Goal: Task Accomplishment & Management: Use online tool/utility

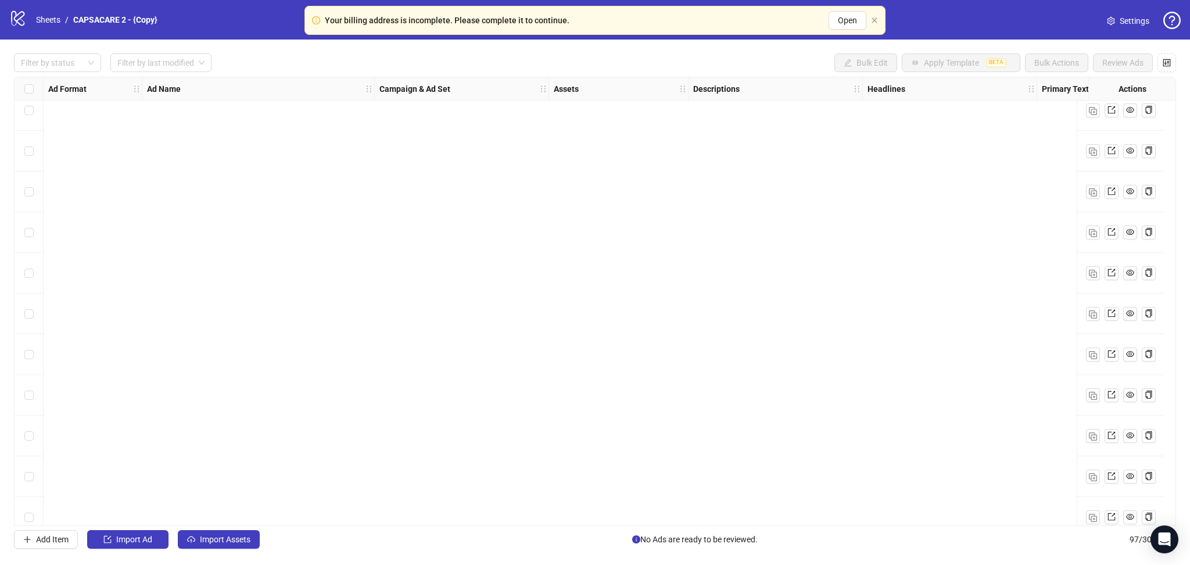
scroll to position [3524, 0]
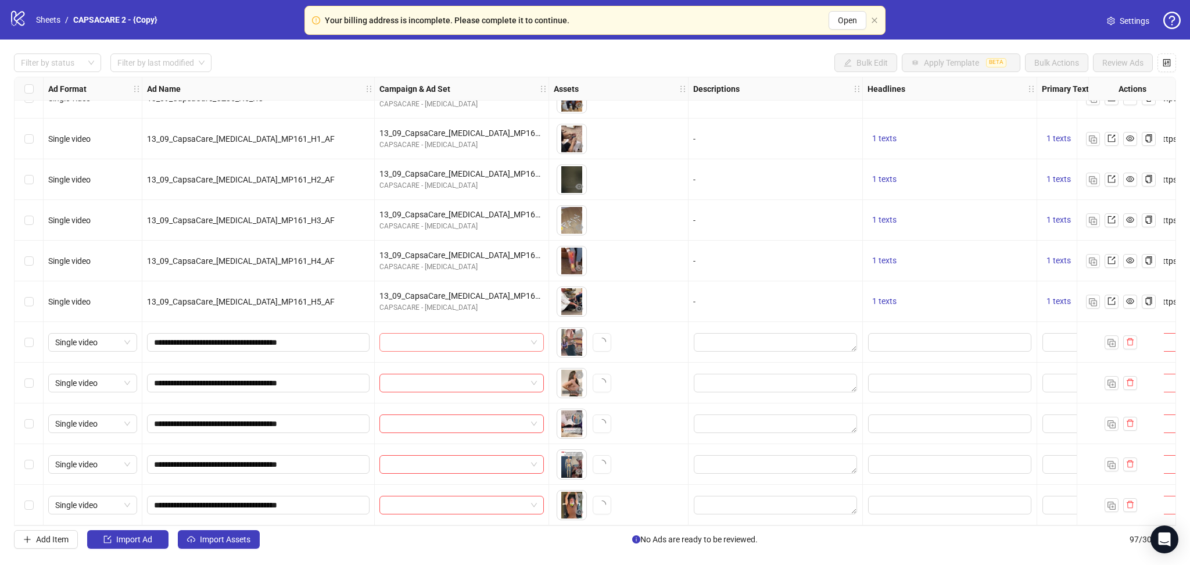
click at [439, 338] on input "search" at bounding box center [456, 342] width 140 height 17
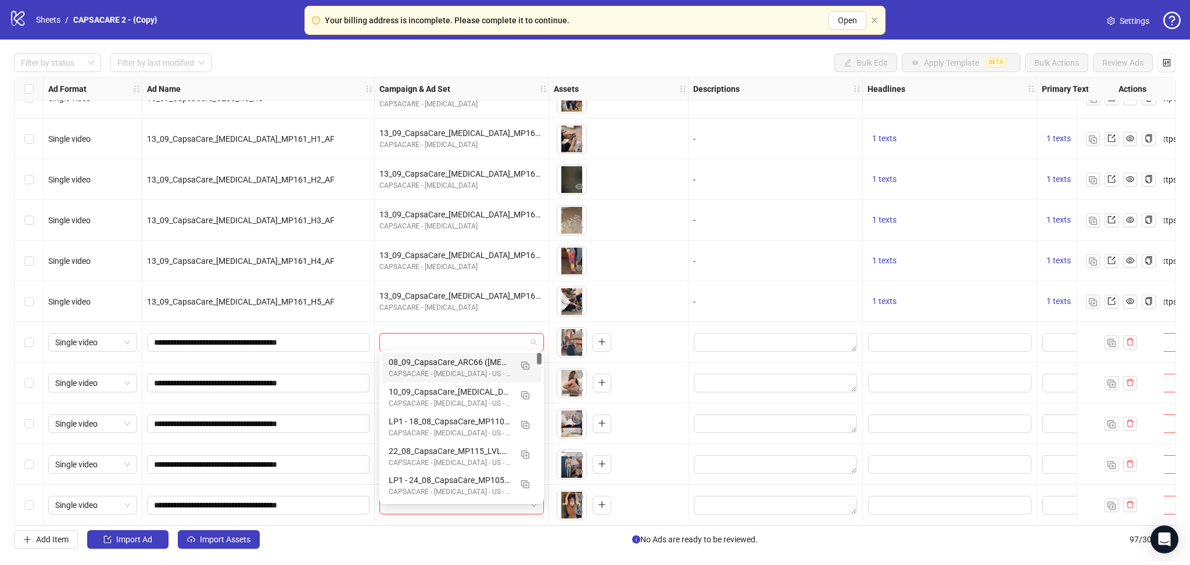
paste input "**********"
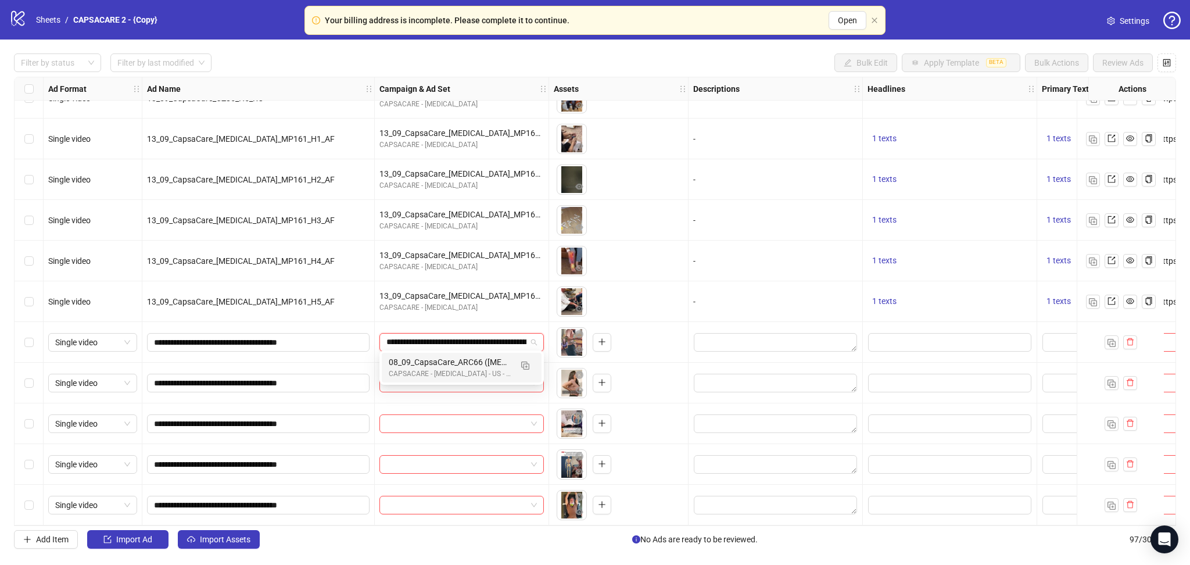
scroll to position [0, 154]
click at [522, 362] on img "button" at bounding box center [525, 365] width 8 height 8
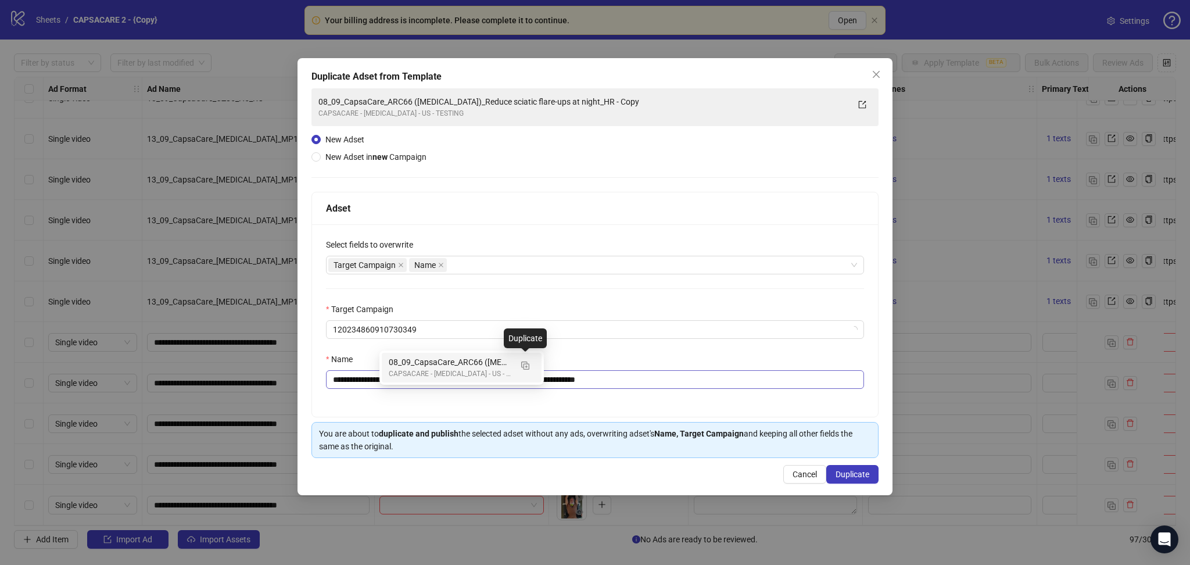
type input "**********"
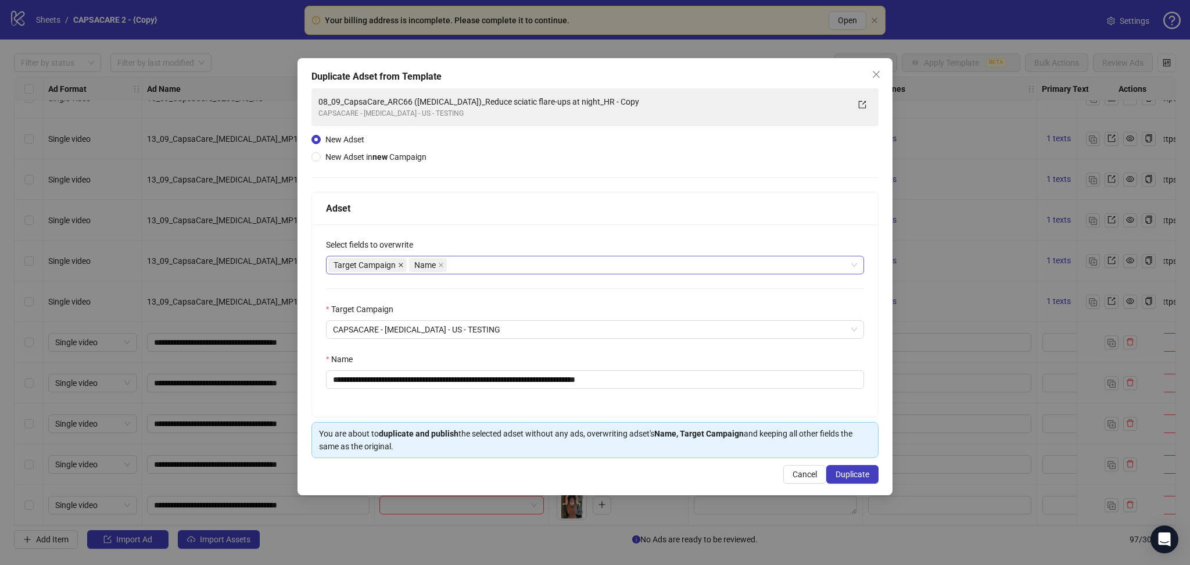
click at [401, 264] on icon "close" at bounding box center [401, 265] width 6 height 6
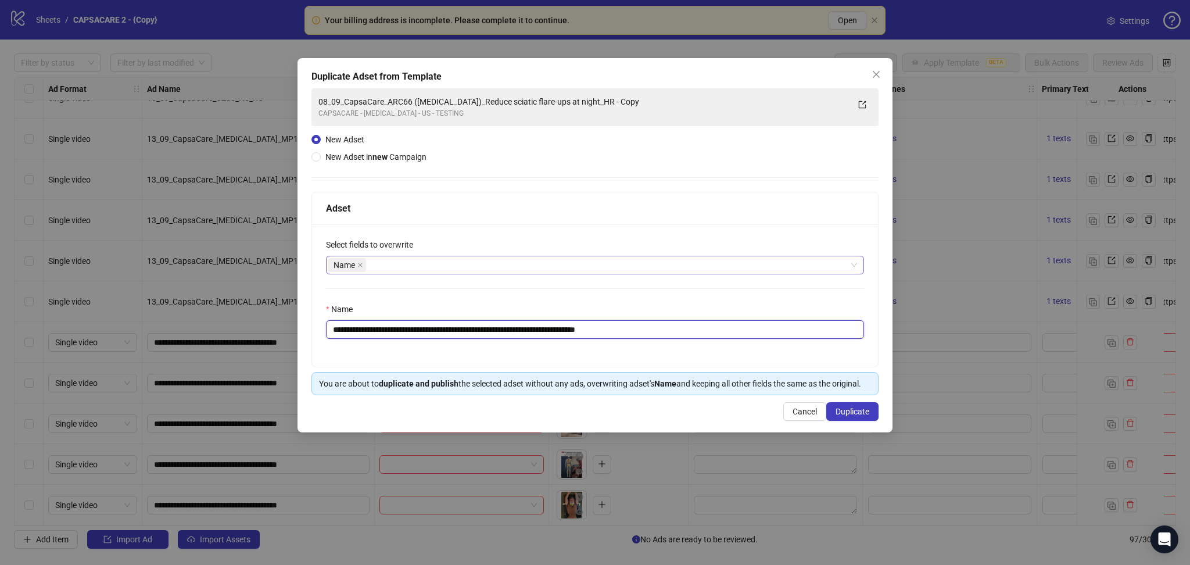
click at [551, 329] on input "**********" at bounding box center [595, 329] width 538 height 19
paste input "text"
type input "**********"
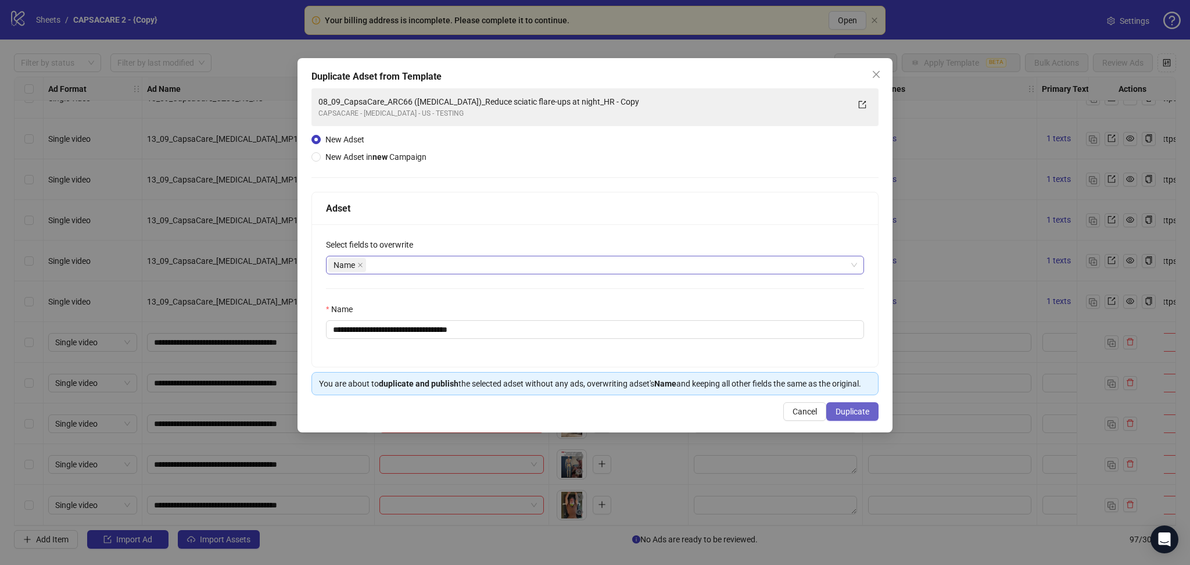
click at [833, 414] on span "Duplicate" at bounding box center [853, 411] width 34 height 9
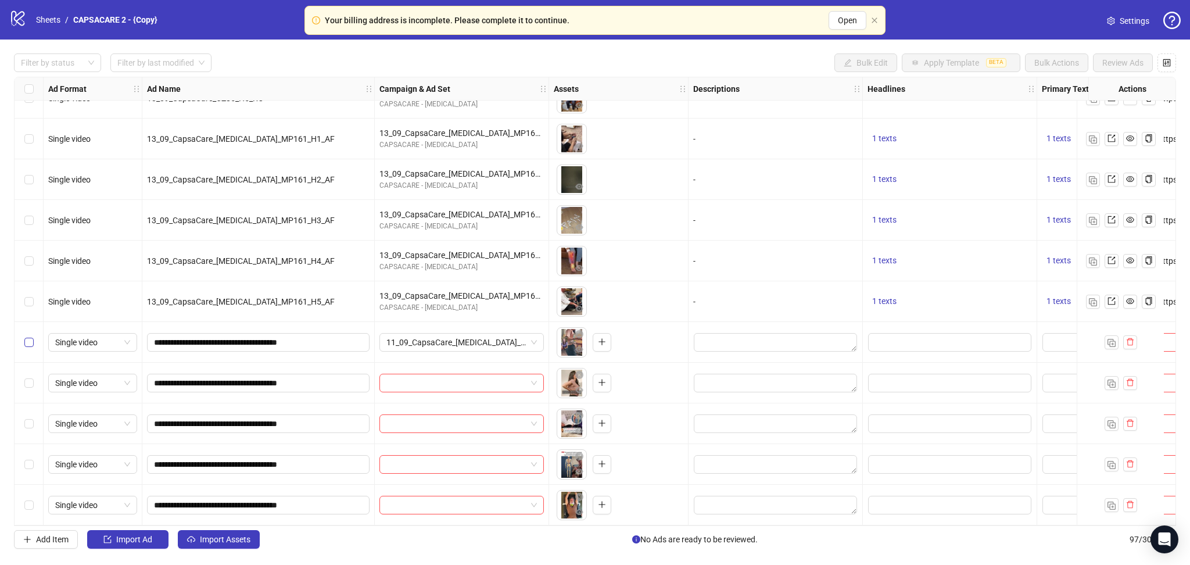
click at [30, 344] on label "Select row 93" at bounding box center [28, 342] width 9 height 13
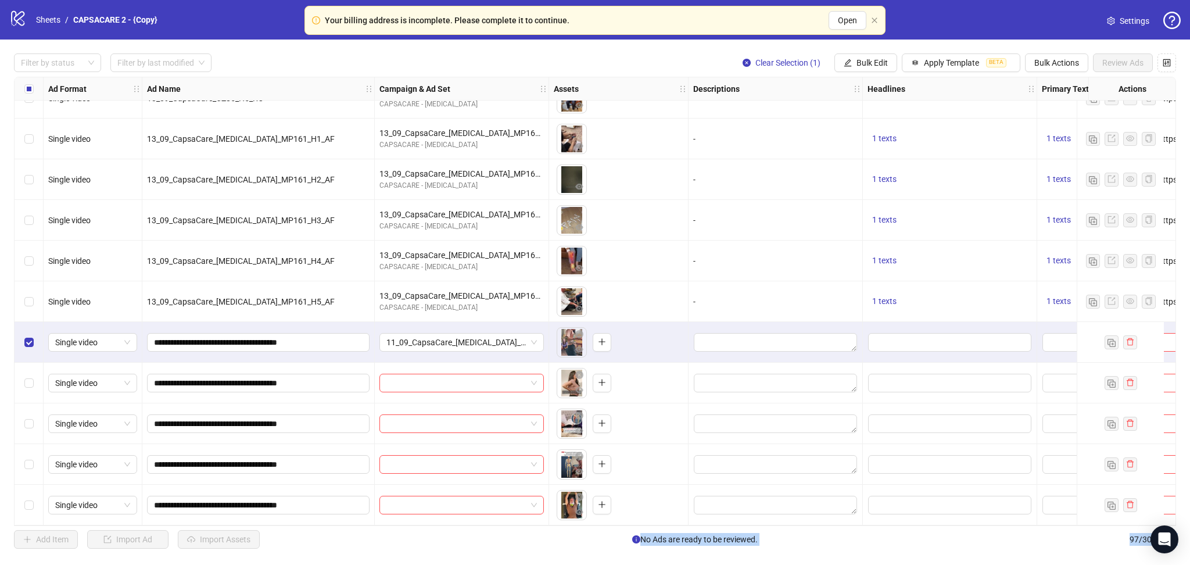
click at [28, 511] on div "Select row 97" at bounding box center [29, 505] width 29 height 41
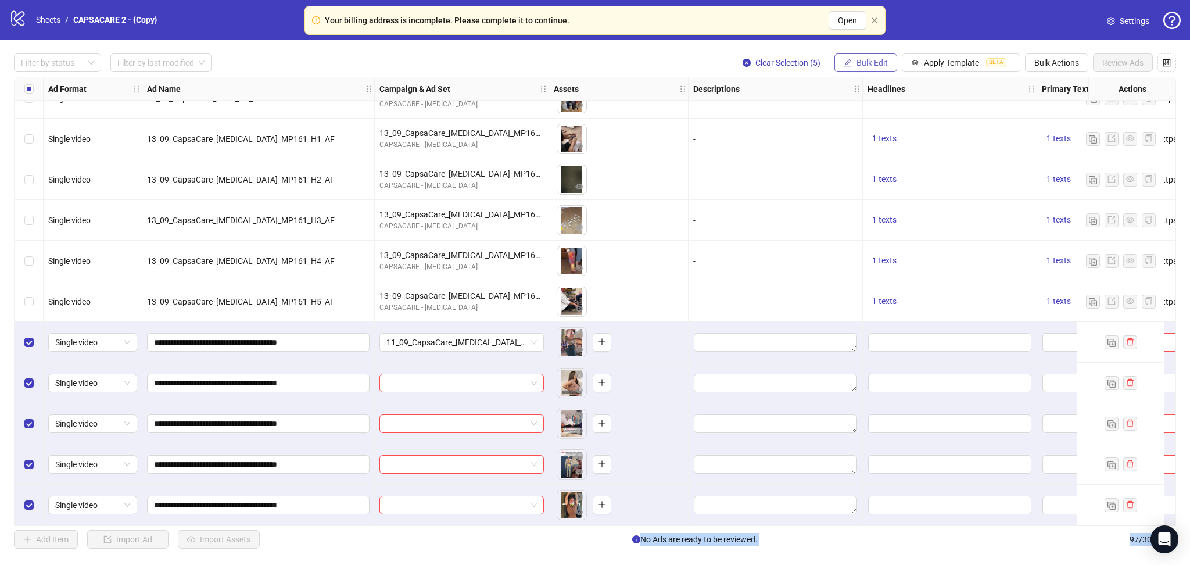
click at [833, 56] on button "Bulk Edit" at bounding box center [865, 62] width 63 height 19
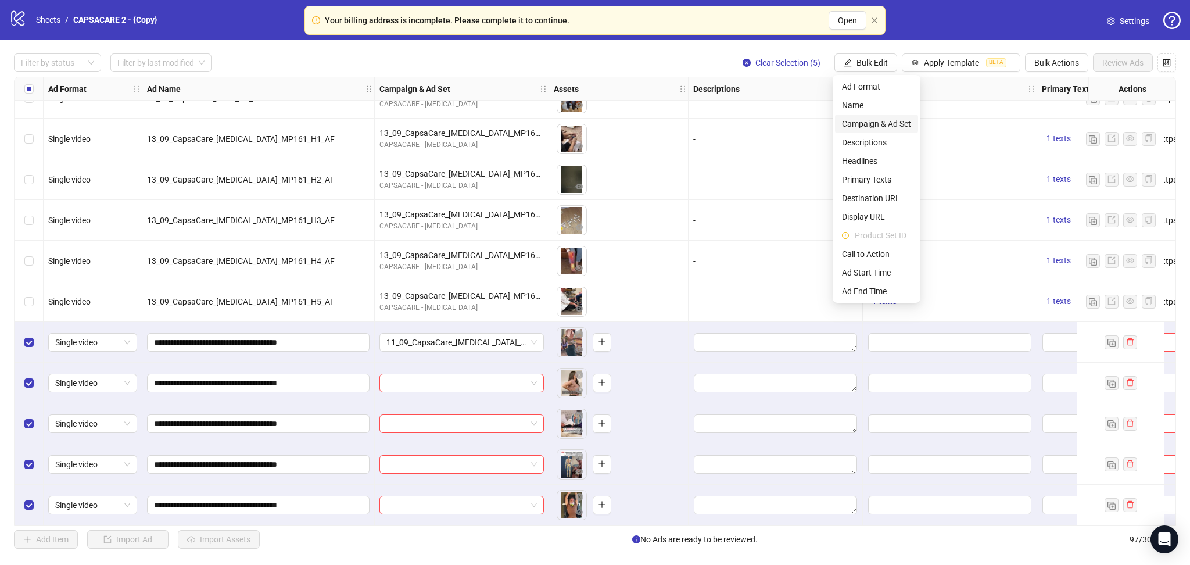
click at [833, 123] on span "Campaign & Ad Set" at bounding box center [876, 123] width 69 height 13
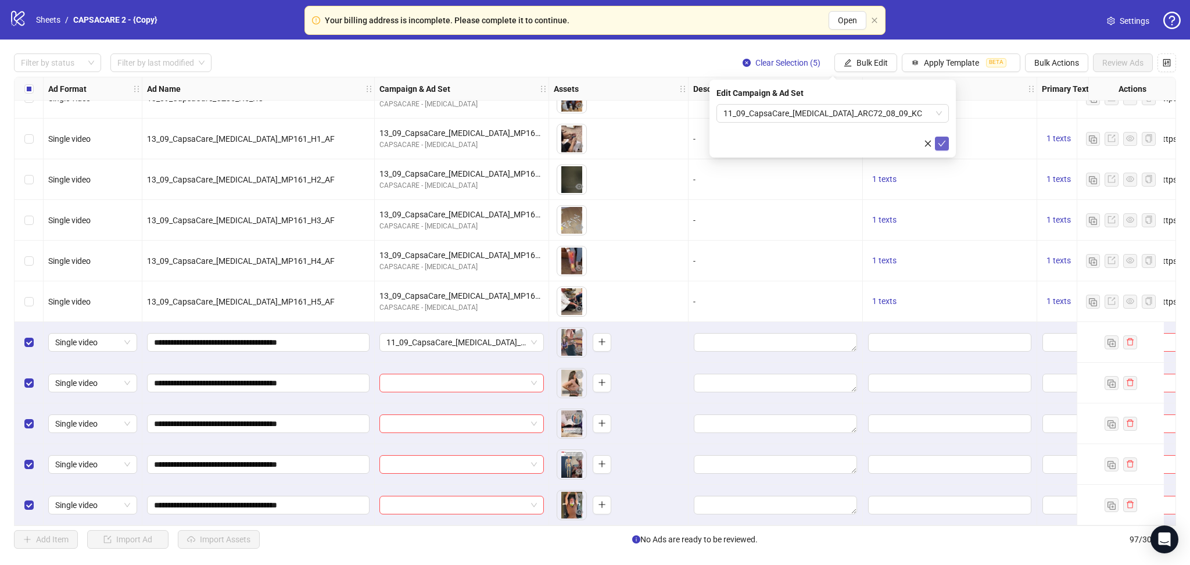
click at [833, 139] on icon "check" at bounding box center [942, 143] width 8 height 8
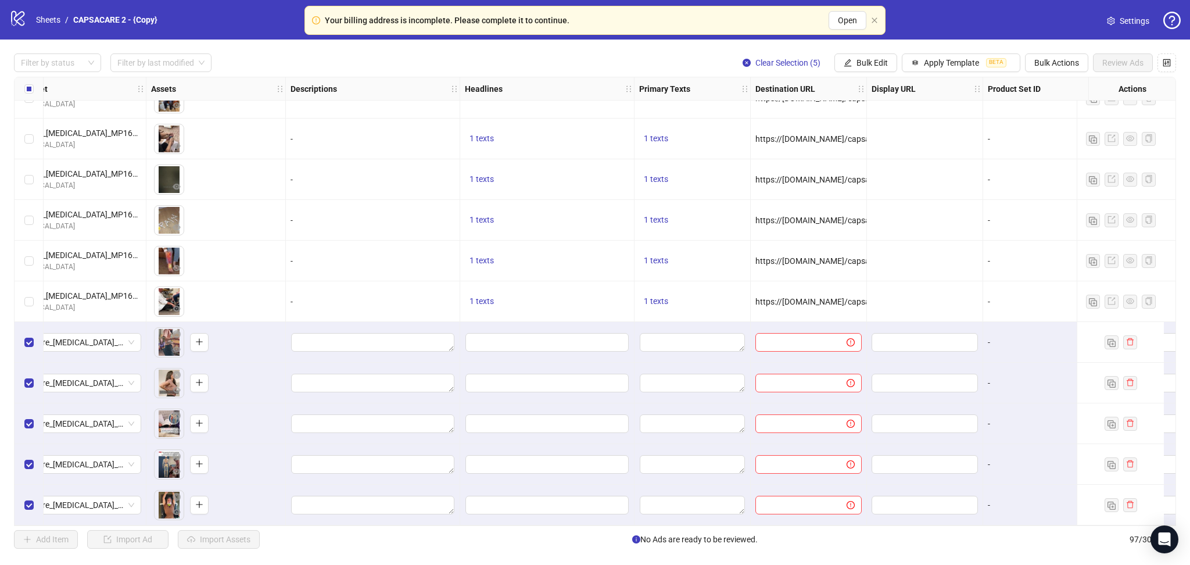
scroll to position [3524, 414]
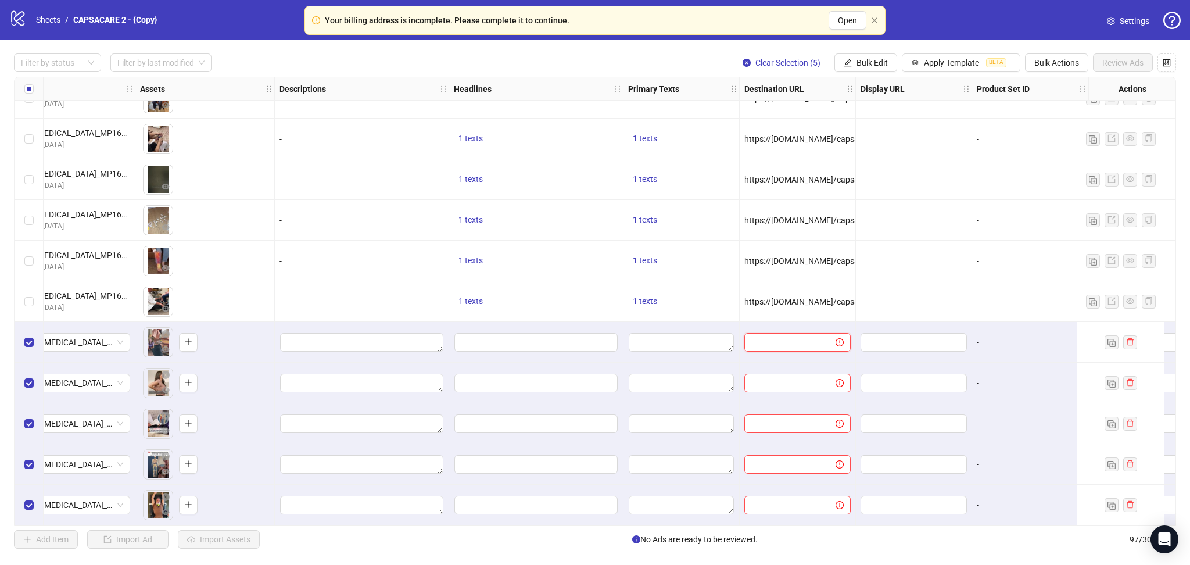
click at [772, 336] on input "text" at bounding box center [785, 342] width 68 height 13
paste input "**********"
type input "**********"
click at [833, 253] on div at bounding box center [914, 261] width 116 height 41
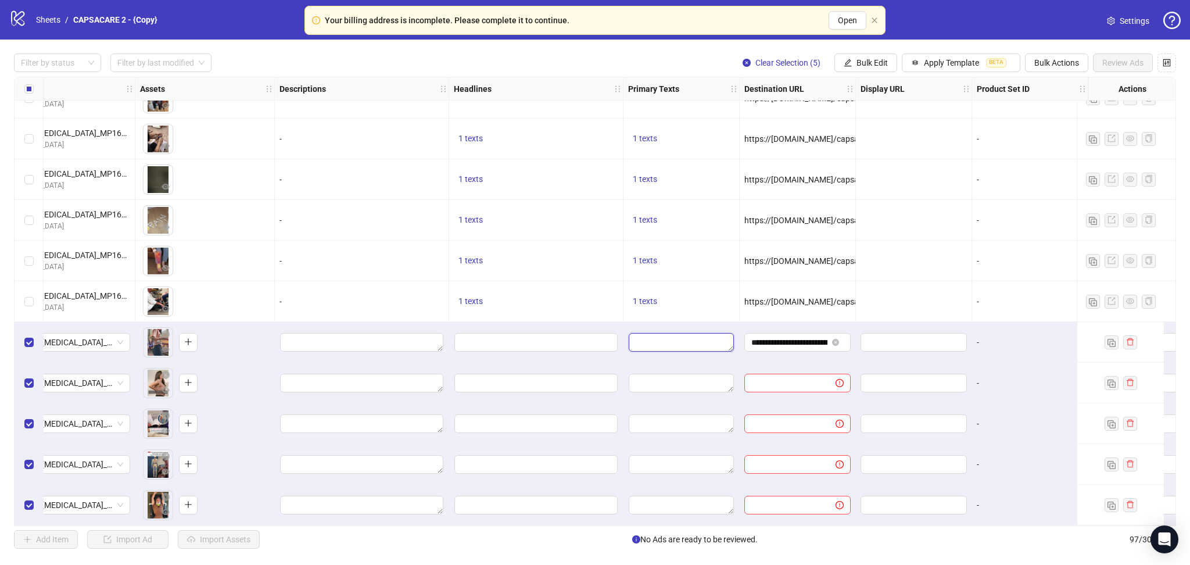
click at [655, 339] on textarea "Edit values" at bounding box center [681, 342] width 105 height 19
click at [656, 392] on textarea "Multi-text input container - paste or copy values" at bounding box center [680, 401] width 159 height 31
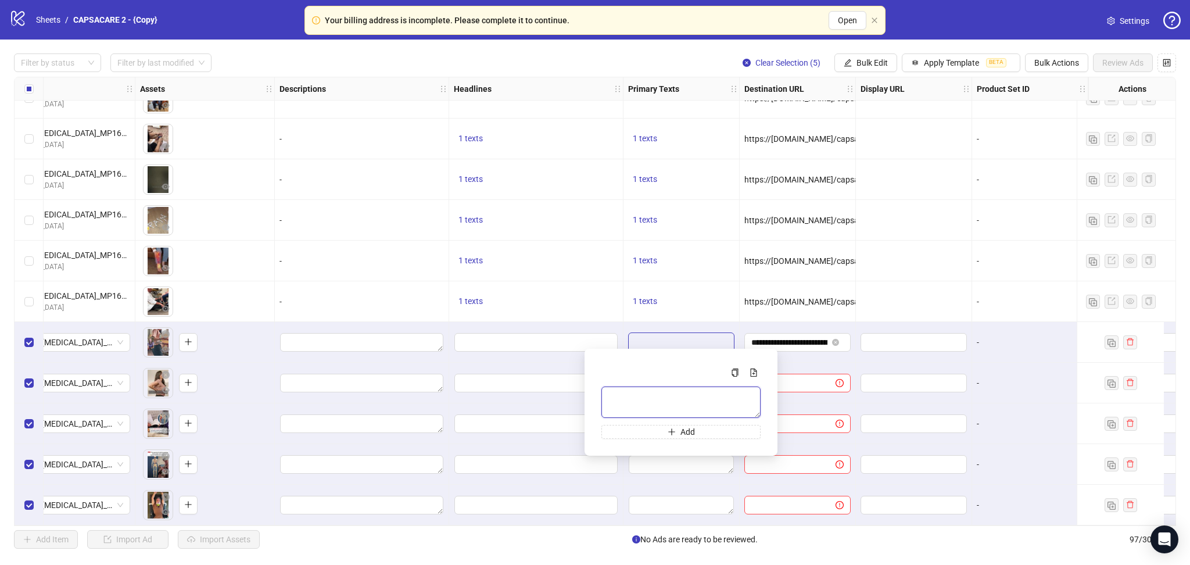
paste textarea "**********"
type textarea "**********"
click at [833, 243] on div at bounding box center [914, 261] width 116 height 41
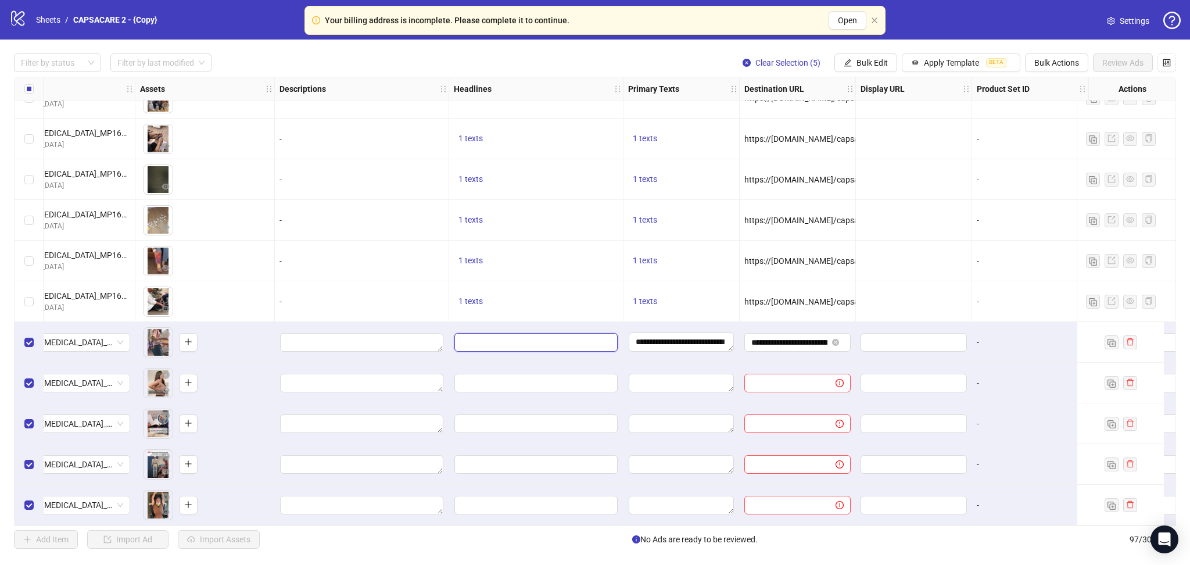
click at [548, 339] on input "Edit values" at bounding box center [535, 342] width 163 height 19
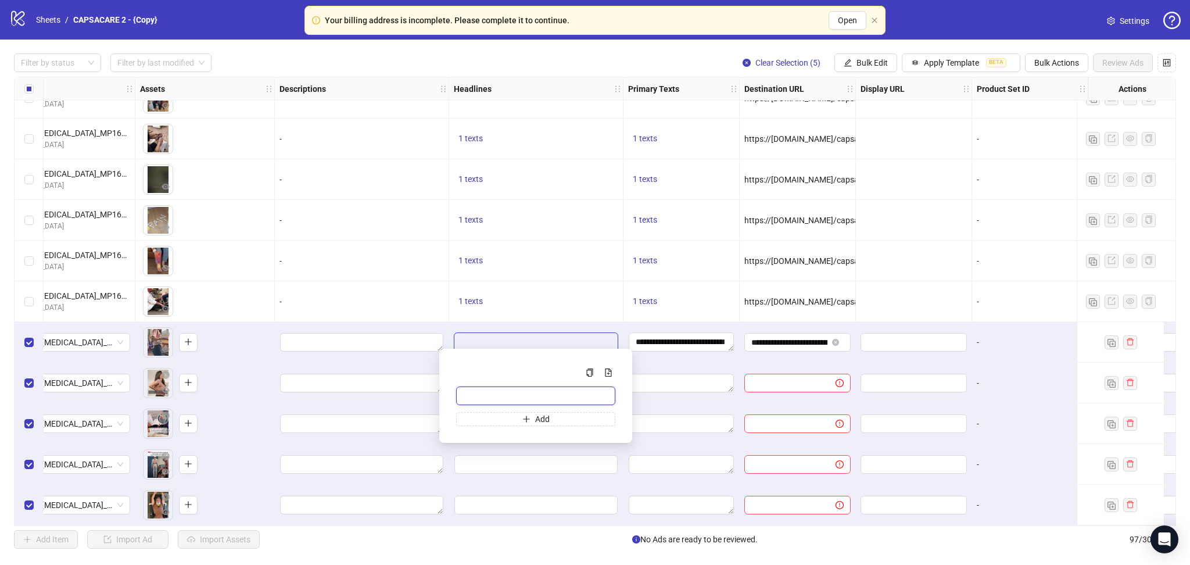
click at [500, 392] on input "Multi-input container - paste or copy values" at bounding box center [535, 395] width 159 height 19
paste input "**********"
type input "**********"
click at [572, 249] on div "1 texts" at bounding box center [536, 261] width 174 height 41
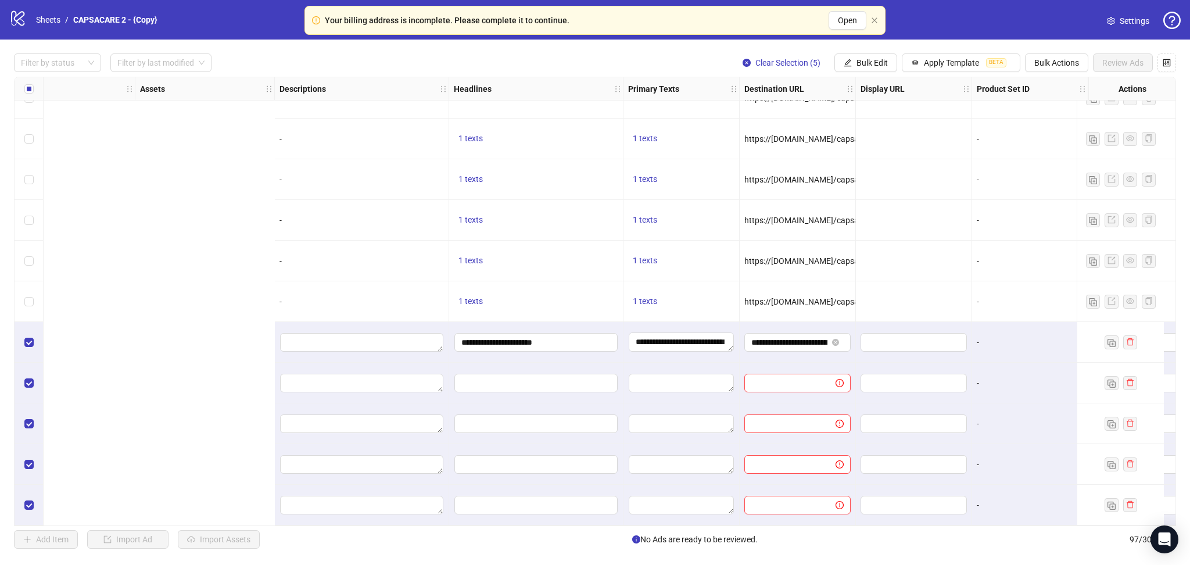
scroll to position [3524, 959]
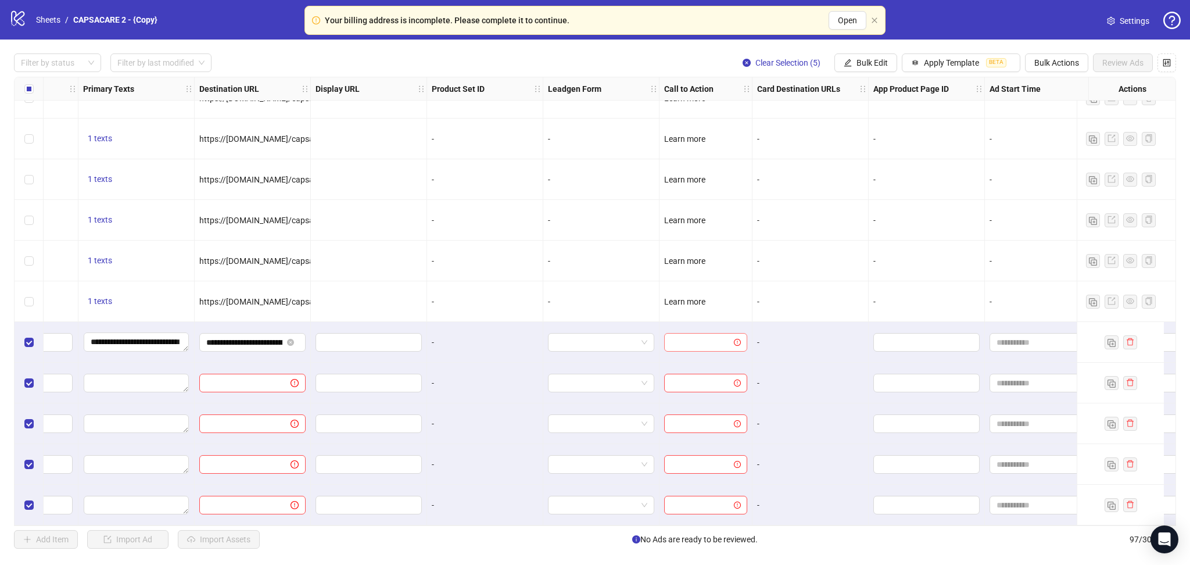
click at [711, 339] on input "search" at bounding box center [700, 342] width 59 height 17
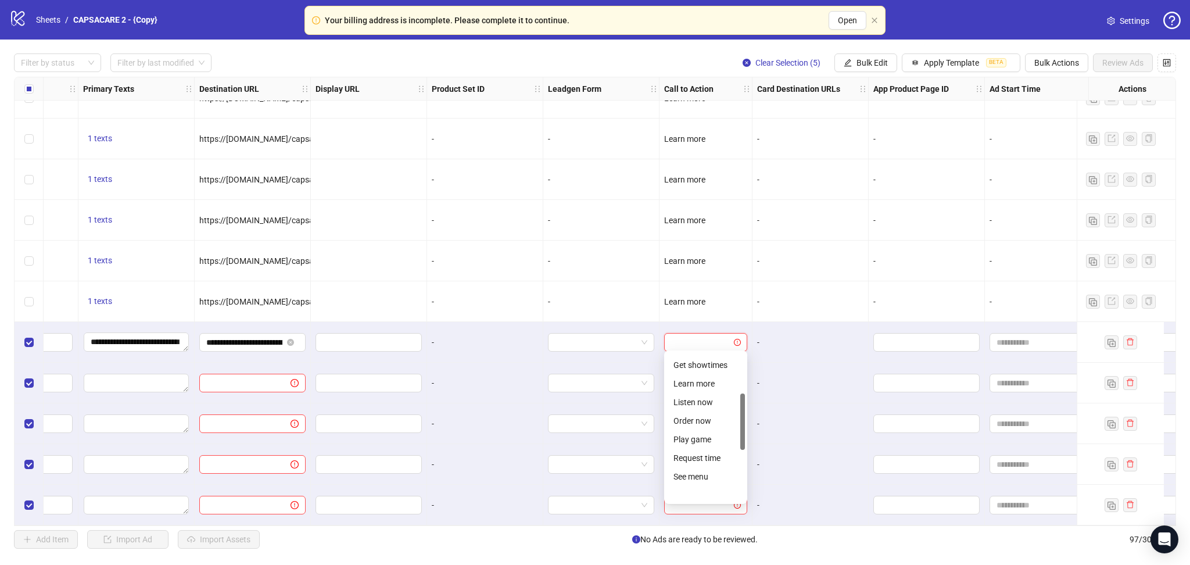
scroll to position [152, 0]
drag, startPoint x: 742, startPoint y: 380, endPoint x: 745, endPoint y: 438, distance: 58.2
click at [745, 438] on div "NO_BUTTON APPLY_NOW Get showtimes Learn more Listen now Order now Play game Req…" at bounding box center [705, 426] width 83 height 153
click at [711, 379] on div "Learn more" at bounding box center [705, 377] width 64 height 13
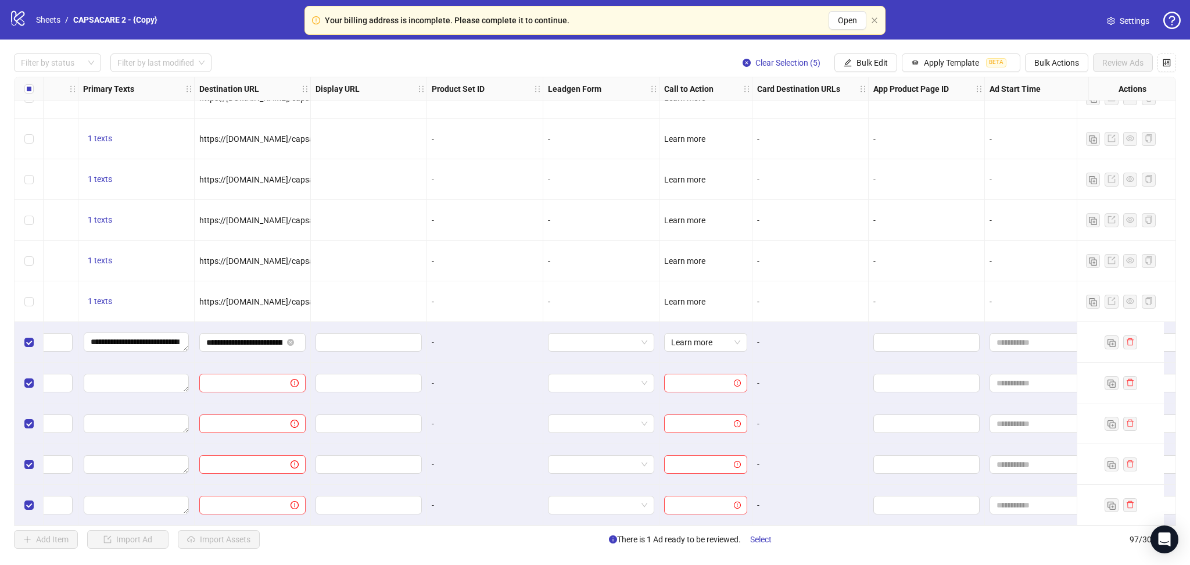
drag, startPoint x: 727, startPoint y: 529, endPoint x: 865, endPoint y: 540, distance: 137.6
click at [833, 551] on div "Filter by status Filter by last modified Clear Selection (5) Bulk Edit Apply Te…" at bounding box center [595, 301] width 1190 height 523
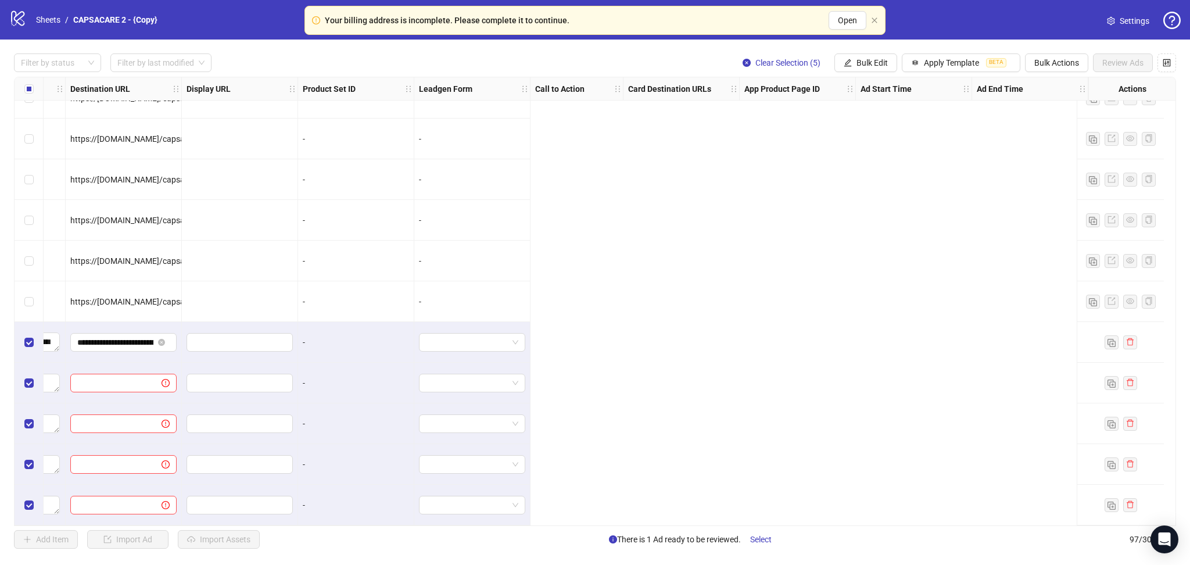
scroll to position [3524, 0]
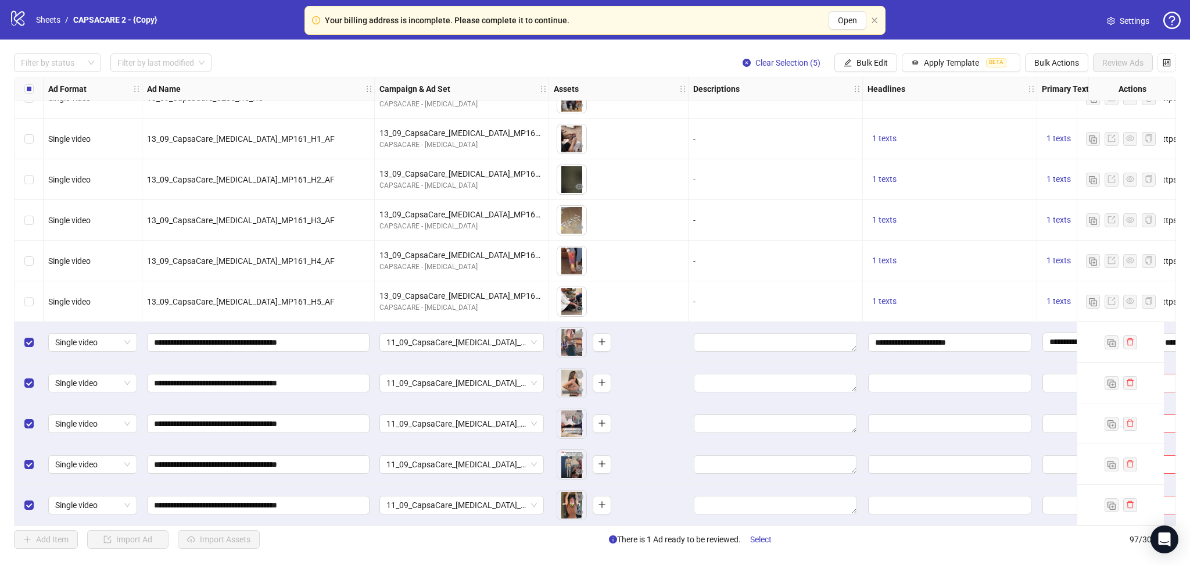
click at [37, 88] on div "Select all rows" at bounding box center [29, 88] width 29 height 23
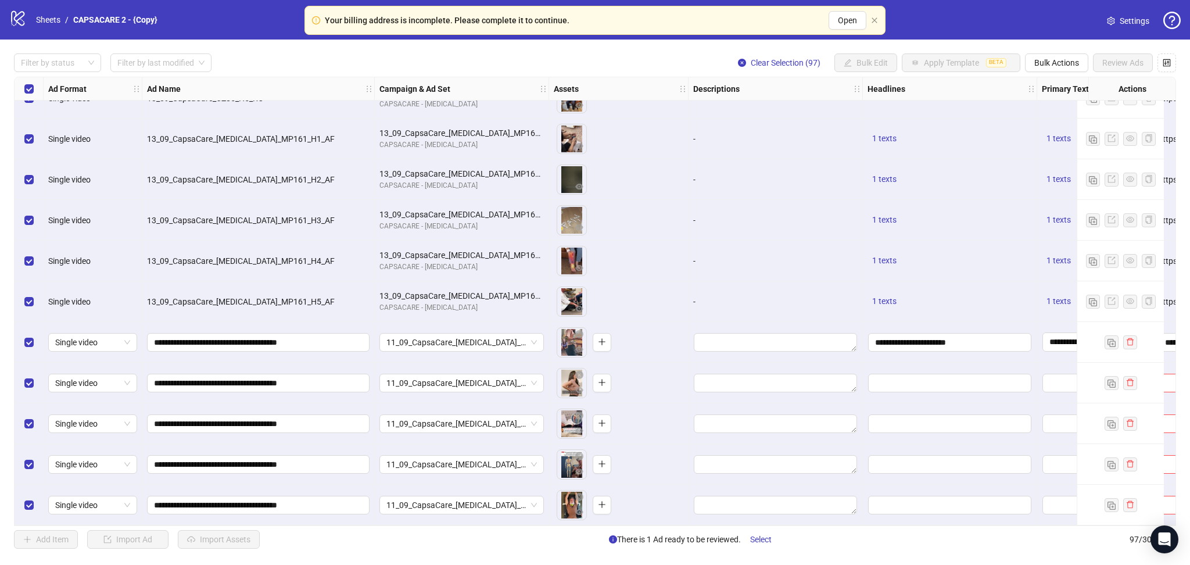
click at [37, 88] on div "Select all rows" at bounding box center [29, 88] width 29 height 23
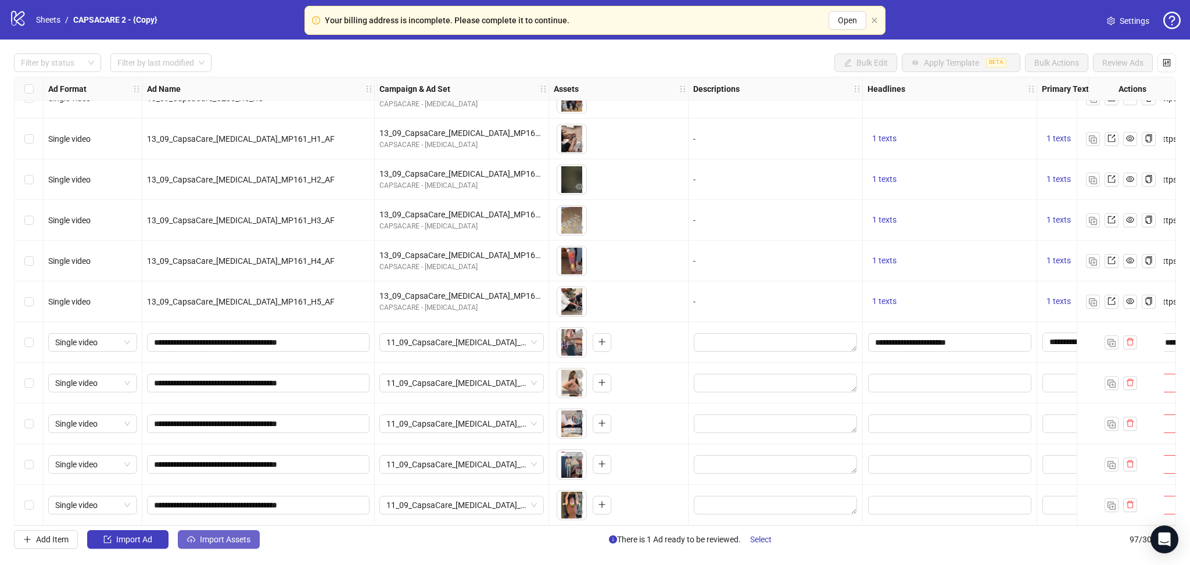
click at [239, 537] on span "Import Assets" at bounding box center [225, 539] width 51 height 9
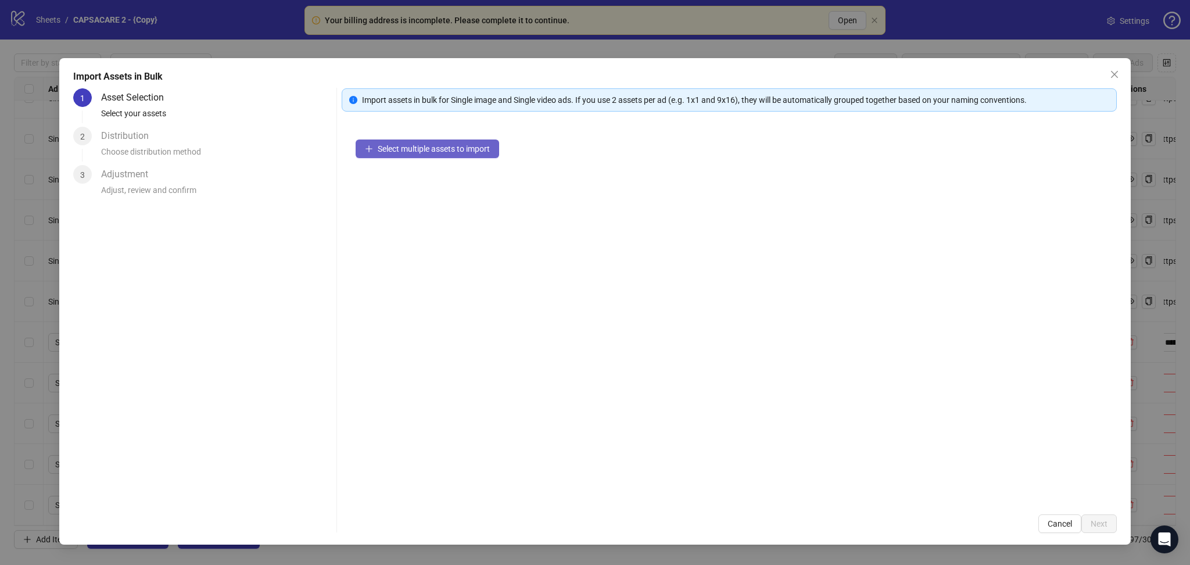
click at [393, 148] on span "Select multiple assets to import" at bounding box center [434, 148] width 112 height 9
click at [833, 523] on span "Next" at bounding box center [1099, 523] width 17 height 9
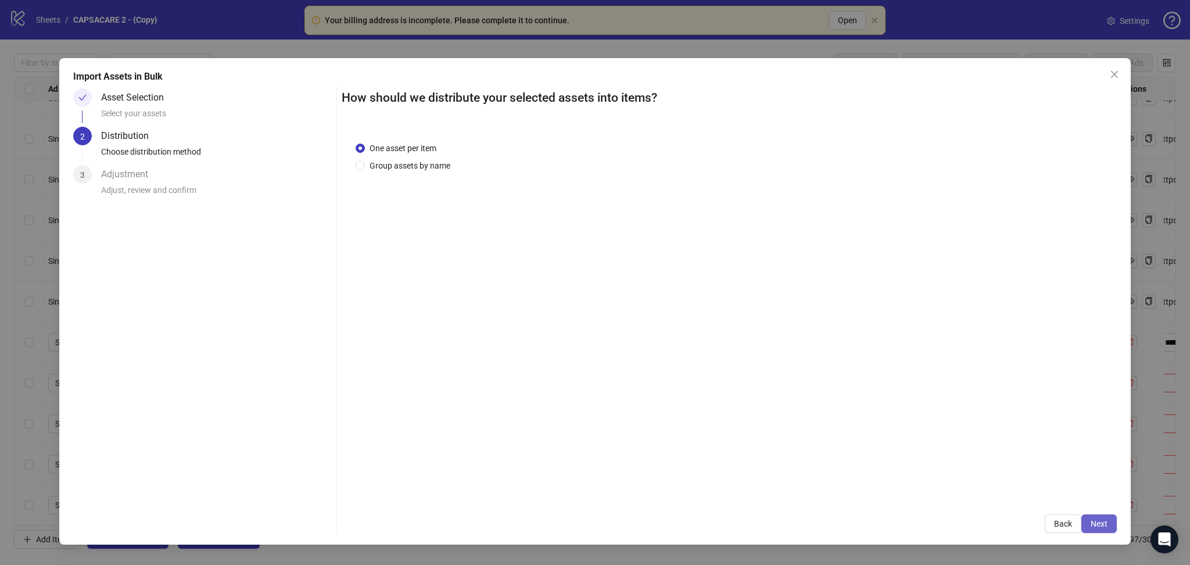
click at [833, 519] on span "Next" at bounding box center [1099, 523] width 17 height 9
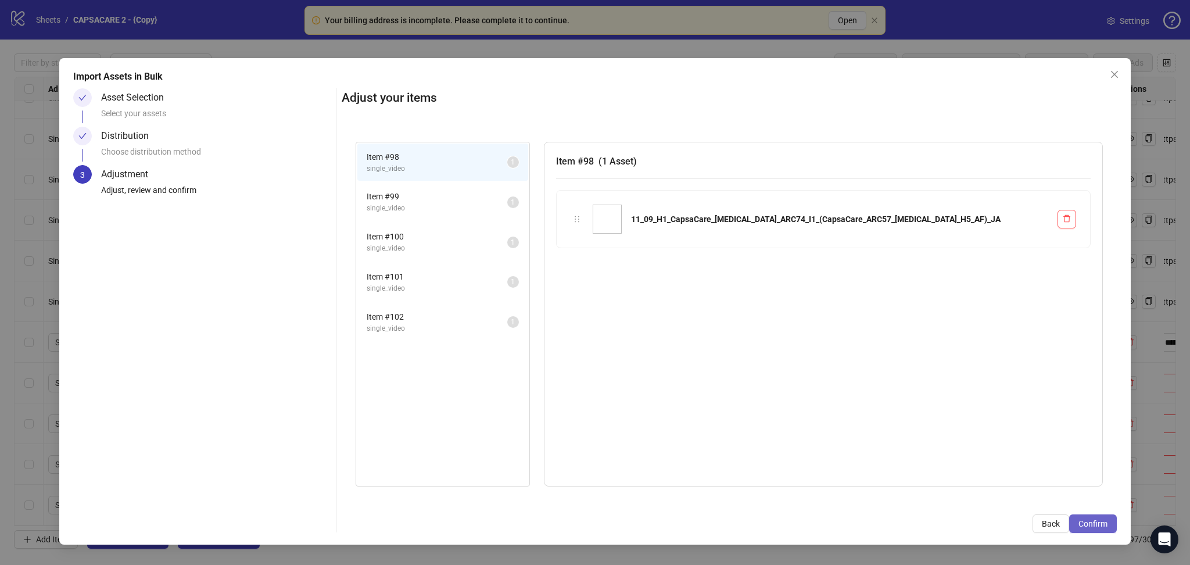
click at [833, 519] on span "Confirm" at bounding box center [1092, 523] width 29 height 9
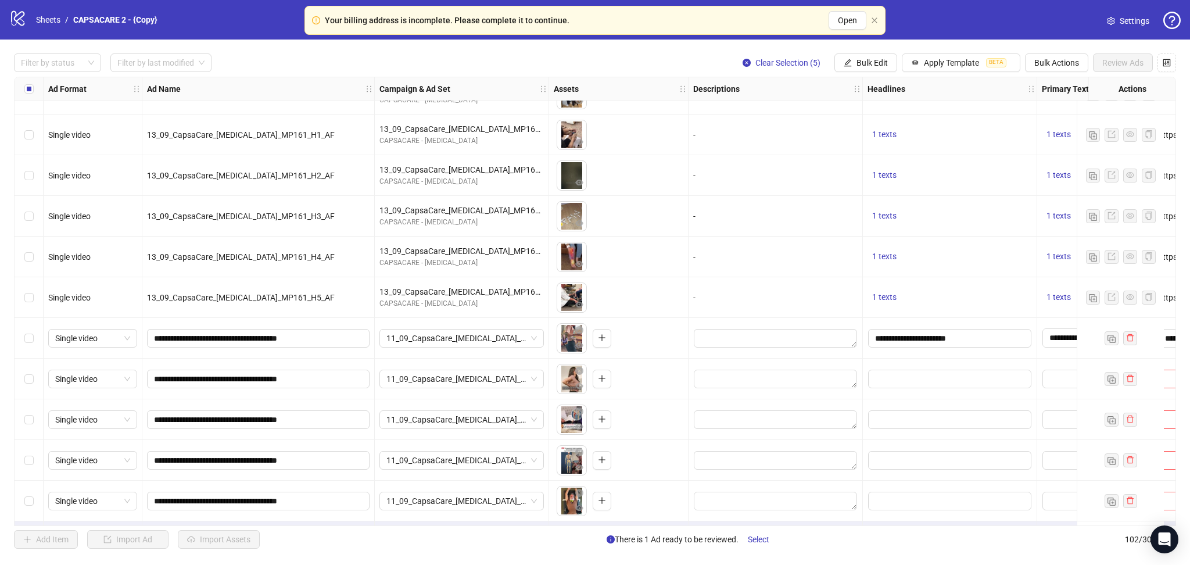
scroll to position [3728, 0]
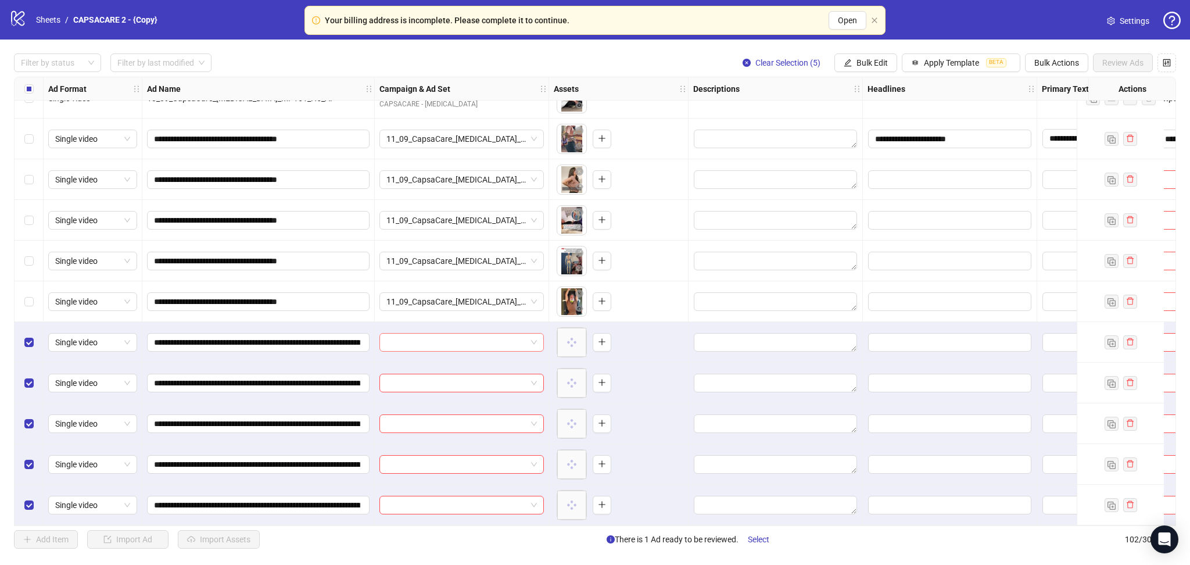
click at [449, 338] on input "search" at bounding box center [456, 342] width 140 height 17
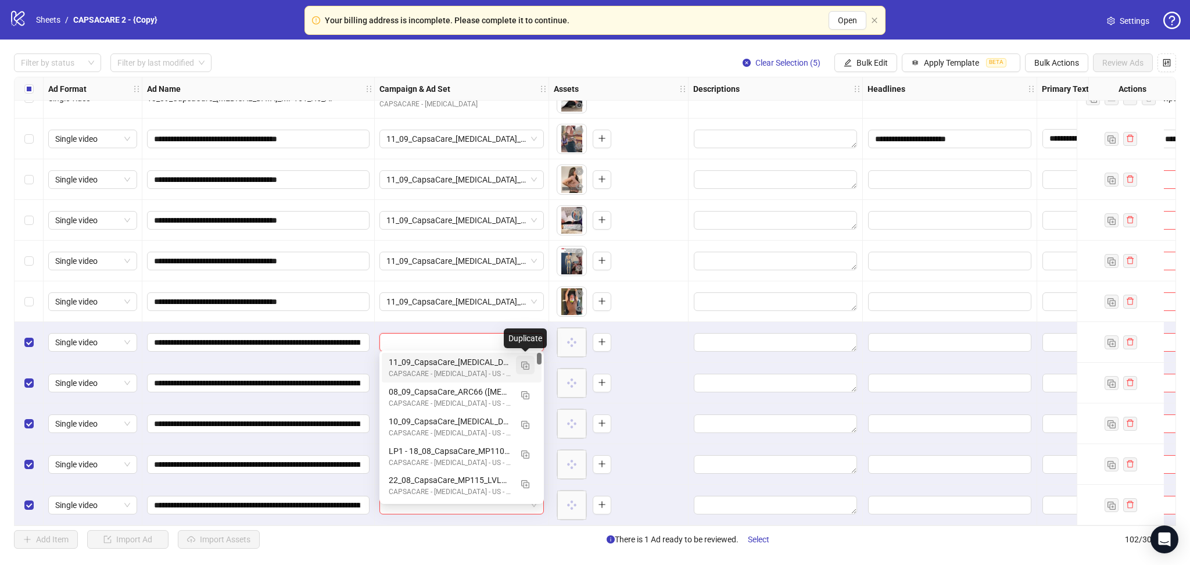
click at [526, 363] on img "button" at bounding box center [525, 365] width 8 height 8
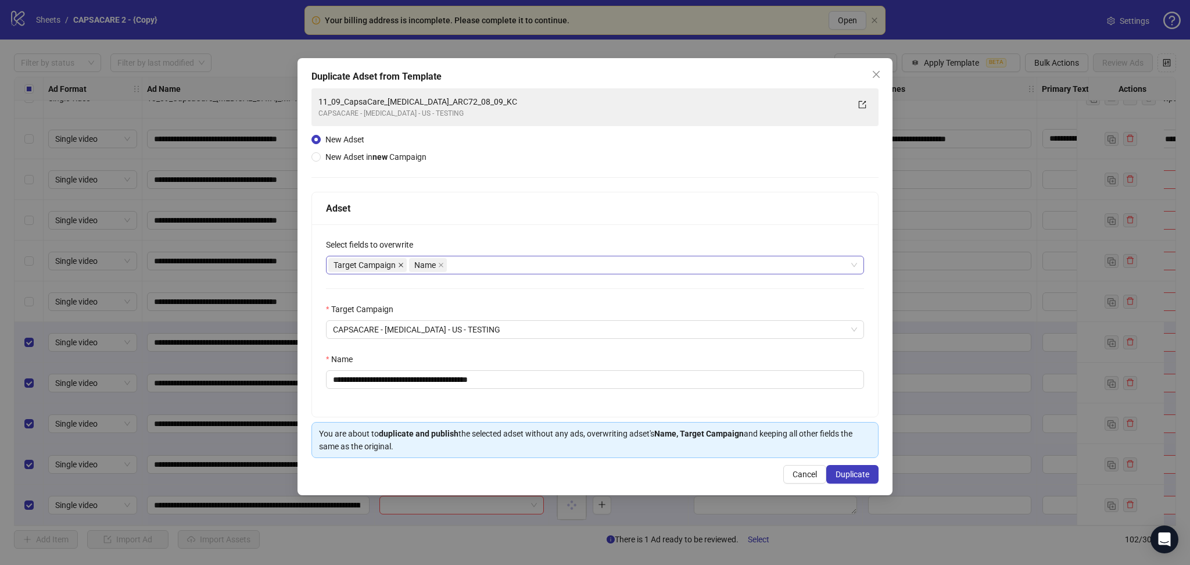
click at [402, 265] on icon "close" at bounding box center [401, 265] width 6 height 6
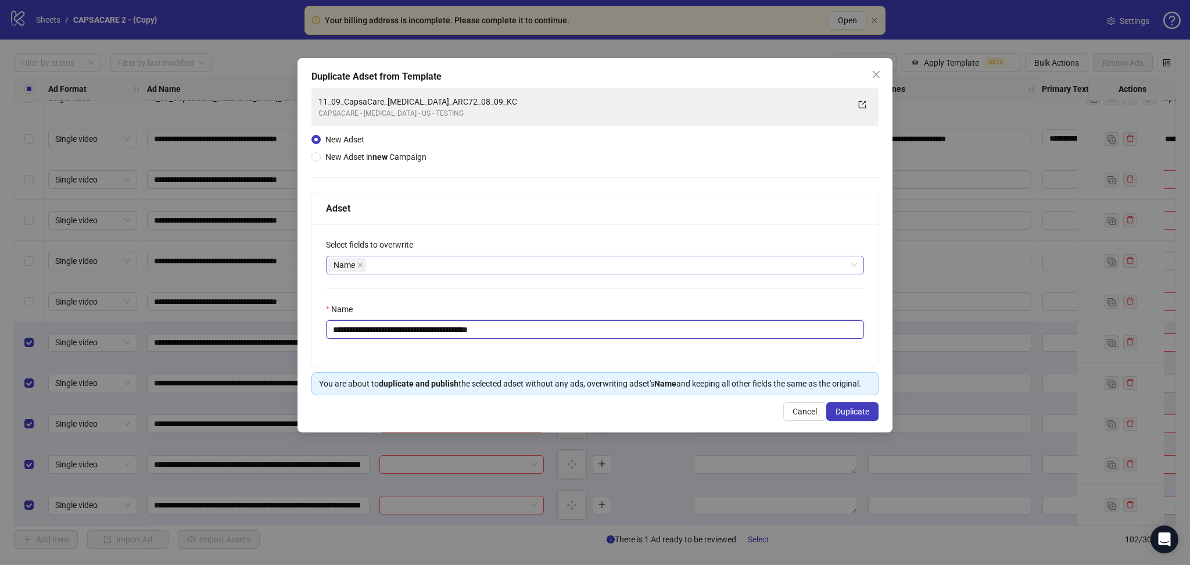
click at [516, 334] on input "**********" at bounding box center [595, 329] width 538 height 19
paste input "**********"
type input "**********"
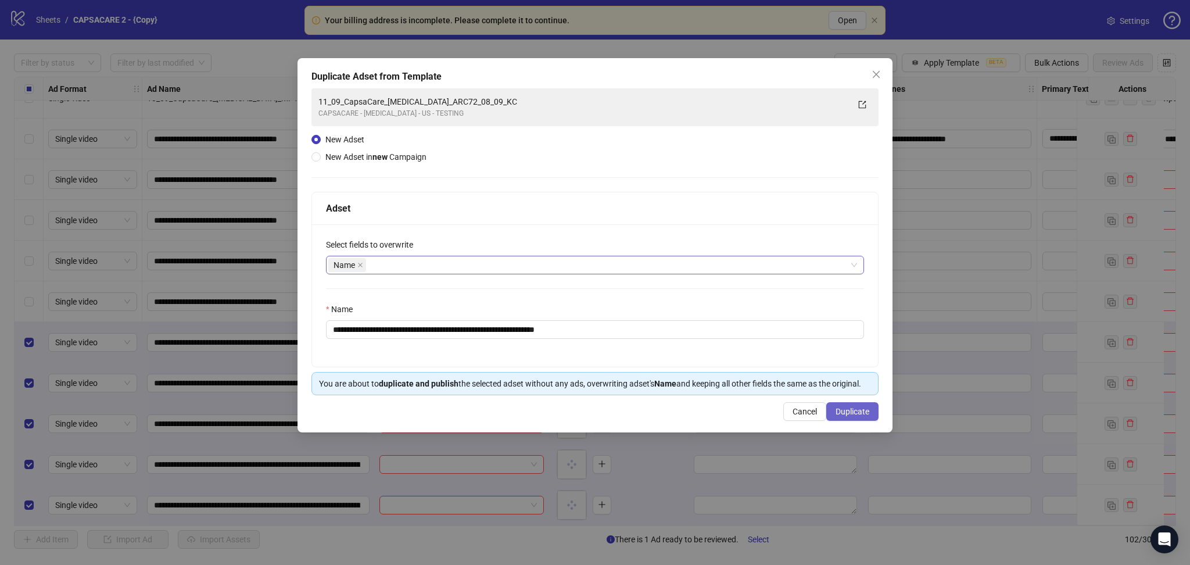
click at [833, 418] on button "Duplicate" at bounding box center [852, 411] width 52 height 19
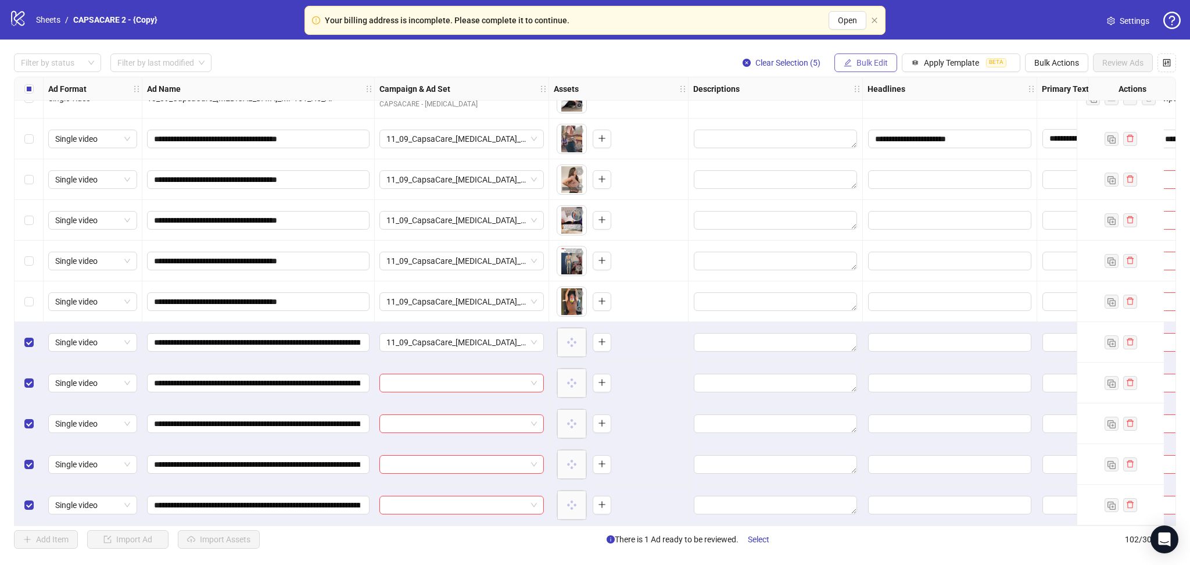
click at [833, 63] on span "Bulk Edit" at bounding box center [871, 62] width 31 height 9
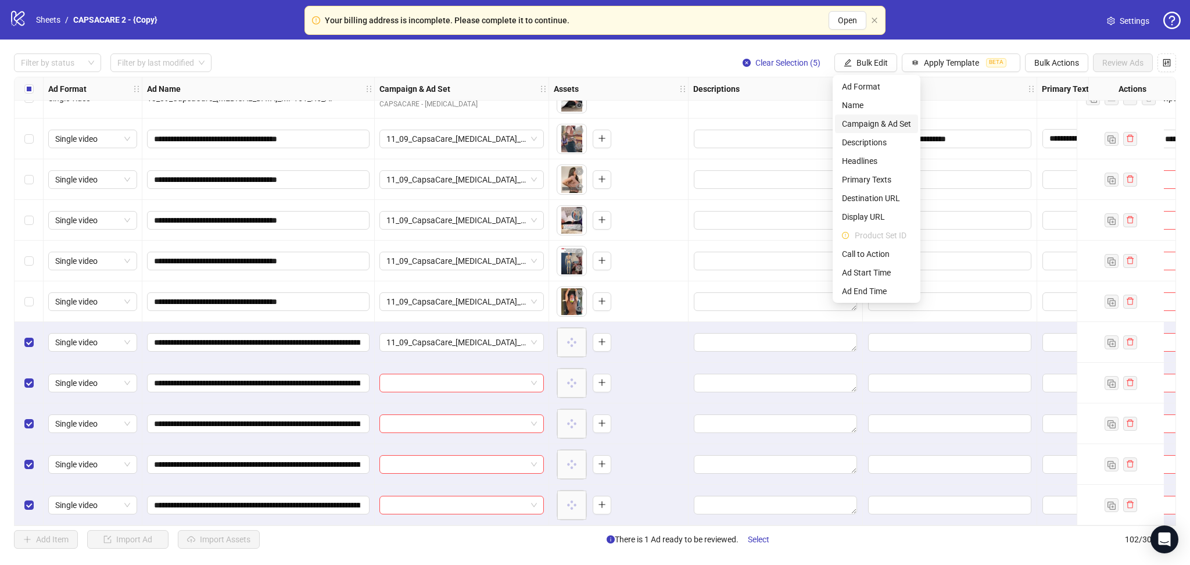
click at [833, 120] on span "Campaign & Ad Set" at bounding box center [876, 123] width 69 height 13
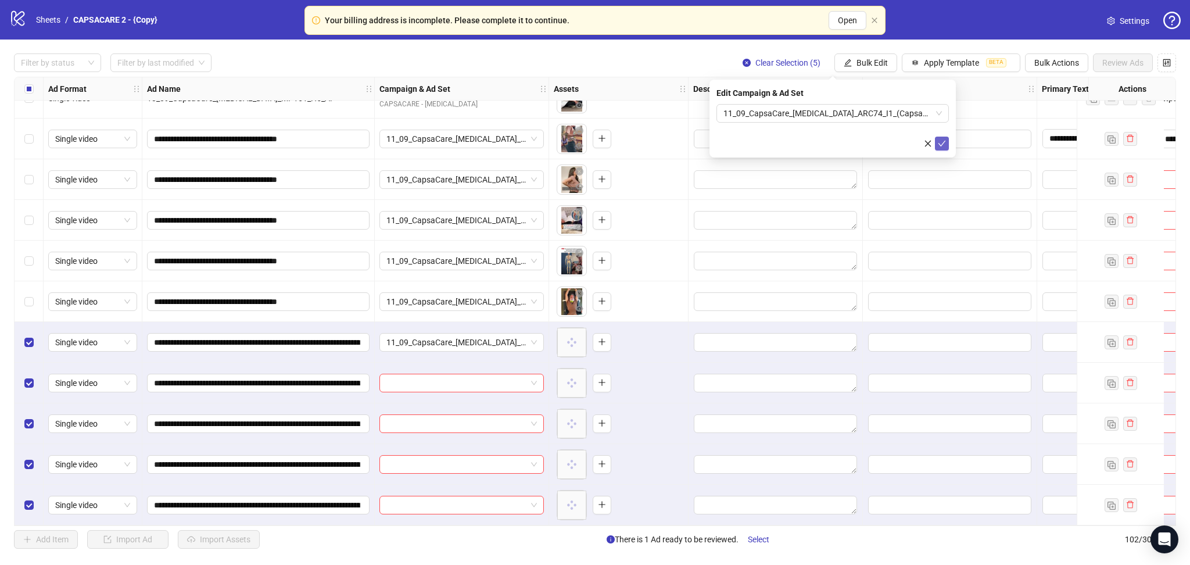
click at [833, 145] on icon "check" at bounding box center [942, 144] width 8 height 6
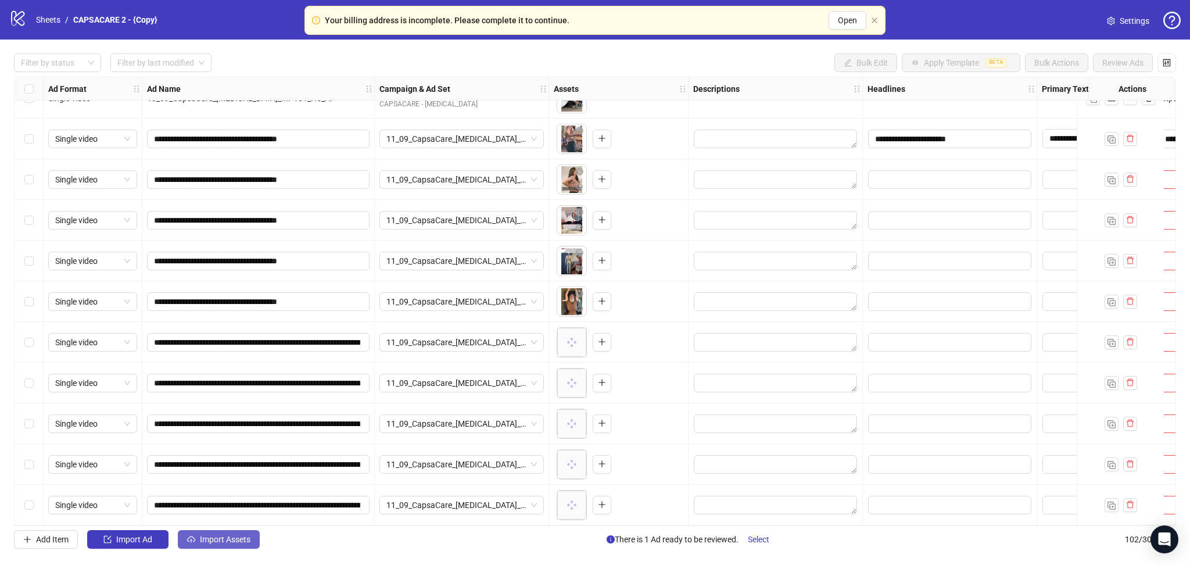
click at [228, 534] on button "Import Assets" at bounding box center [219, 539] width 82 height 19
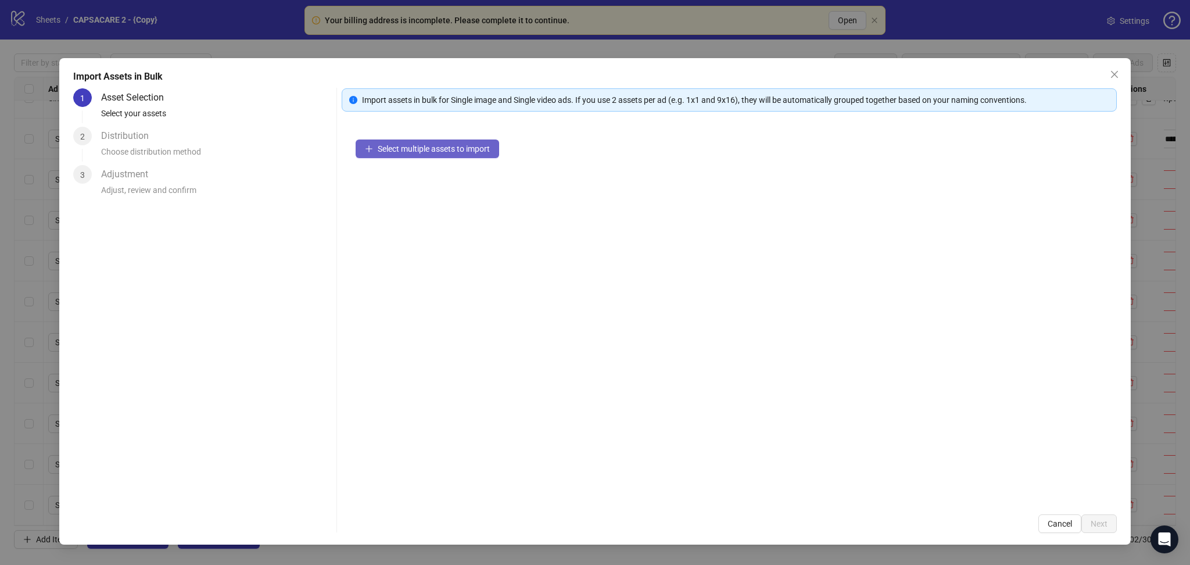
click at [394, 146] on span "Select multiple assets to import" at bounding box center [434, 148] width 112 height 9
click at [833, 525] on span "Next" at bounding box center [1099, 523] width 17 height 9
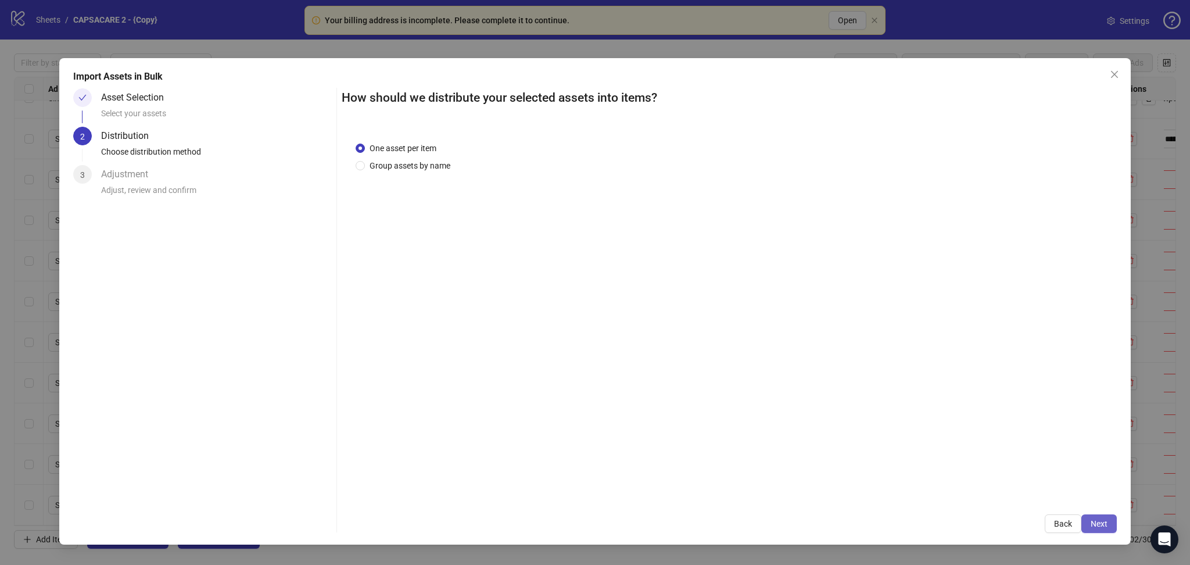
click at [833, 528] on span "Next" at bounding box center [1099, 523] width 17 height 9
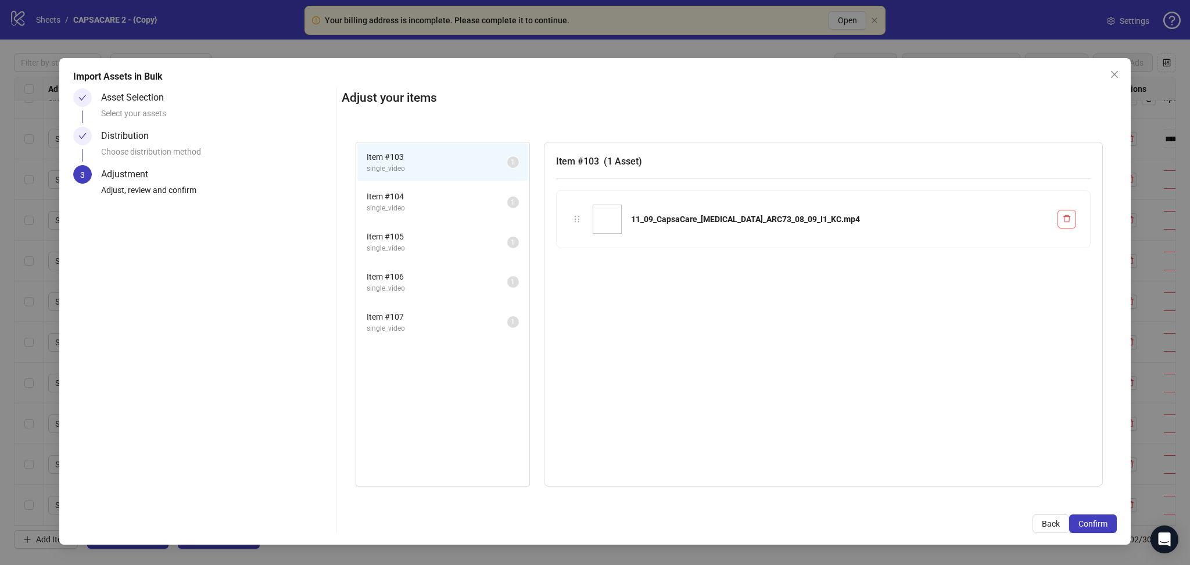
click at [833, 528] on span "Confirm" at bounding box center [1092, 523] width 29 height 9
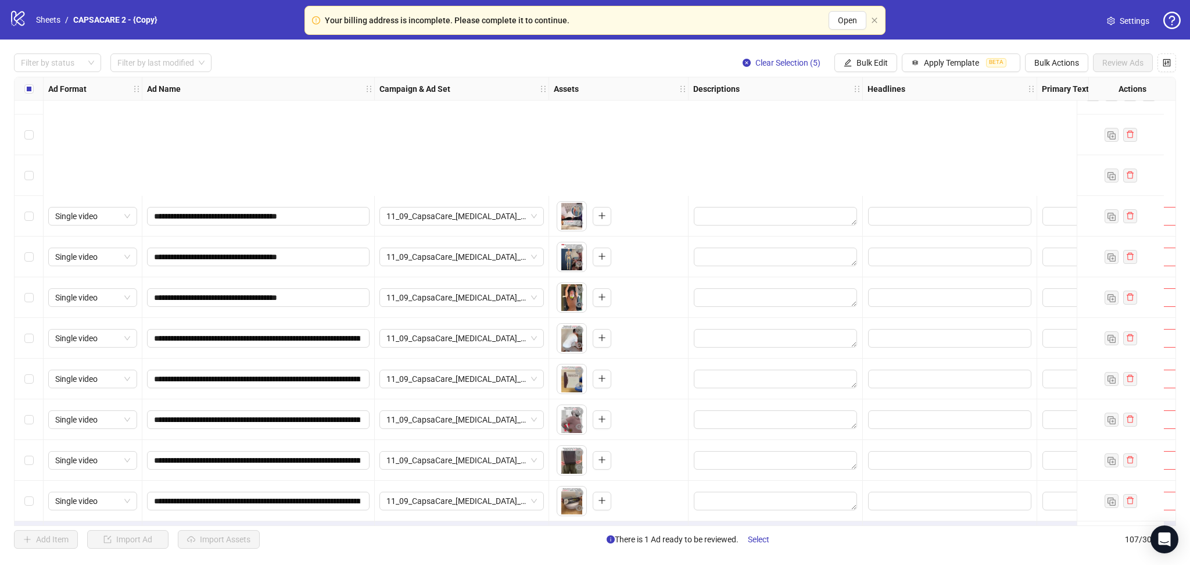
scroll to position [3931, 0]
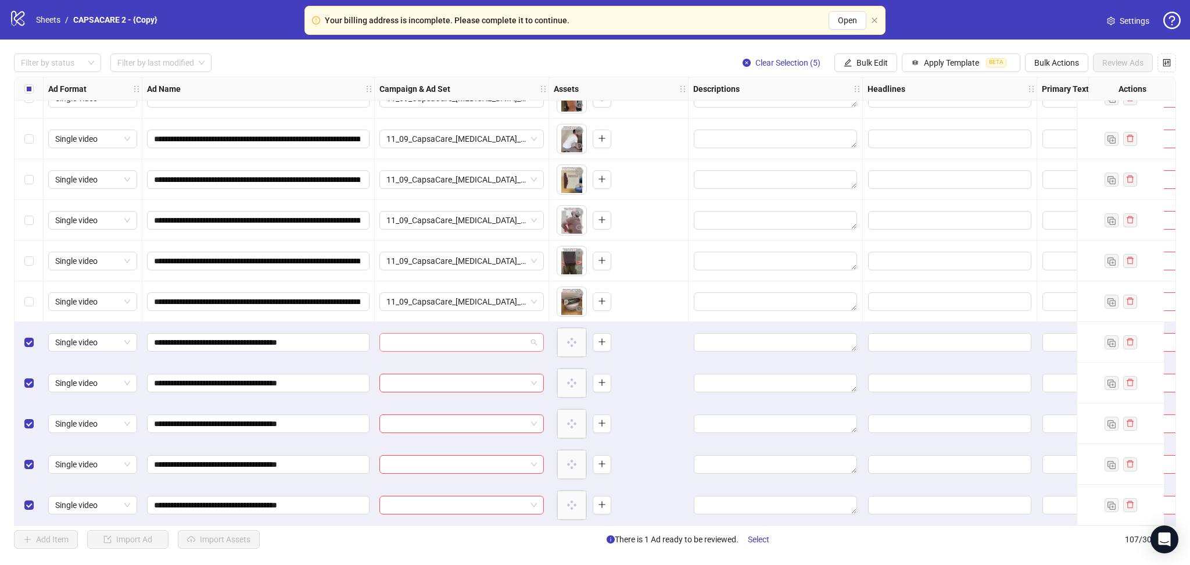
click at [454, 339] on input "search" at bounding box center [456, 342] width 140 height 17
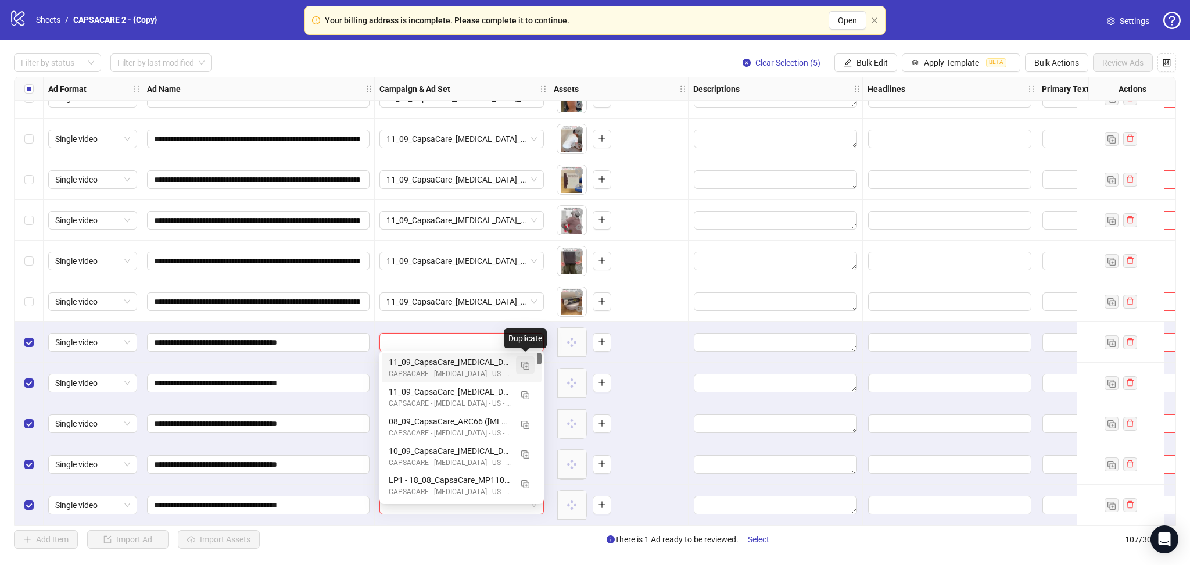
click at [526, 361] on img "button" at bounding box center [525, 365] width 8 height 8
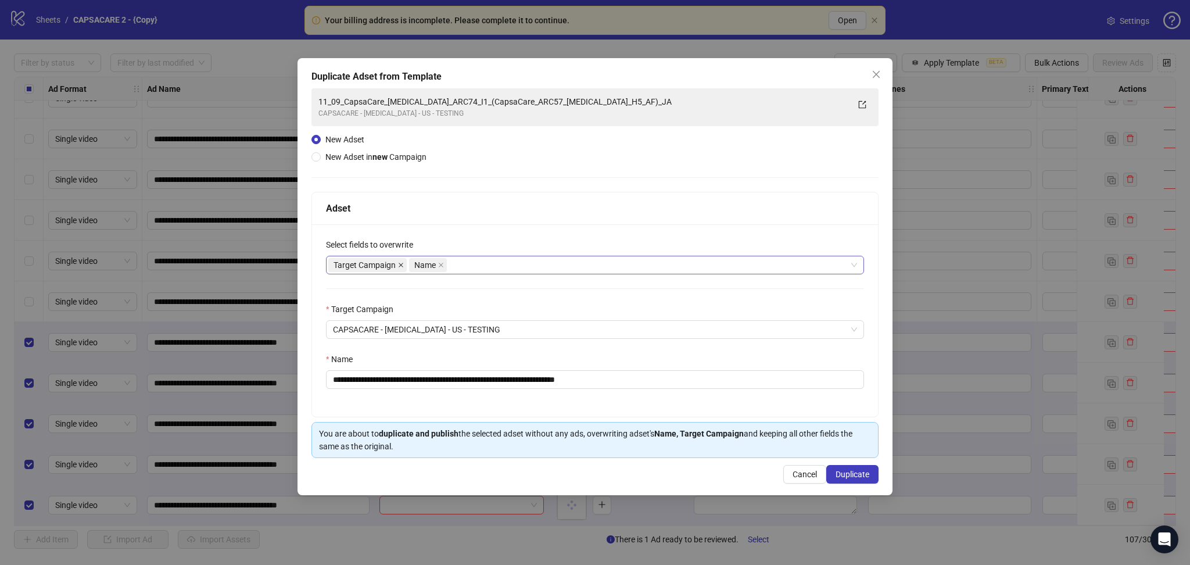
click at [401, 266] on icon "close" at bounding box center [401, 265] width 6 height 6
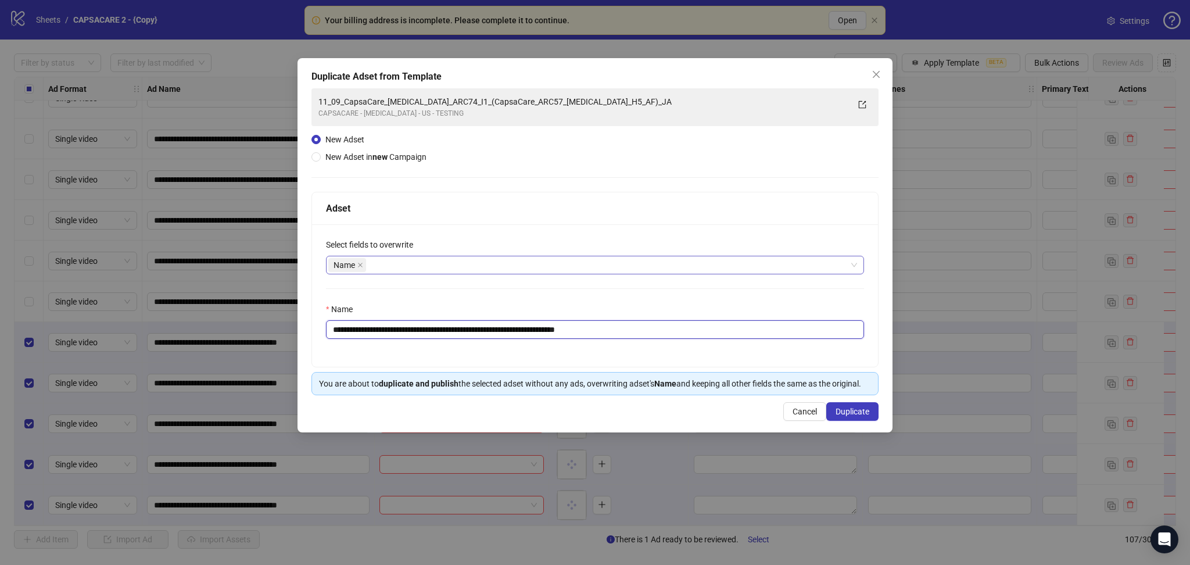
click at [480, 325] on input "**********" at bounding box center [595, 329] width 538 height 19
paste input "text"
type input "**********"
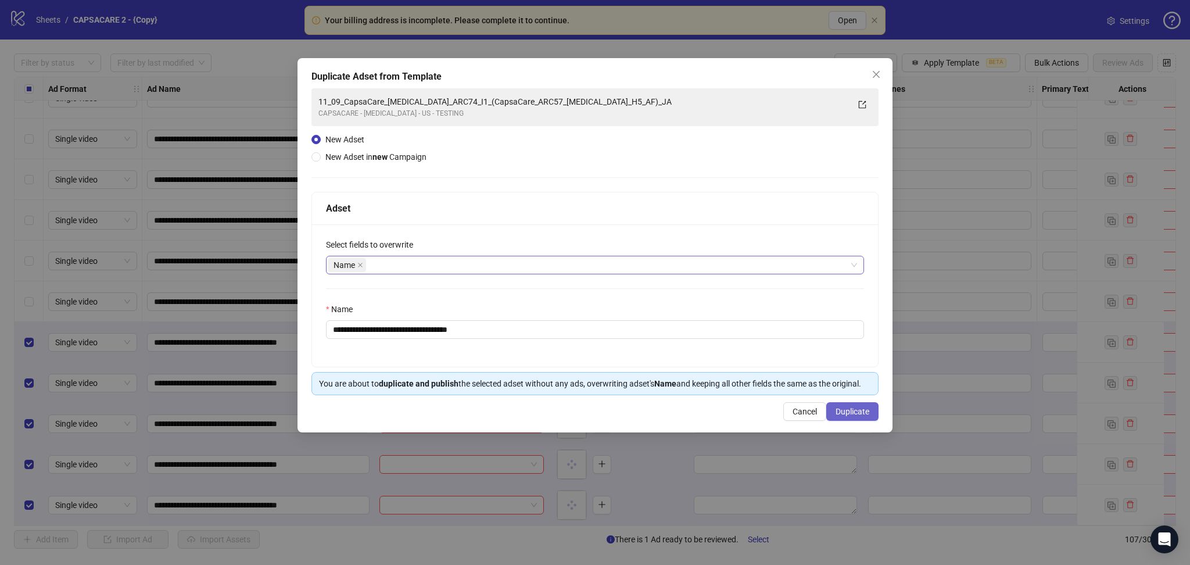
click at [833, 408] on span "Duplicate" at bounding box center [853, 411] width 34 height 9
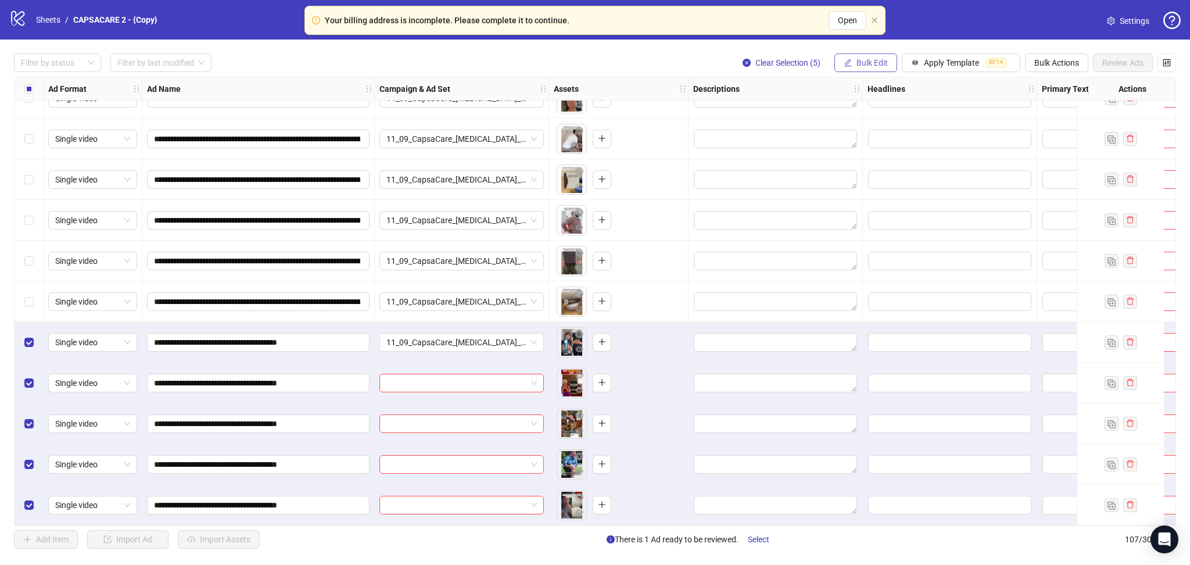
click at [833, 67] on span "Bulk Edit" at bounding box center [871, 62] width 31 height 9
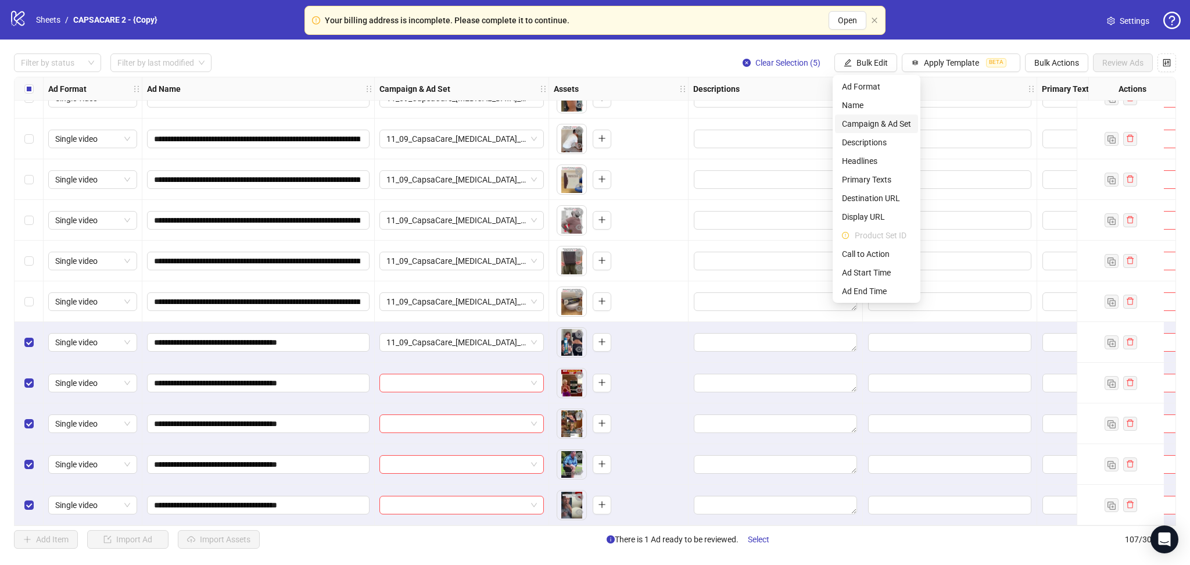
click at [833, 123] on span "Campaign & Ad Set" at bounding box center [876, 123] width 69 height 13
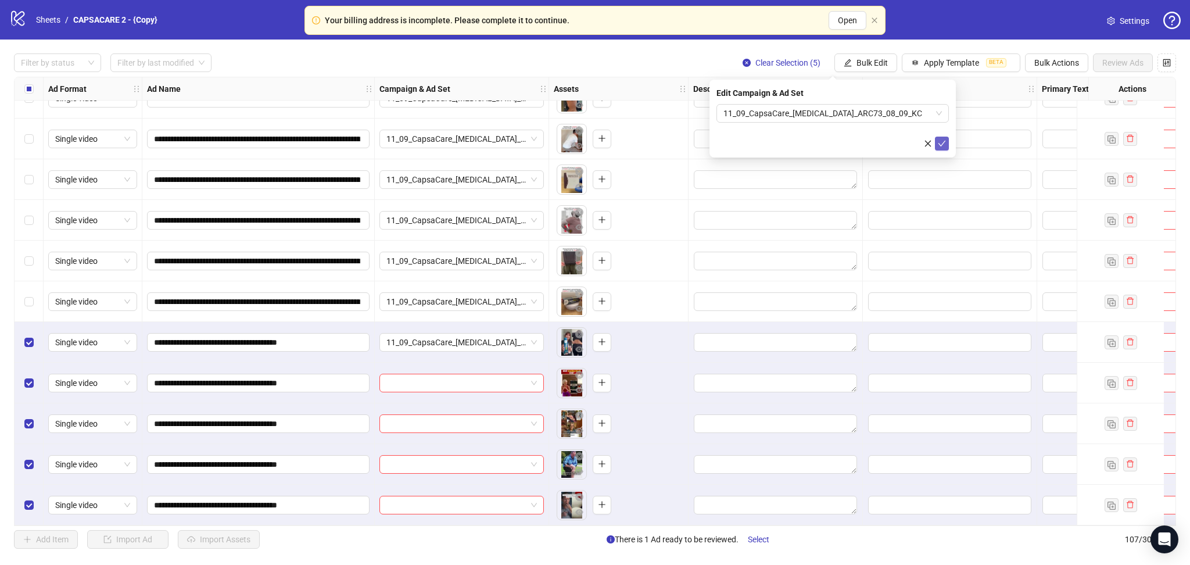
click at [833, 142] on icon "check" at bounding box center [942, 144] width 8 height 6
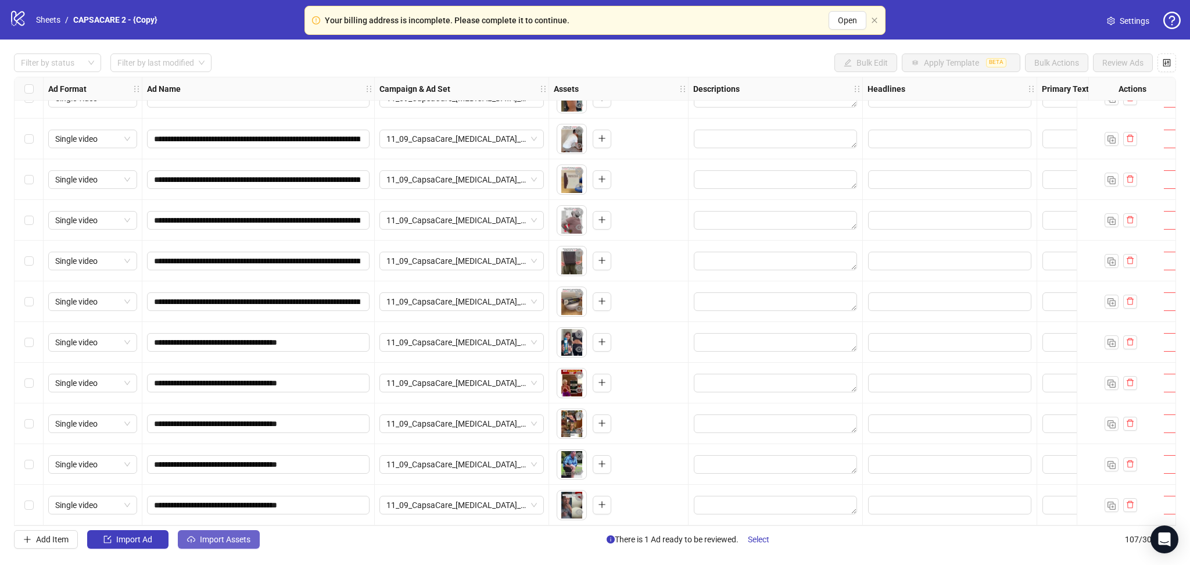
click at [242, 542] on span "Import Assets" at bounding box center [225, 539] width 51 height 9
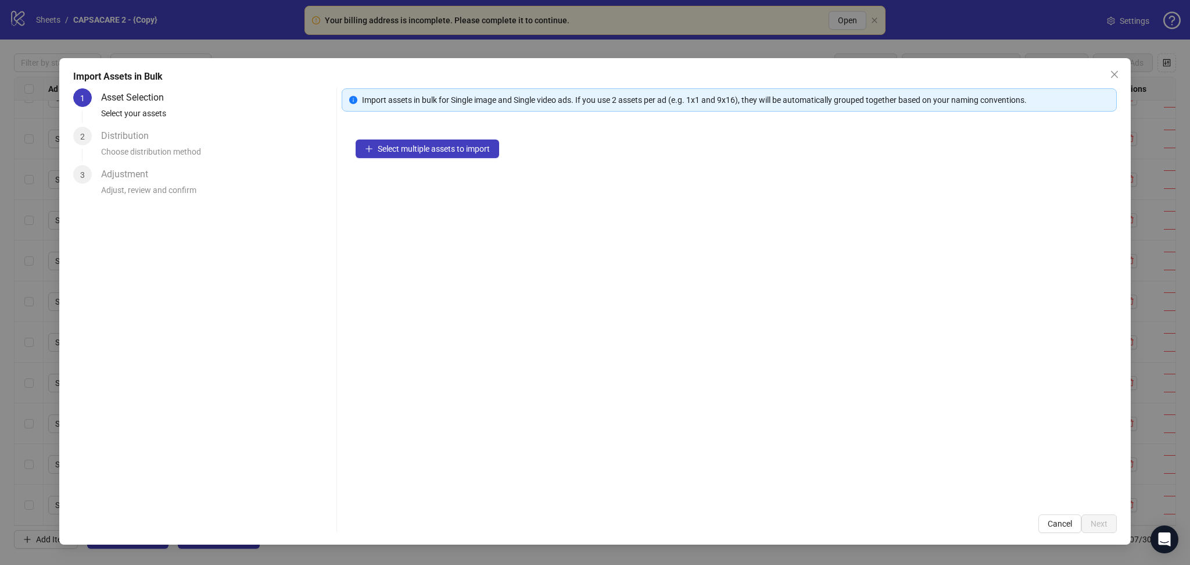
click at [418, 163] on div "Select multiple assets to import" at bounding box center [729, 313] width 775 height 375
click at [424, 152] on span "Select multiple assets to import" at bounding box center [434, 148] width 112 height 9
click at [833, 522] on span "Next" at bounding box center [1099, 523] width 17 height 9
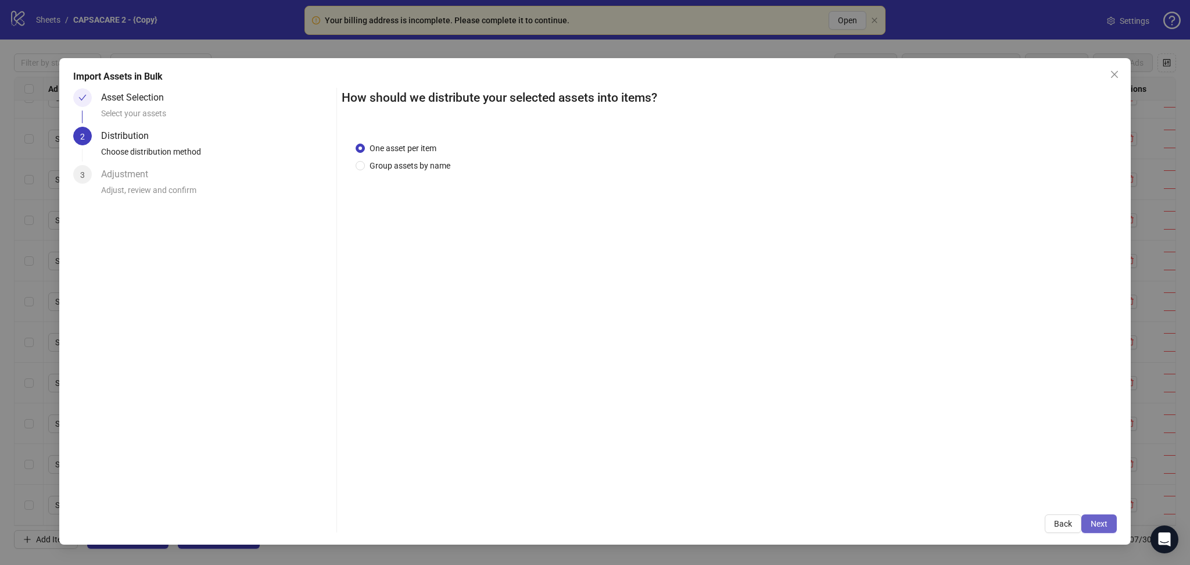
click at [833, 519] on span "Next" at bounding box center [1099, 523] width 17 height 9
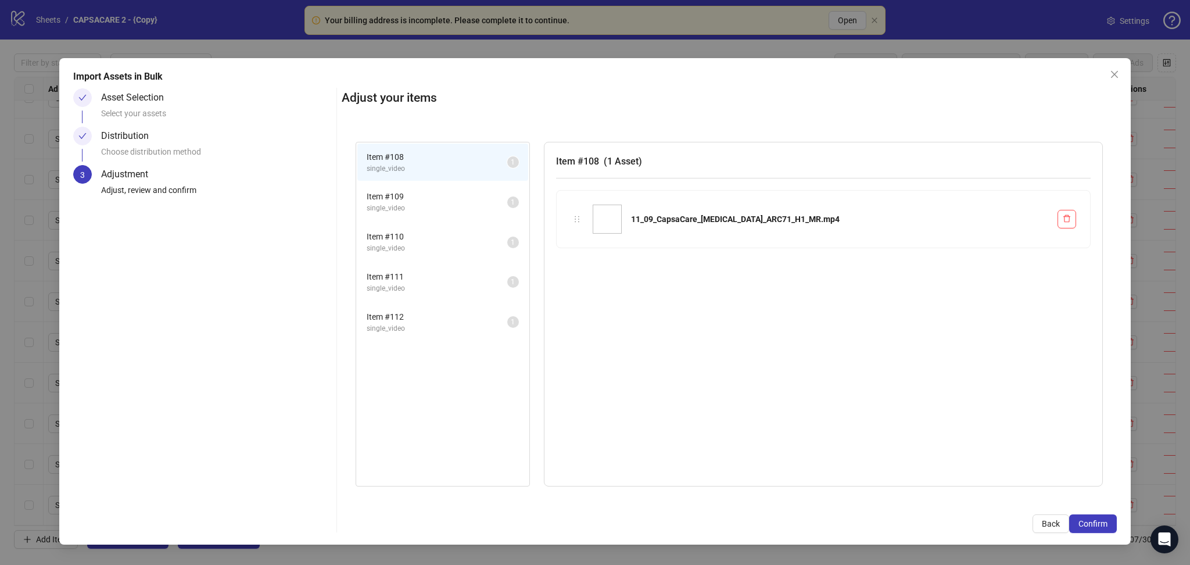
click at [833, 519] on span "Confirm" at bounding box center [1092, 523] width 29 height 9
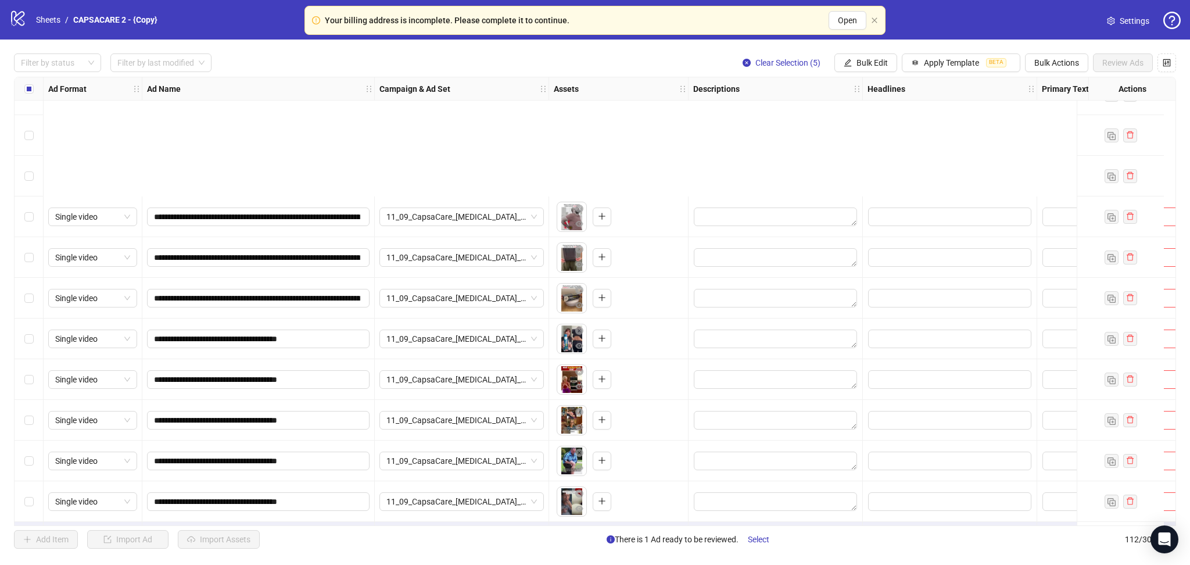
scroll to position [4135, 0]
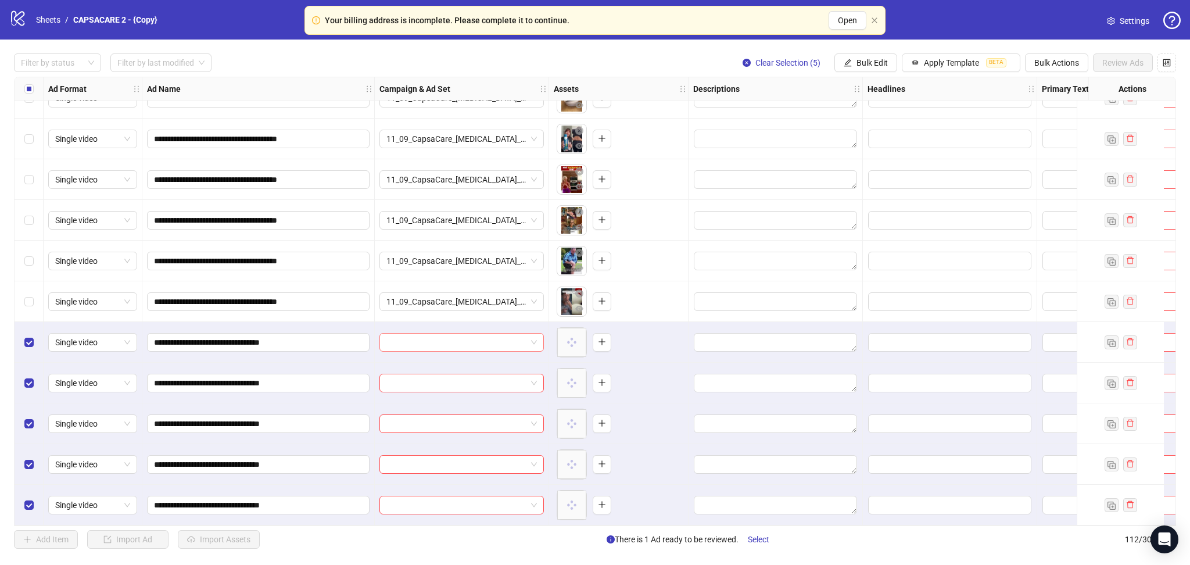
click at [422, 334] on input "search" at bounding box center [456, 342] width 140 height 17
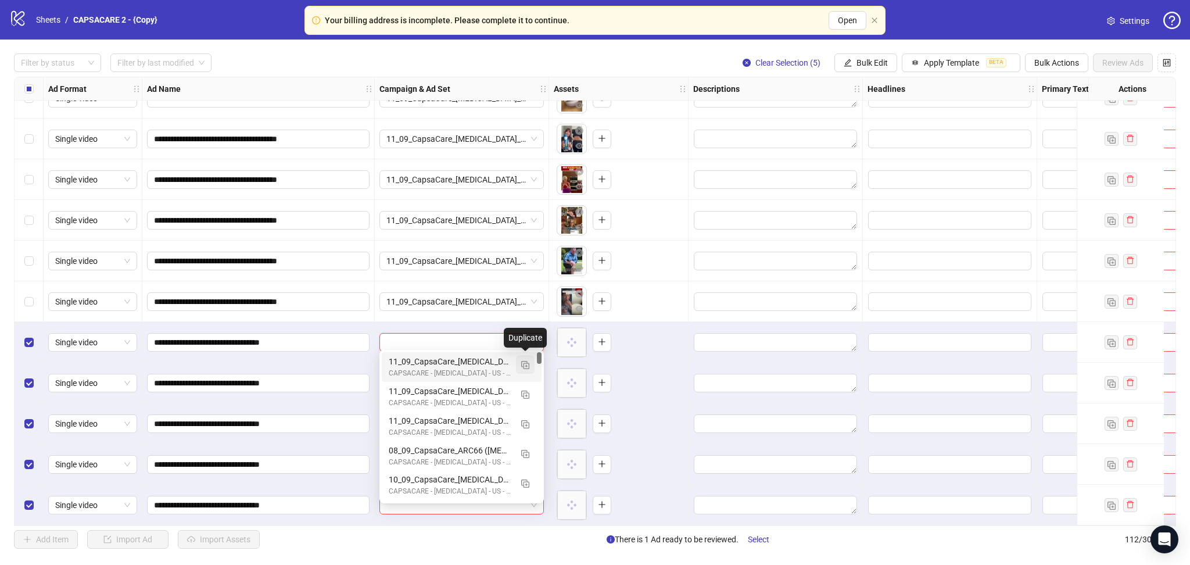
click at [529, 367] on button "button" at bounding box center [525, 364] width 19 height 19
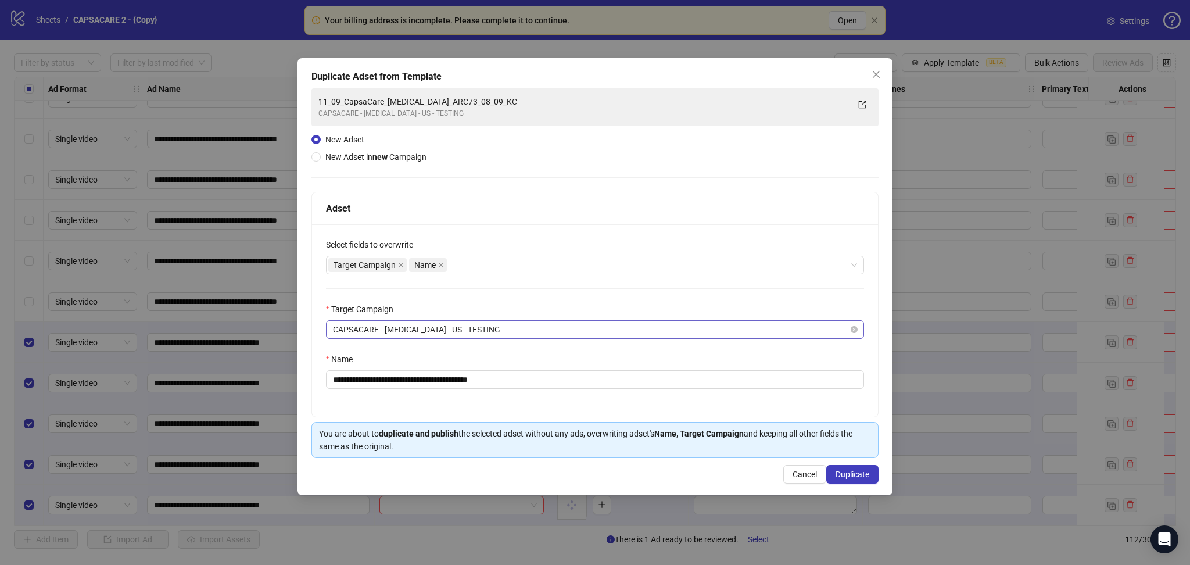
click at [382, 328] on span "CAPSACARE - [MEDICAL_DATA] - US - TESTING" at bounding box center [595, 329] width 524 height 17
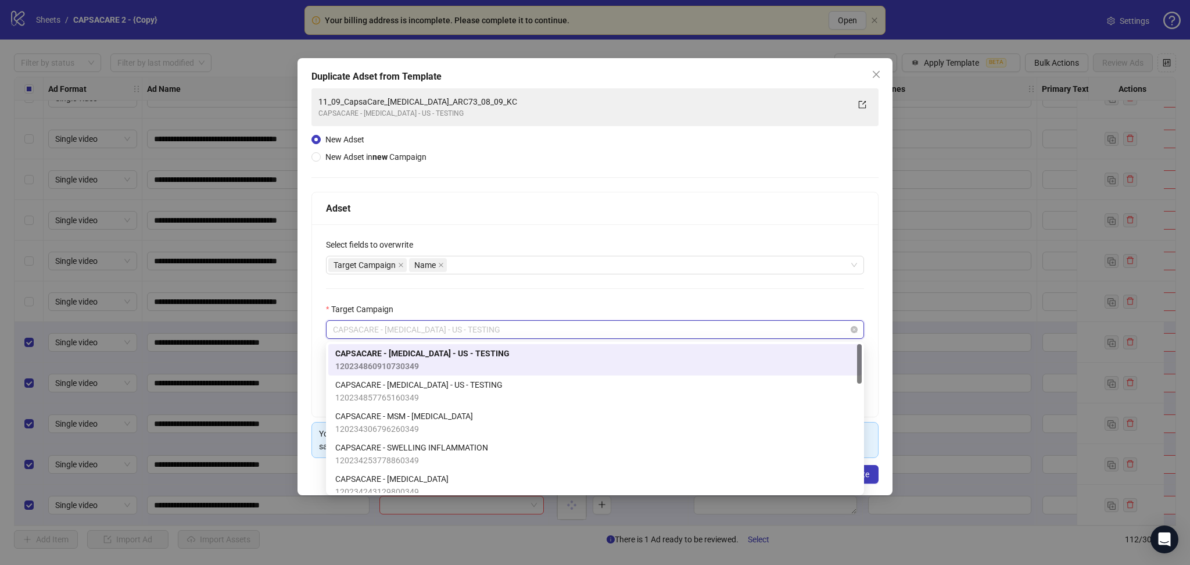
click at [382, 328] on span "CAPSACARE - [MEDICAL_DATA] - US - TESTING" at bounding box center [595, 329] width 524 height 17
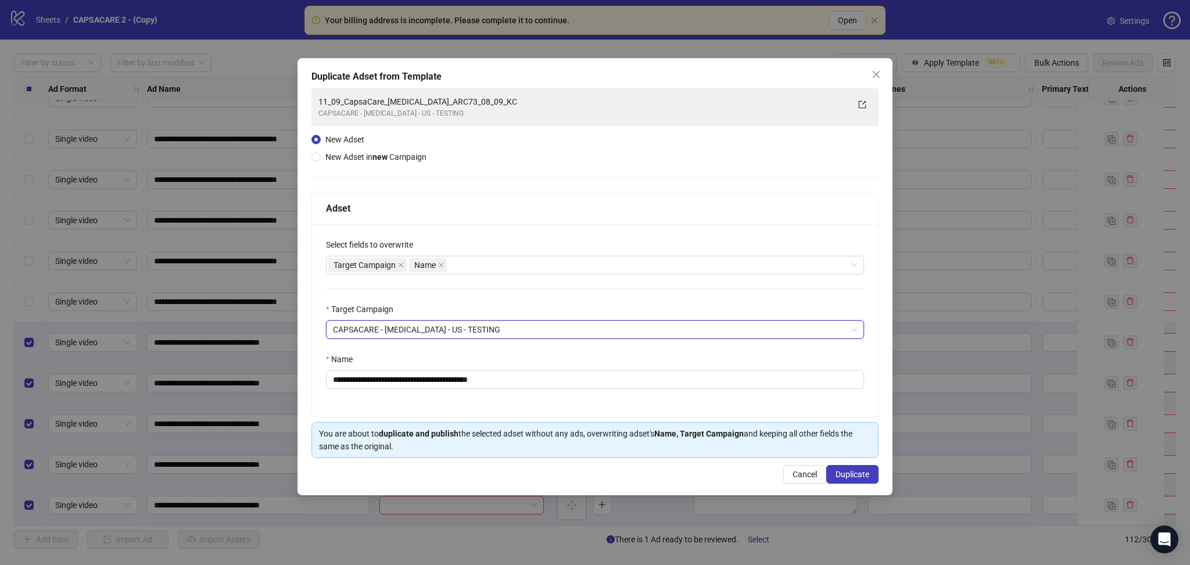
click at [497, 289] on div "**********" at bounding box center [595, 320] width 566 height 192
click at [401, 263] on icon "close" at bounding box center [401, 265] width 6 height 6
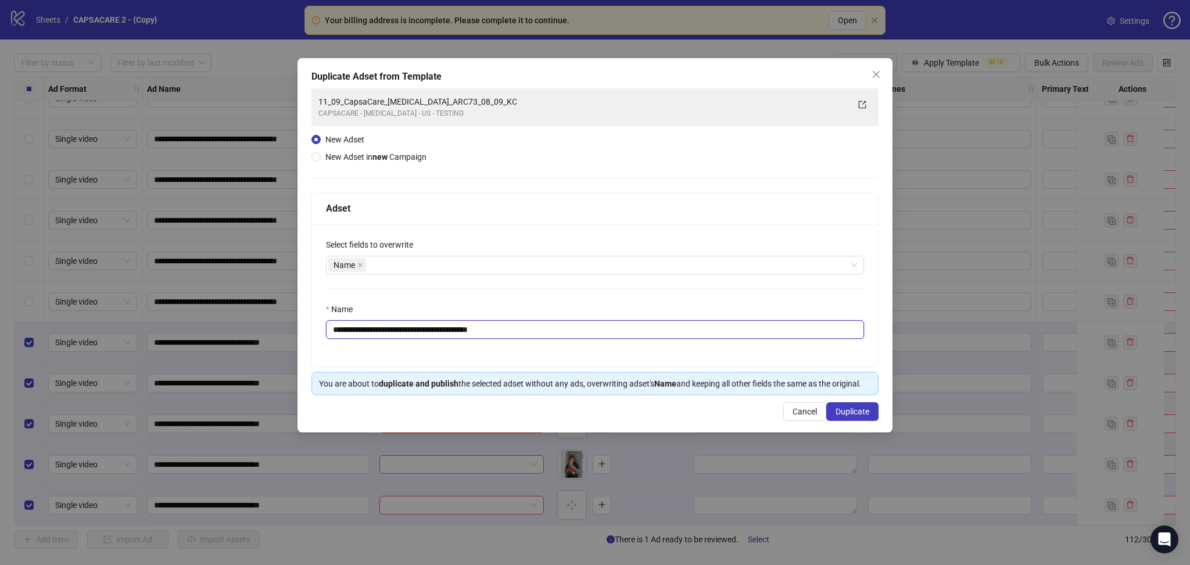
click at [451, 331] on input "**********" at bounding box center [595, 329] width 538 height 19
paste input "text"
type input "**********"
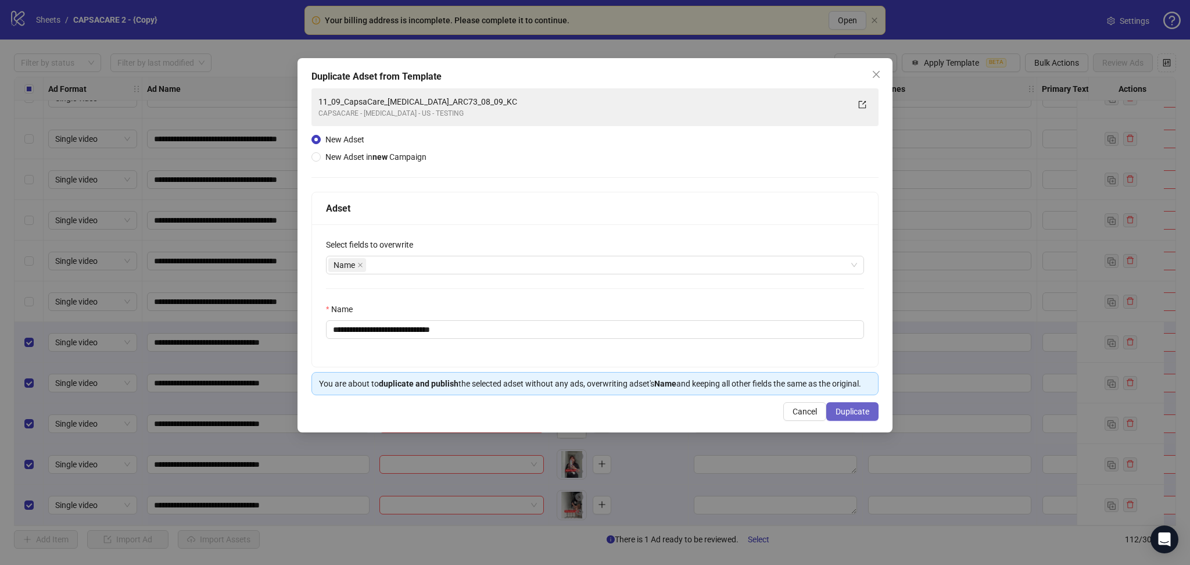
click at [833, 410] on button "Duplicate" at bounding box center [852, 411] width 52 height 19
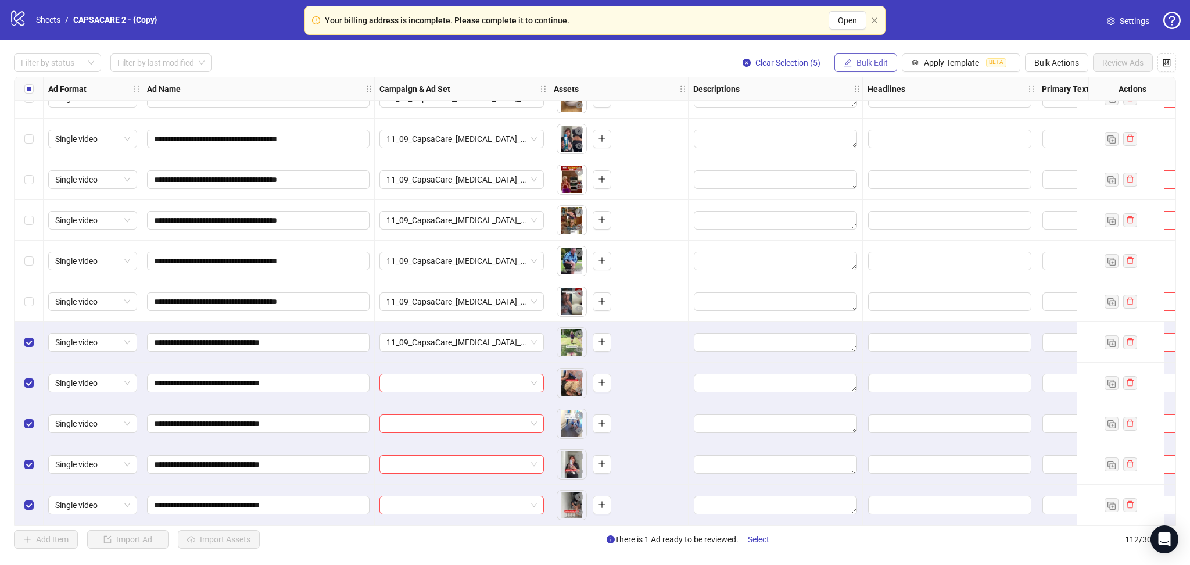
click at [833, 62] on span "Bulk Edit" at bounding box center [871, 62] width 31 height 9
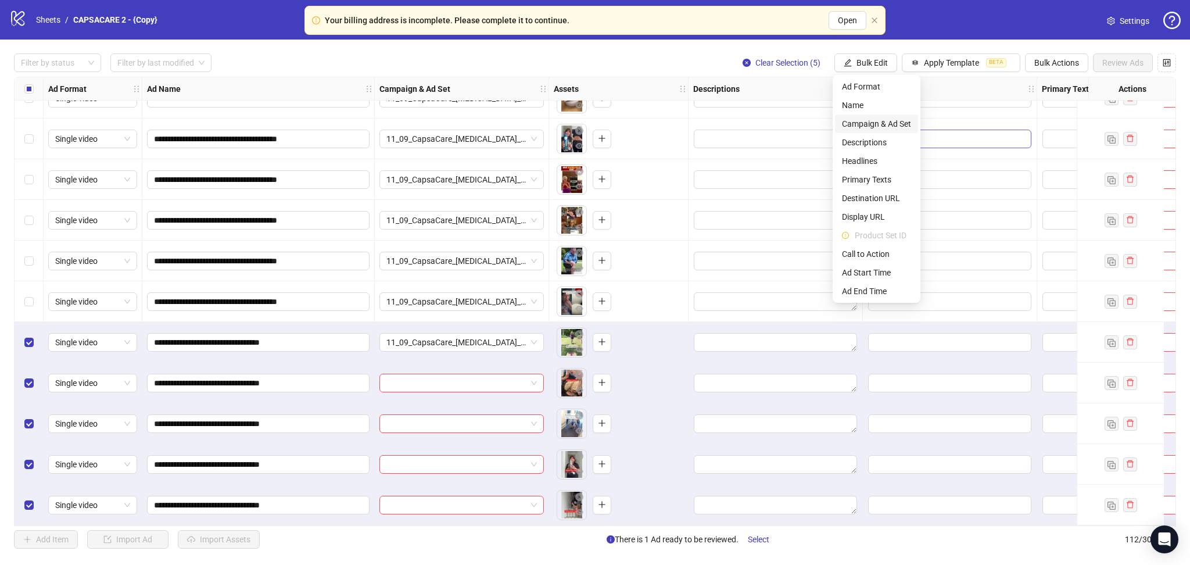
drag, startPoint x: 872, startPoint y: 122, endPoint x: 884, endPoint y: 131, distance: 15.3
click at [833, 123] on span "Campaign & Ad Set" at bounding box center [876, 123] width 69 height 13
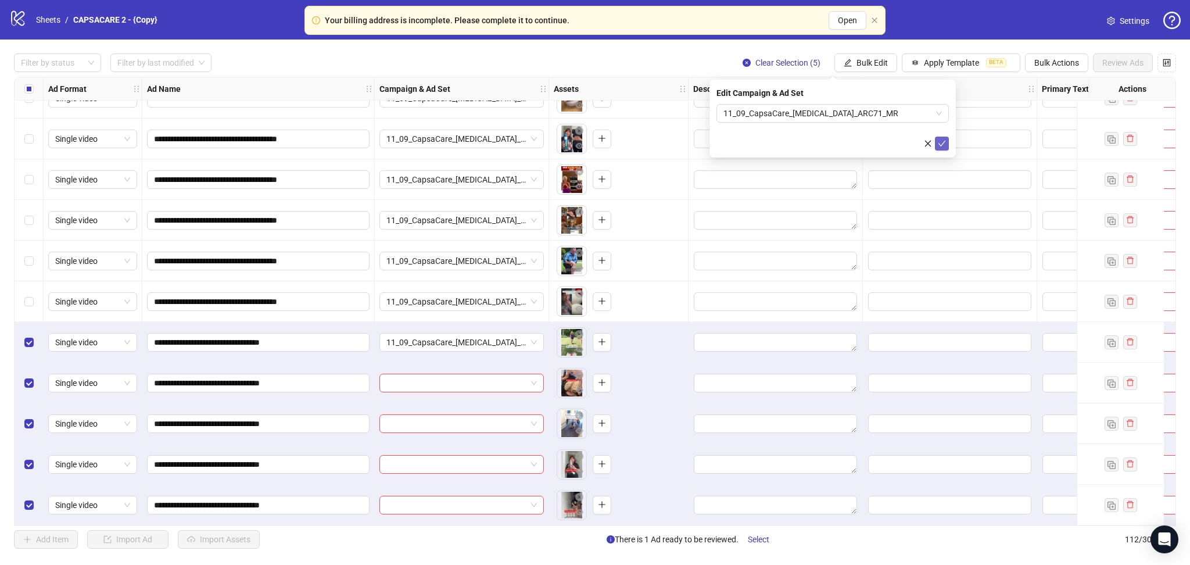
click at [833, 144] on button "submit" at bounding box center [942, 144] width 14 height 14
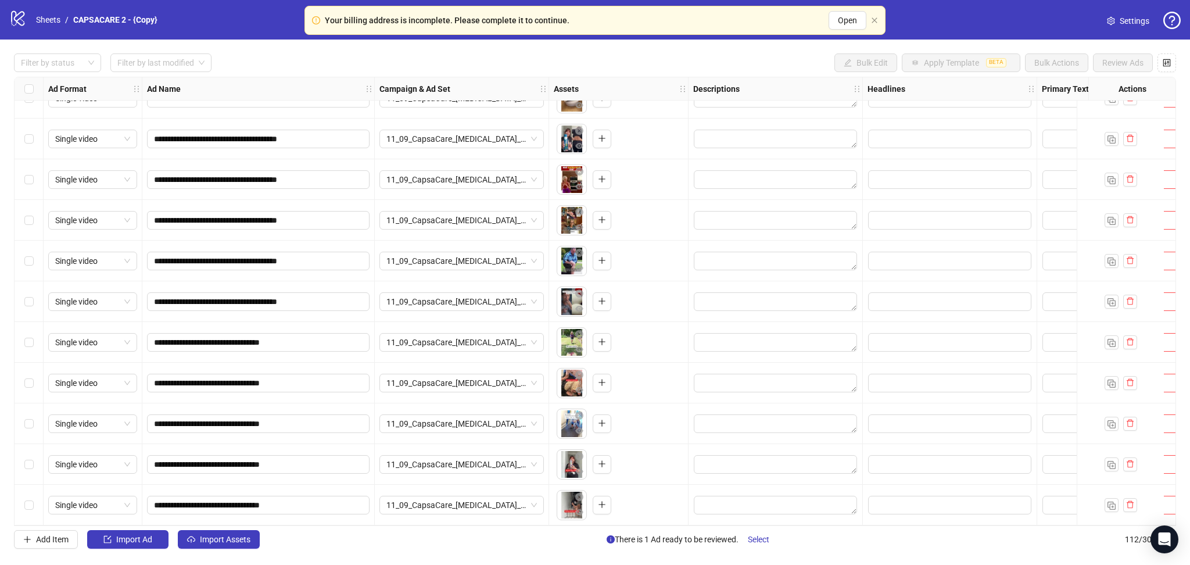
click at [214, 556] on div "**********" at bounding box center [595, 301] width 1190 height 523
click at [224, 543] on span "Import Assets" at bounding box center [225, 539] width 51 height 9
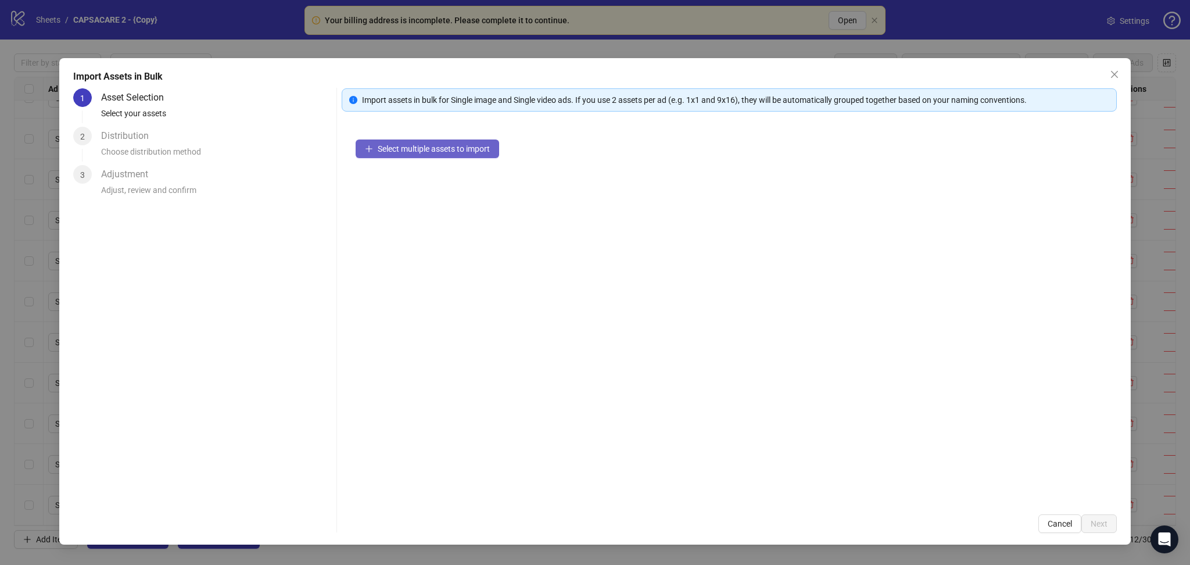
click at [383, 150] on span "Select multiple assets to import" at bounding box center [434, 148] width 112 height 9
click at [833, 522] on button "Next" at bounding box center [1098, 523] width 35 height 19
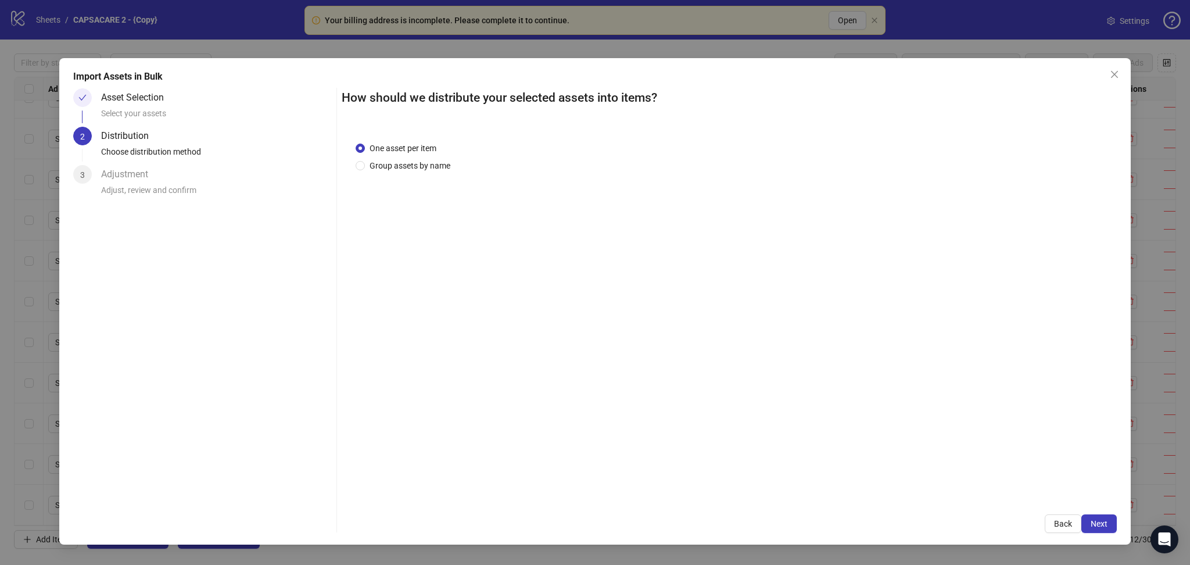
click at [833, 523] on span "Next" at bounding box center [1099, 523] width 17 height 9
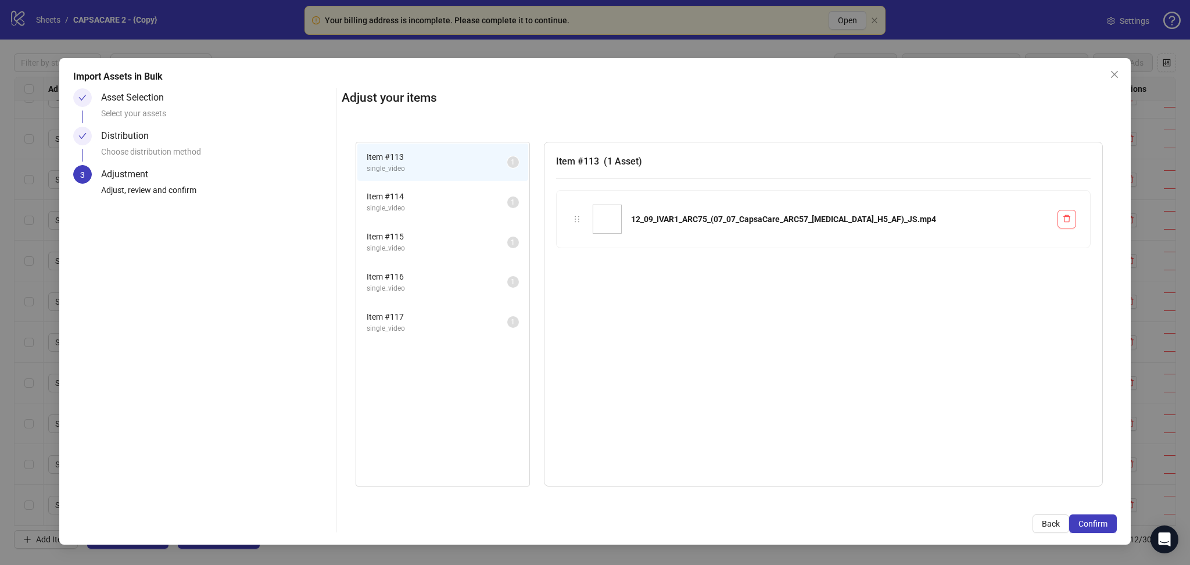
click at [833, 523] on span "Confirm" at bounding box center [1092, 523] width 29 height 9
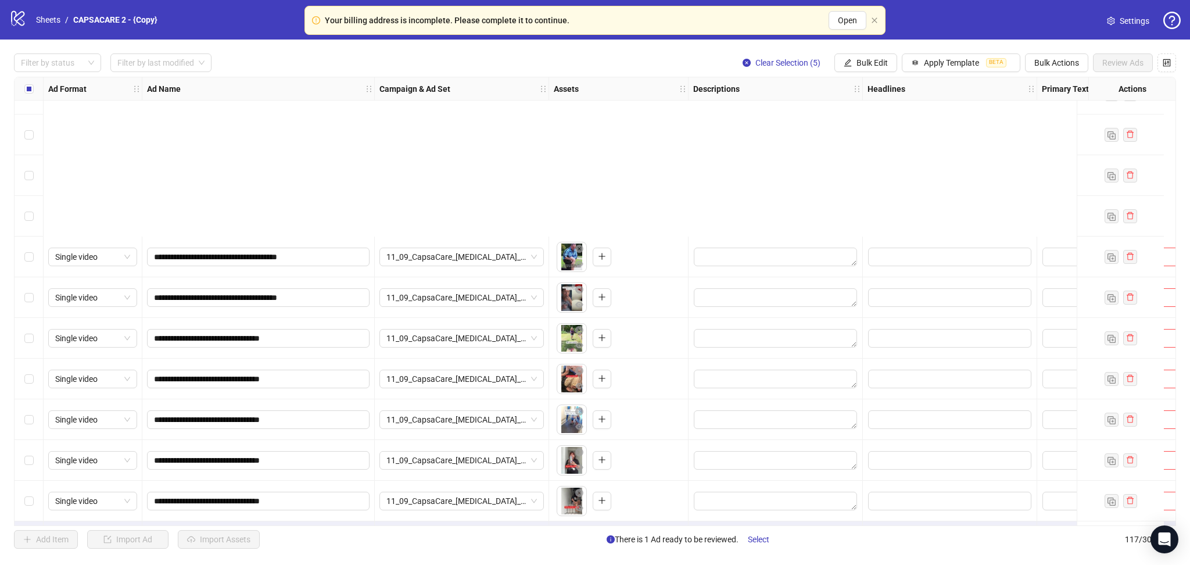
scroll to position [4338, 0]
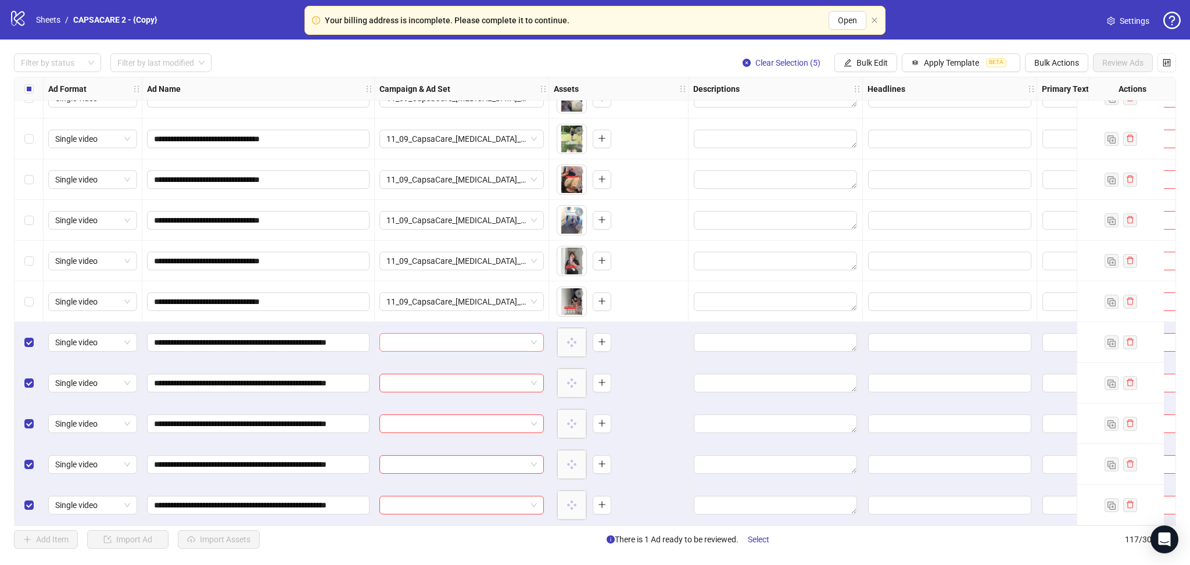
click at [481, 335] on input "search" at bounding box center [456, 342] width 140 height 17
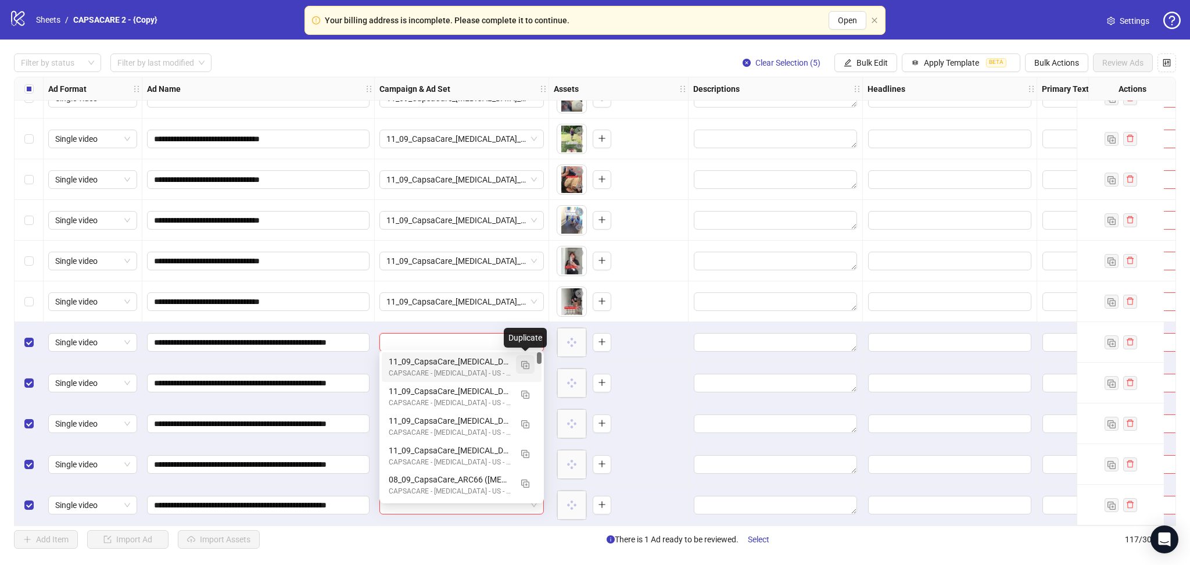
click at [525, 368] on img "button" at bounding box center [525, 365] width 8 height 8
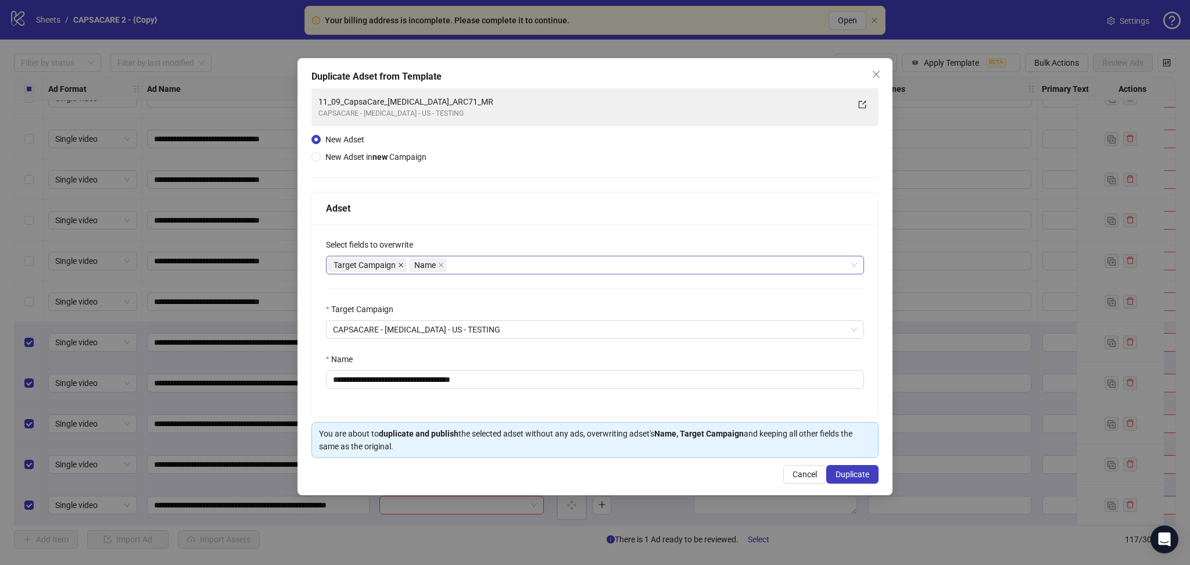
click at [398, 264] on icon "close" at bounding box center [401, 265] width 6 height 6
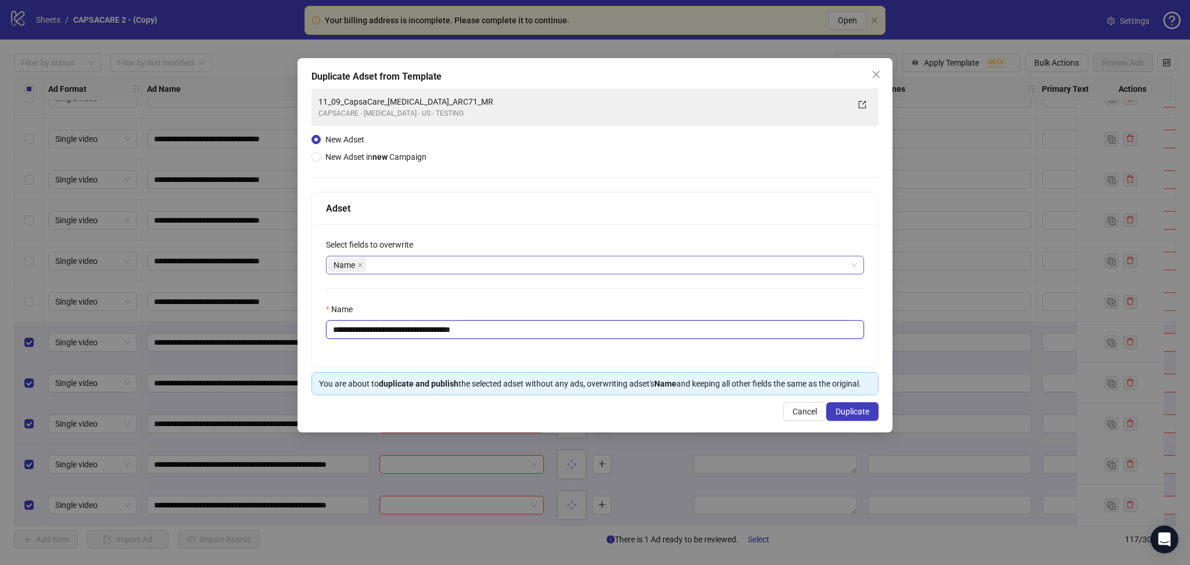
click at [451, 329] on input "**********" at bounding box center [595, 329] width 538 height 19
paste input "**********"
type input "**********"
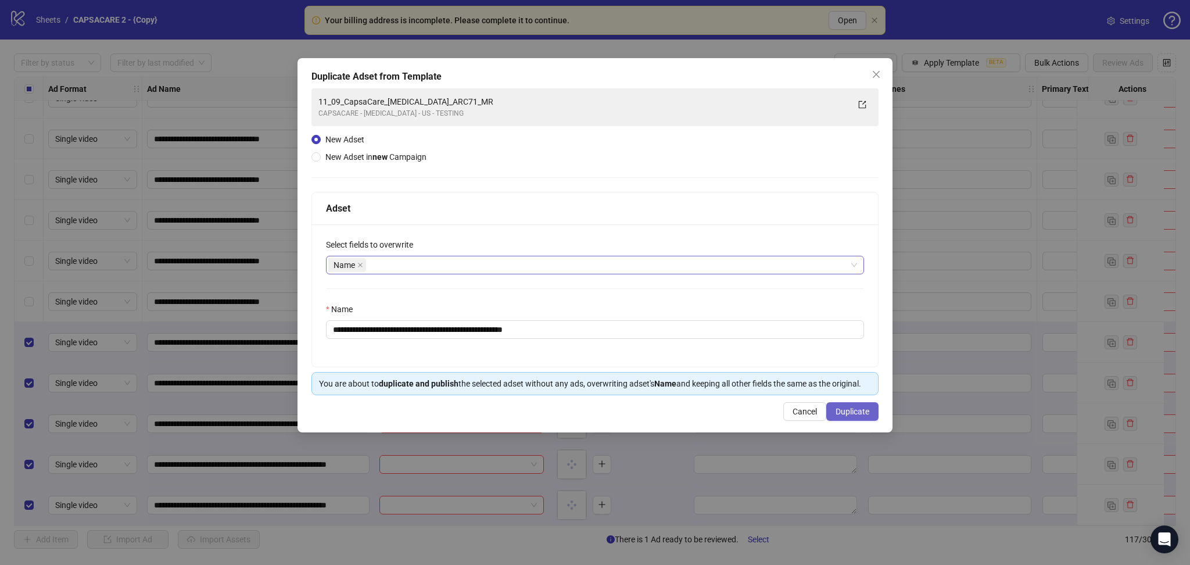
click at [833, 417] on button "Duplicate" at bounding box center [852, 411] width 52 height 19
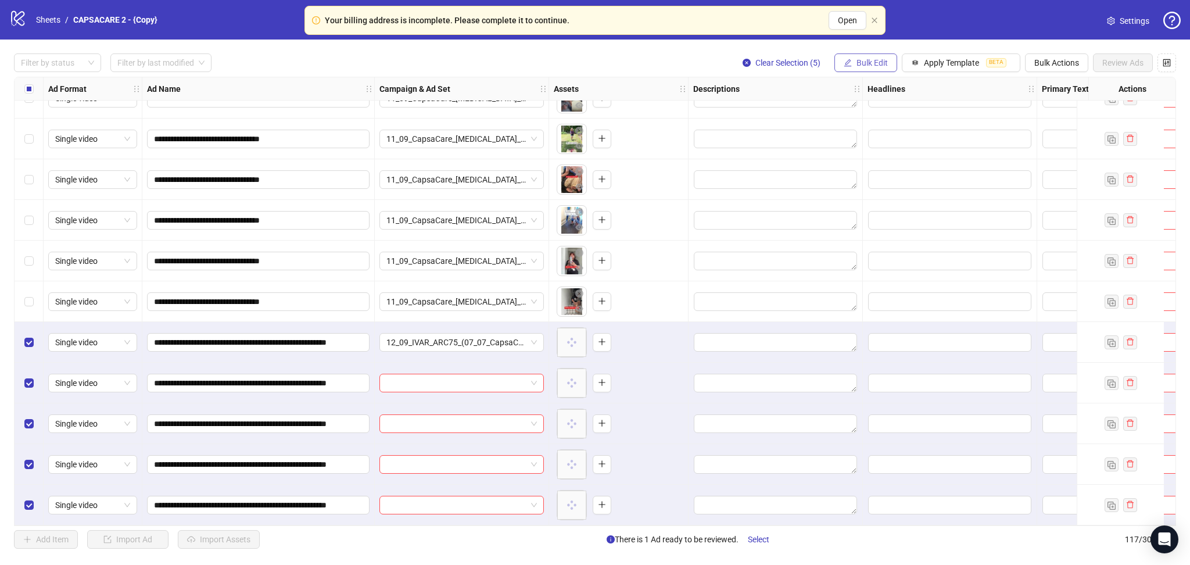
click at [833, 66] on span "Bulk Edit" at bounding box center [871, 62] width 31 height 9
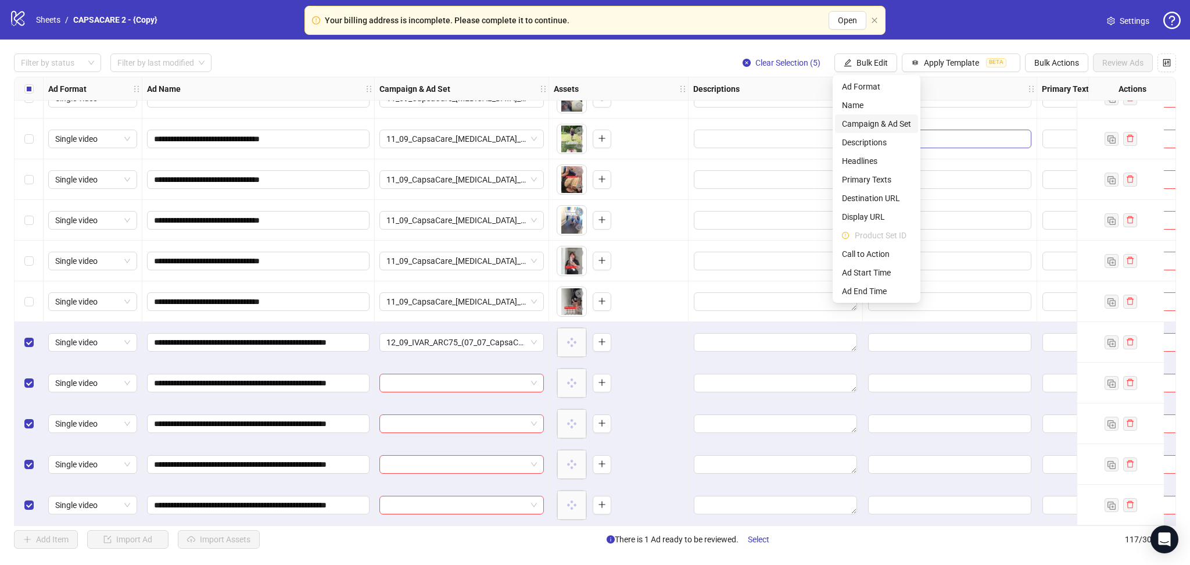
click at [833, 124] on span "Campaign & Ad Set" at bounding box center [876, 123] width 69 height 13
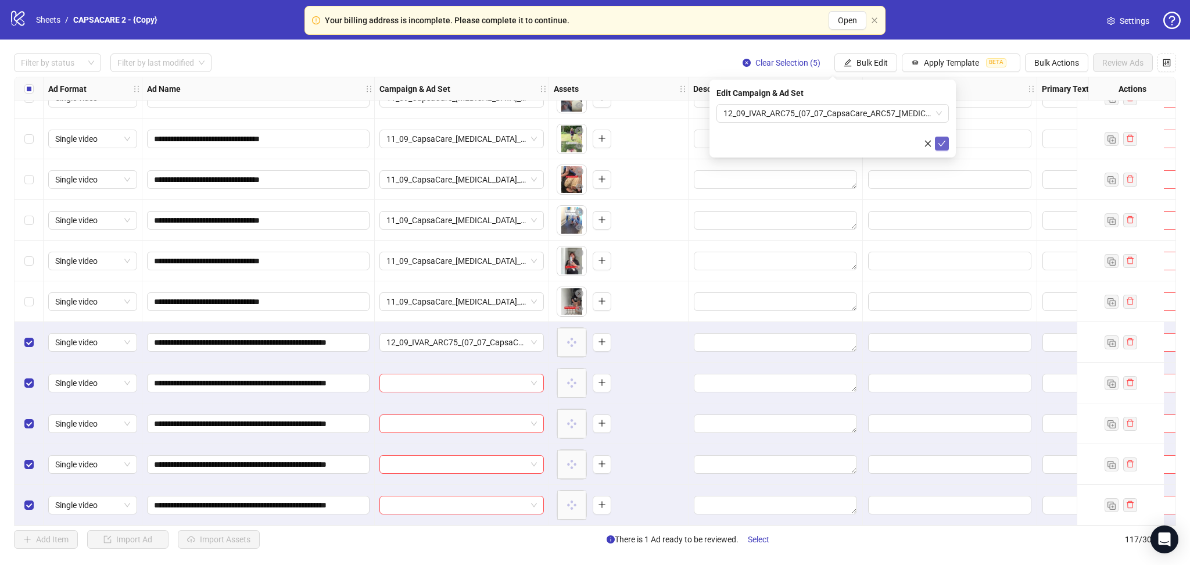
click at [833, 144] on icon "check" at bounding box center [942, 143] width 8 height 8
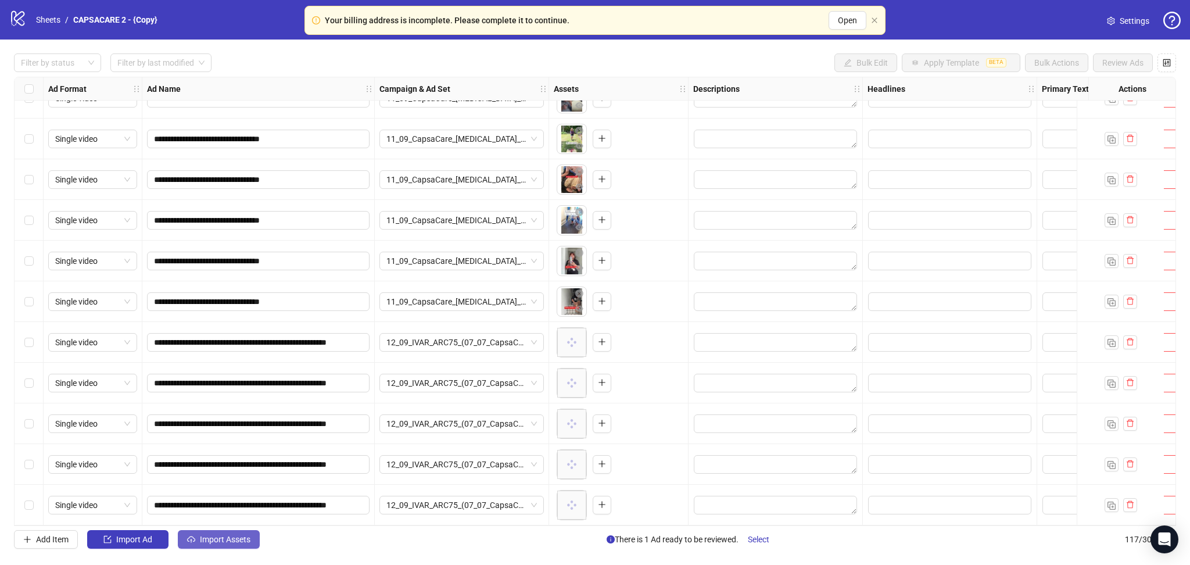
click at [241, 536] on span "Import Assets" at bounding box center [225, 539] width 51 height 9
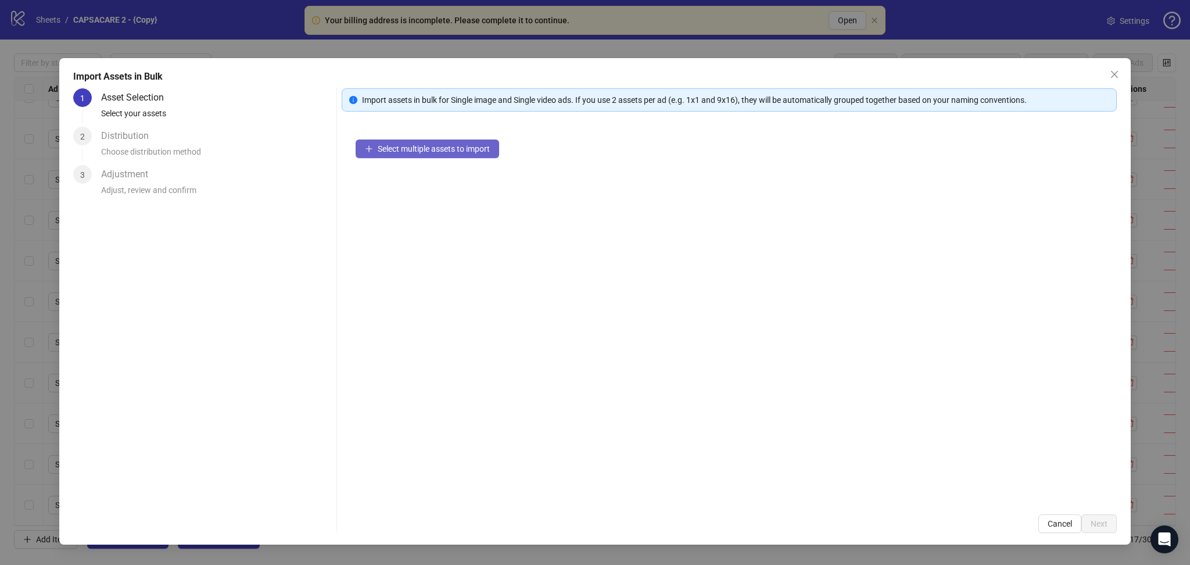
click at [421, 148] on span "Select multiple assets to import" at bounding box center [434, 148] width 112 height 9
click at [833, 523] on span "Next" at bounding box center [1099, 523] width 17 height 9
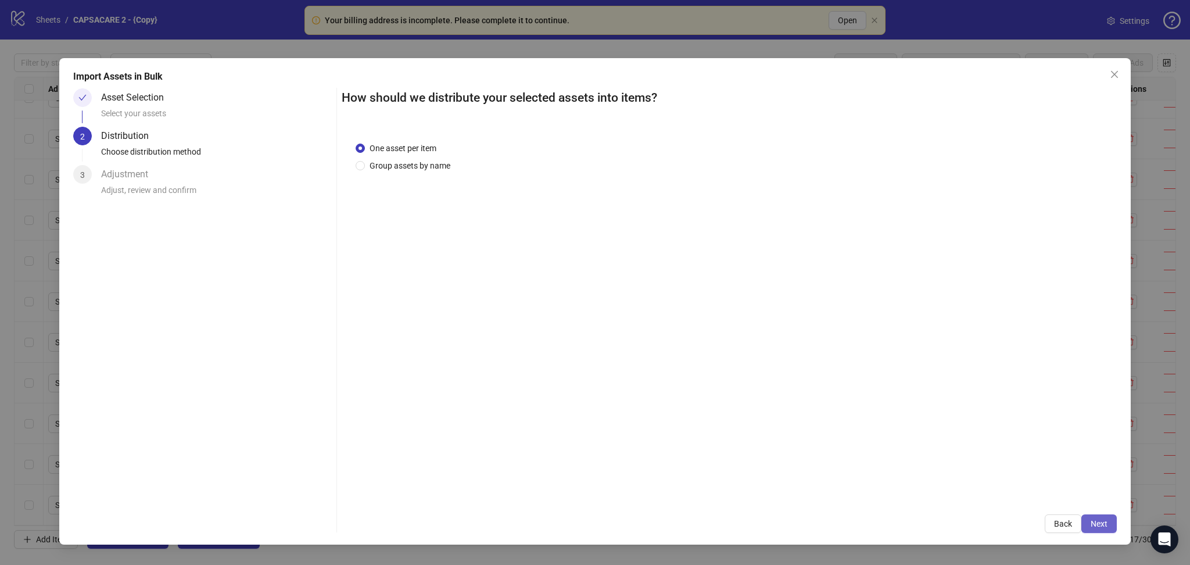
click at [833, 523] on span "Next" at bounding box center [1099, 523] width 17 height 9
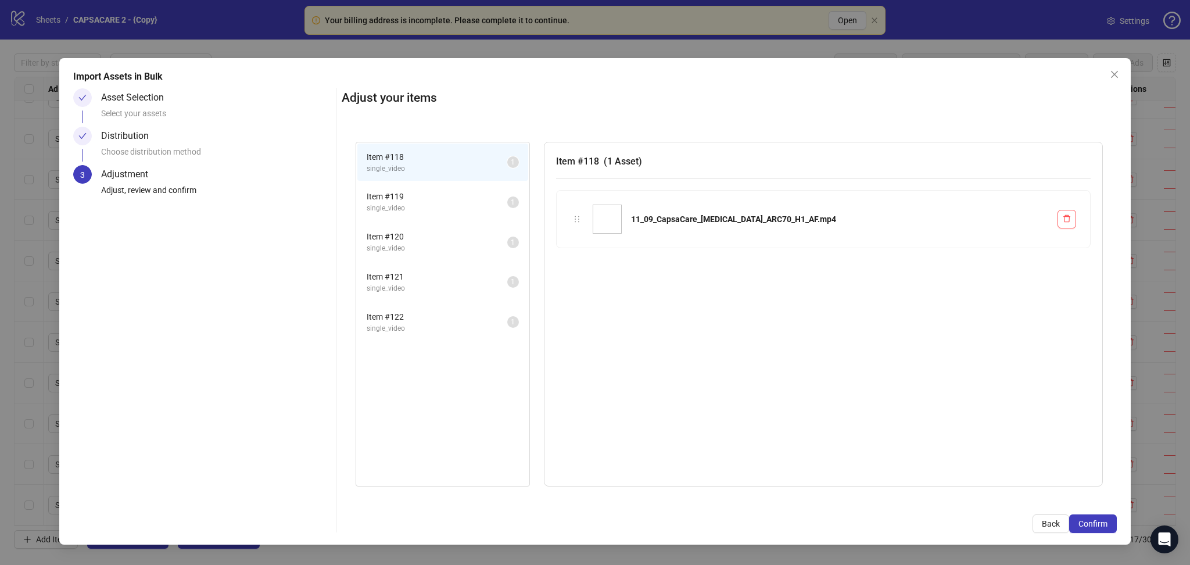
click at [833, 524] on span "Confirm" at bounding box center [1092, 523] width 29 height 9
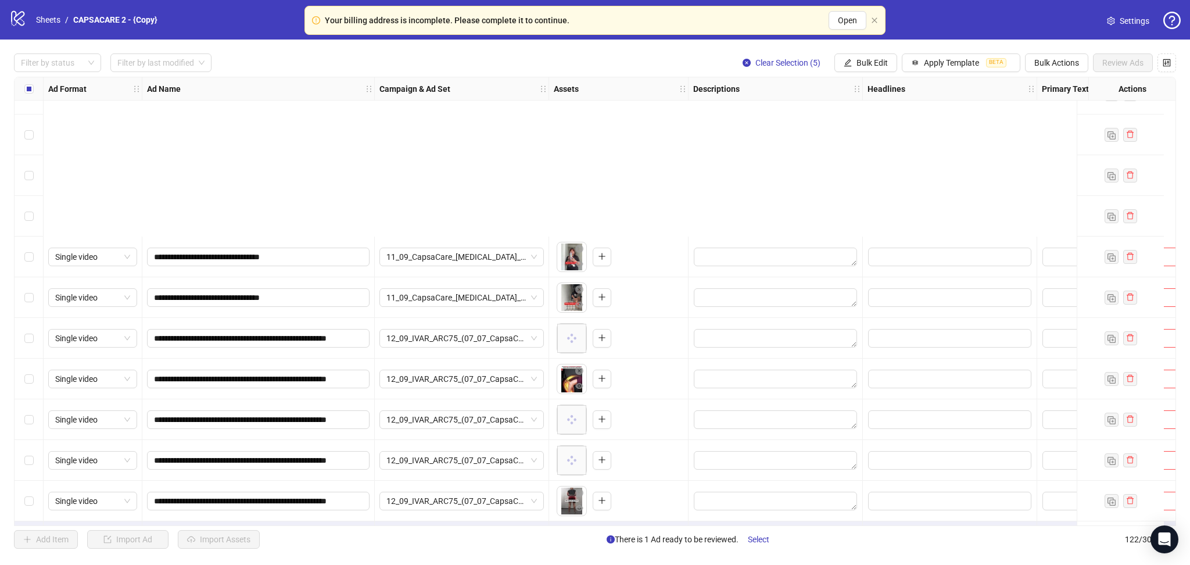
scroll to position [4541, 0]
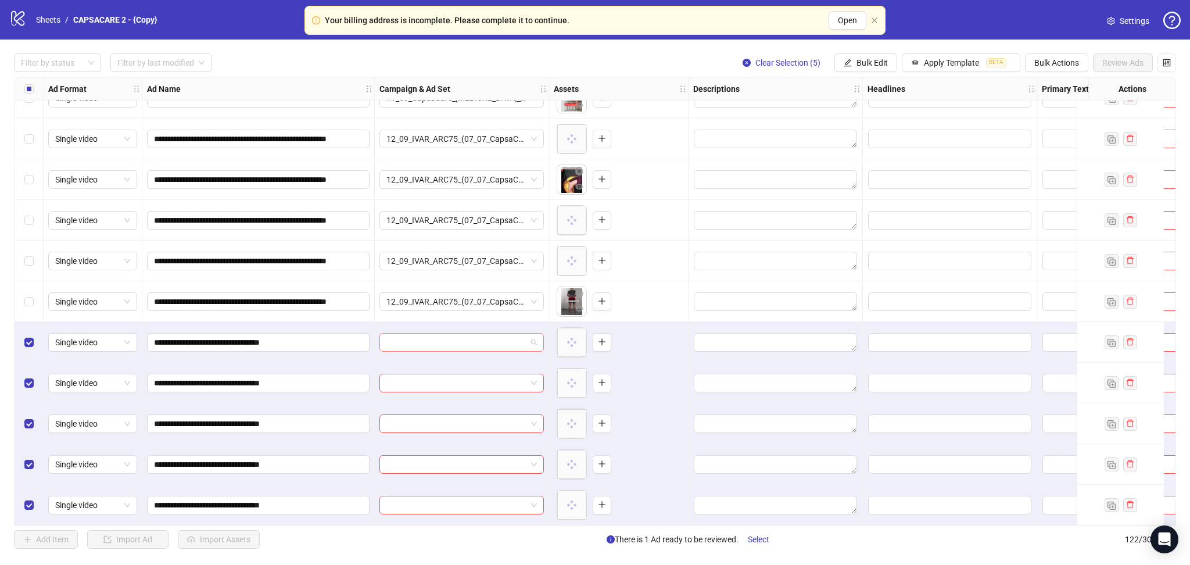
click at [463, 337] on input "search" at bounding box center [456, 342] width 140 height 17
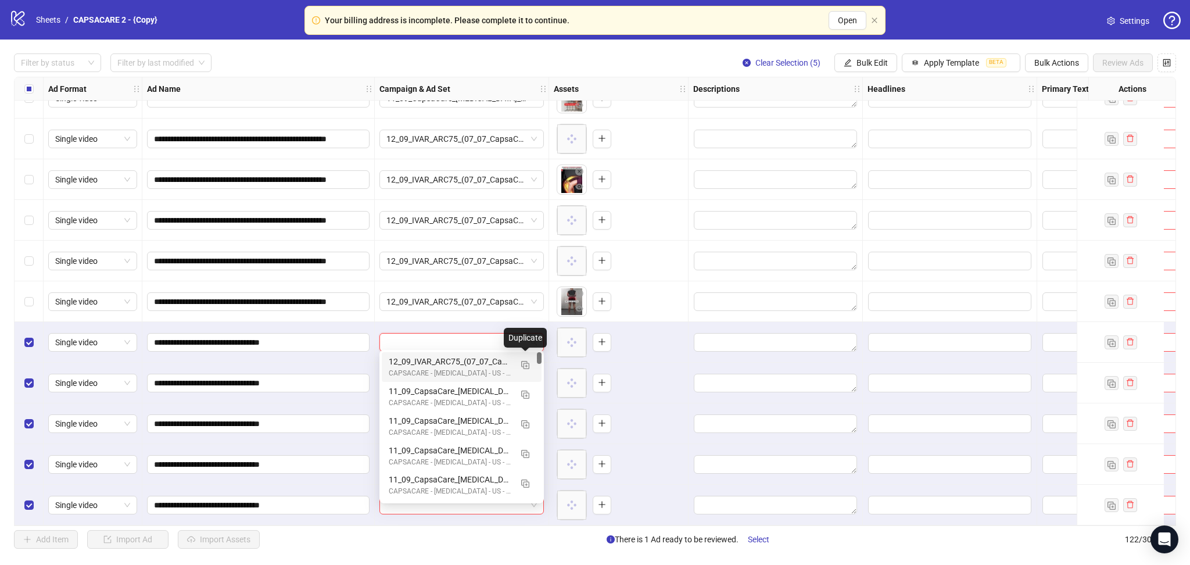
drag, startPoint x: 522, startPoint y: 366, endPoint x: 519, endPoint y: 376, distance: 10.3
click at [523, 366] on img "button" at bounding box center [525, 365] width 8 height 8
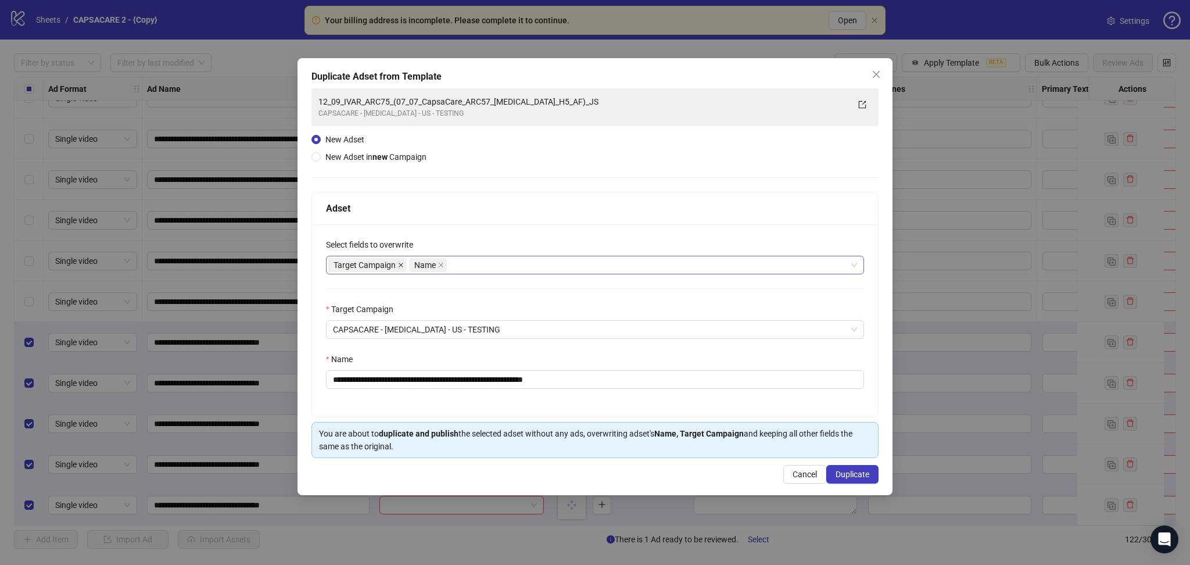
click at [398, 263] on icon "close" at bounding box center [401, 265] width 6 height 6
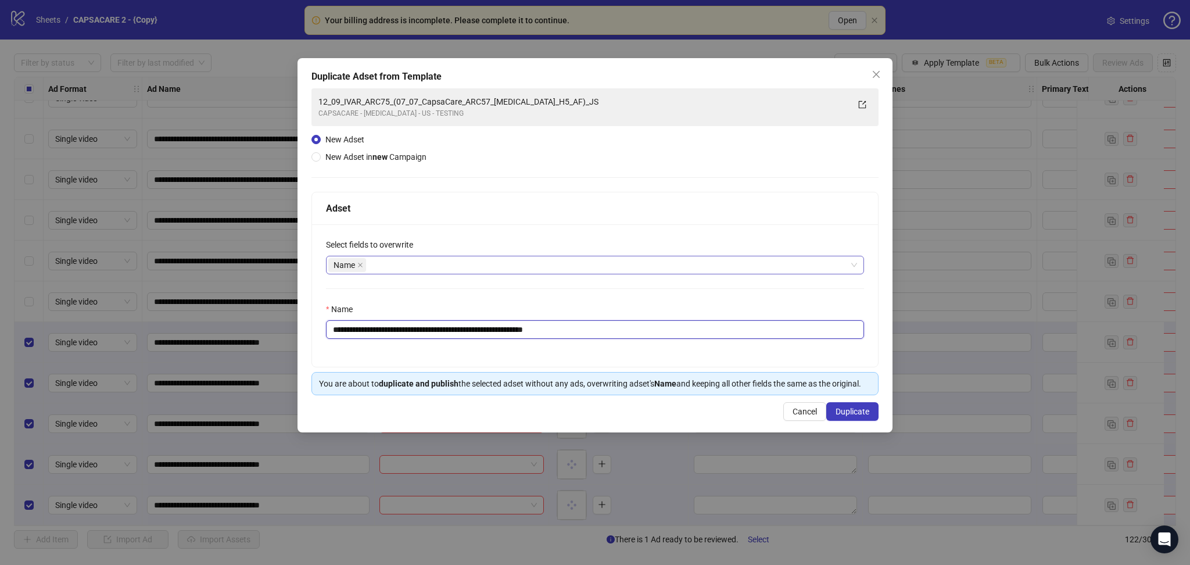
click at [503, 334] on input "**********" at bounding box center [595, 329] width 538 height 19
paste input "text"
type input "**********"
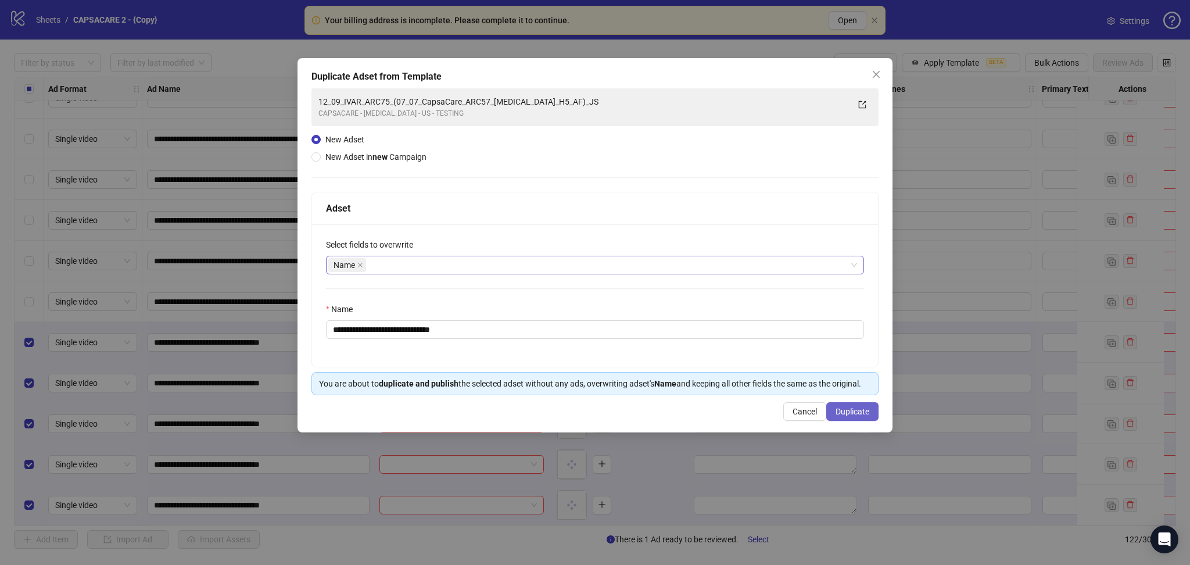
click at [833, 411] on span "Duplicate" at bounding box center [853, 411] width 34 height 9
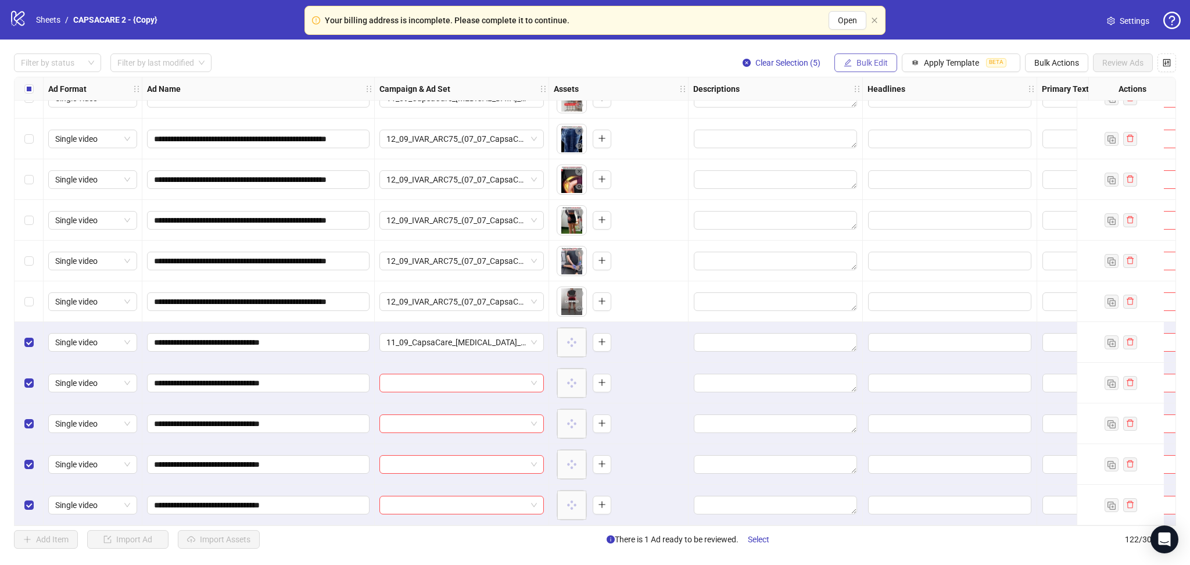
click at [833, 66] on span "Bulk Edit" at bounding box center [871, 62] width 31 height 9
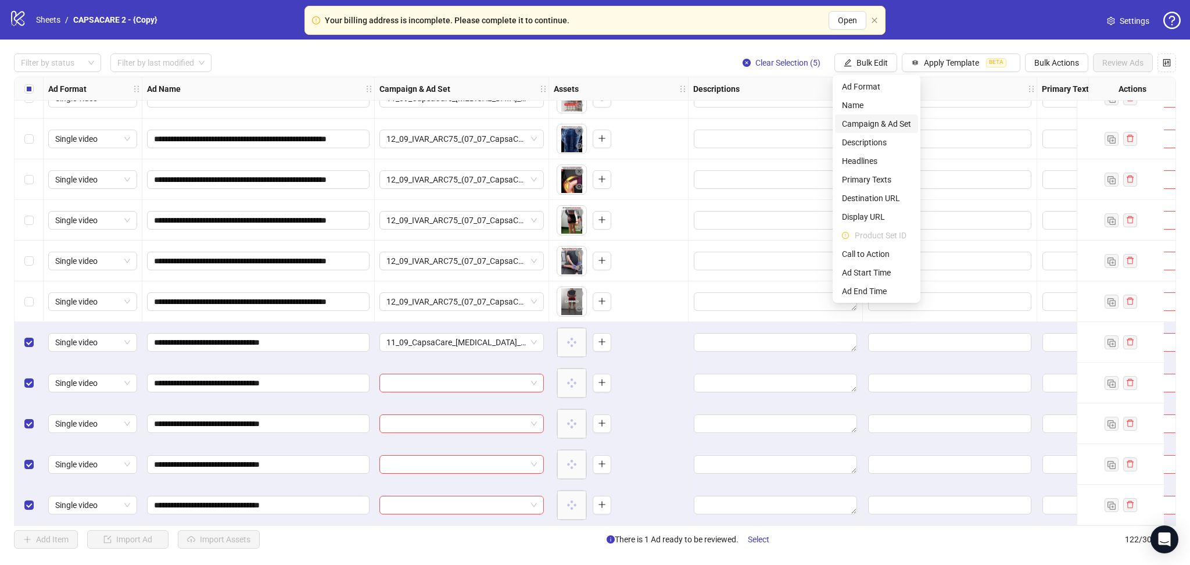
click at [833, 123] on span "Campaign & Ad Set" at bounding box center [876, 123] width 69 height 13
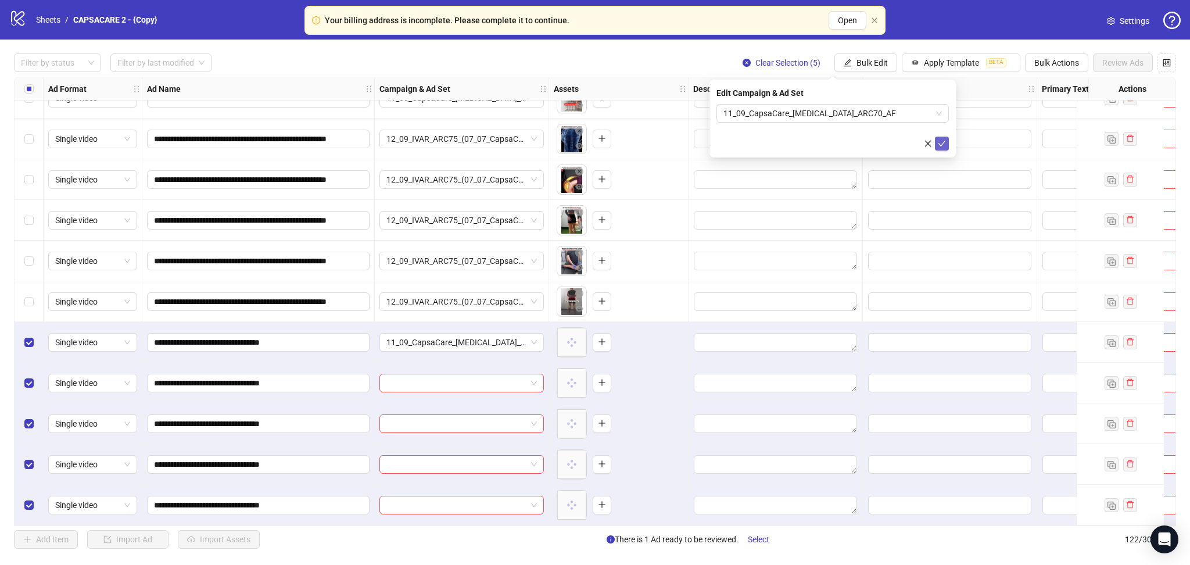
click at [833, 140] on icon "check" at bounding box center [942, 143] width 8 height 8
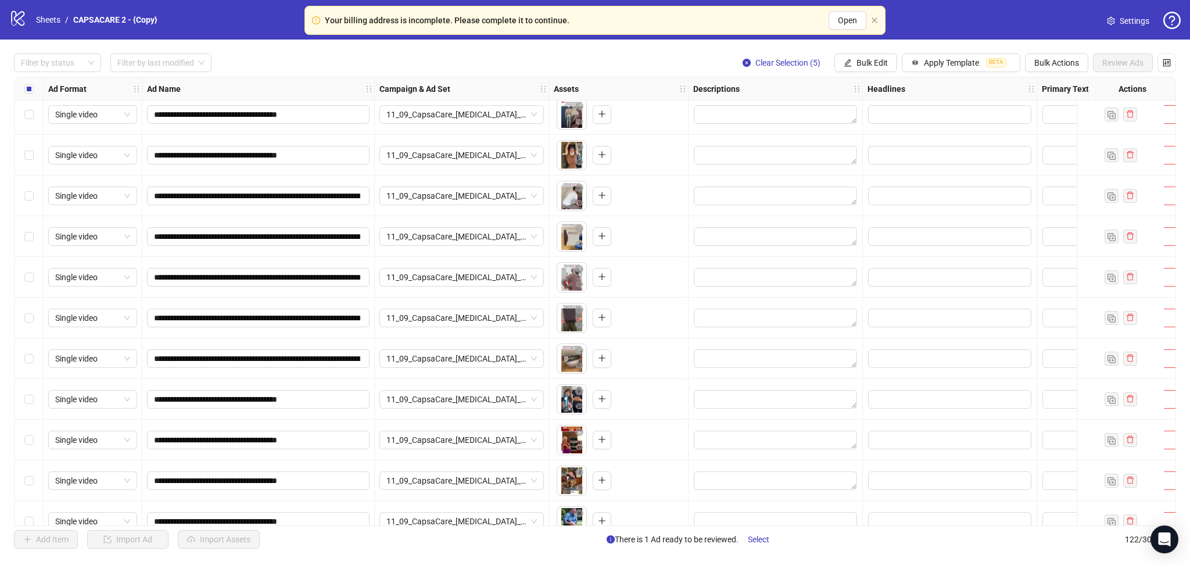
scroll to position [3534, 0]
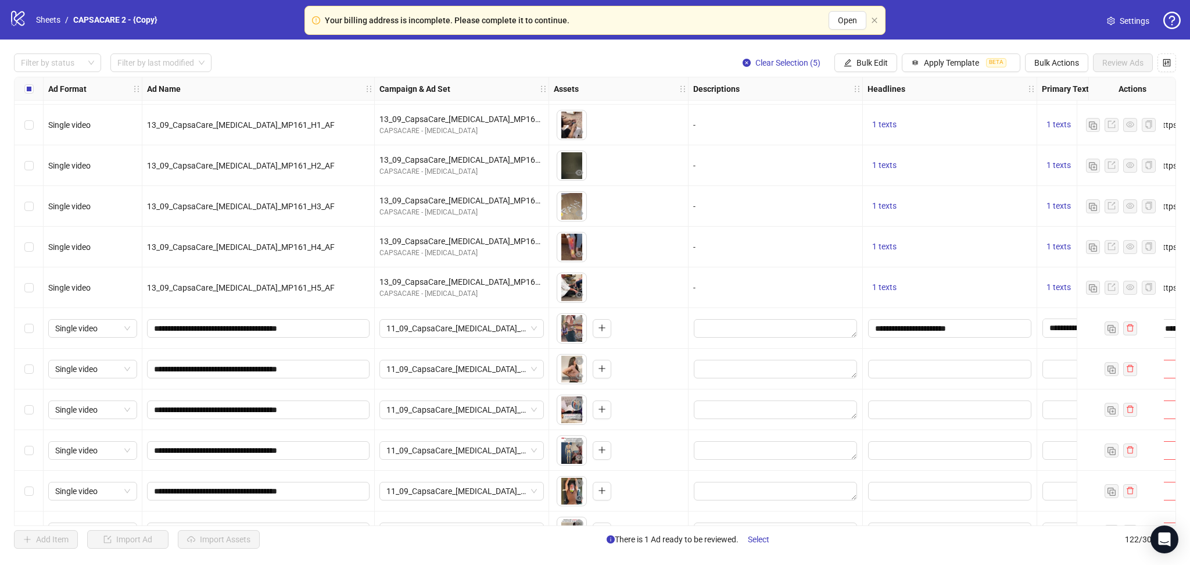
click at [23, 331] on div "Select row 93" at bounding box center [29, 328] width 29 height 41
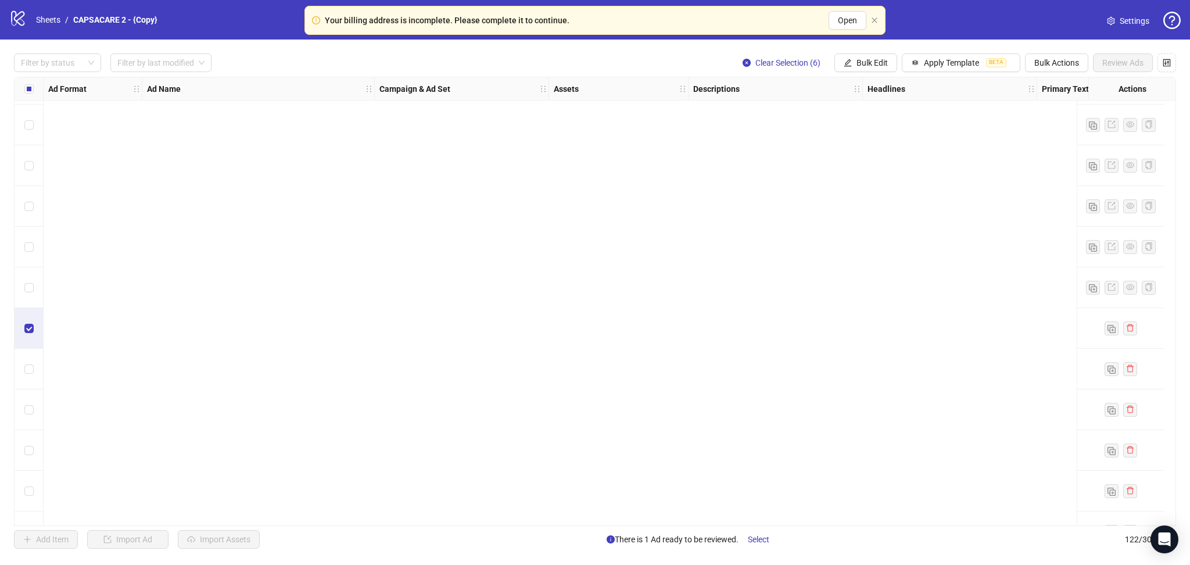
scroll to position [4541, 0]
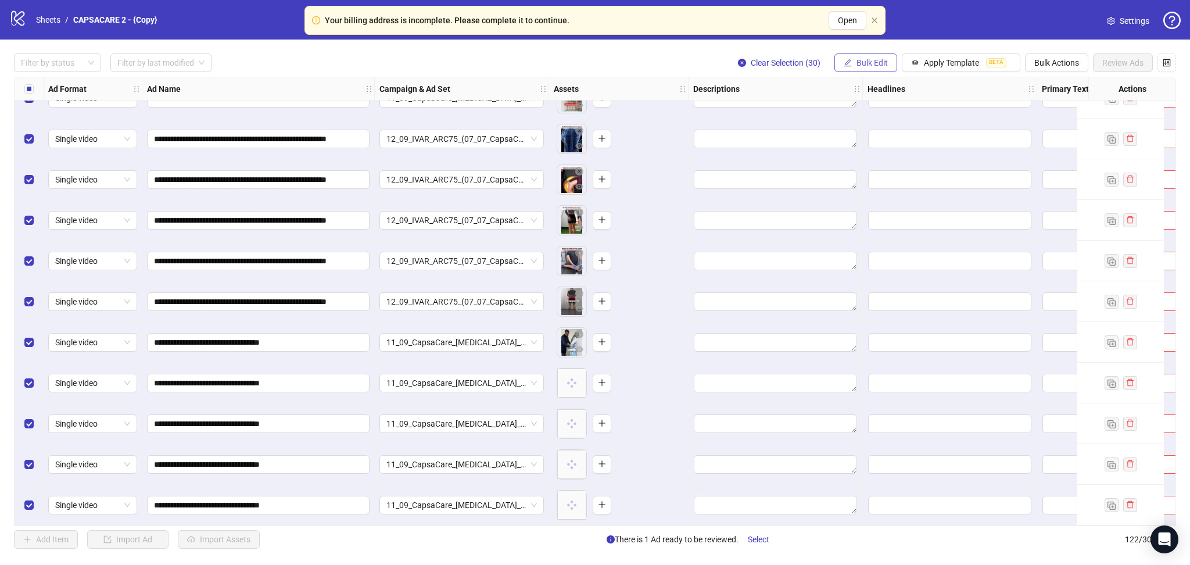
click at [833, 60] on span "Bulk Edit" at bounding box center [871, 62] width 31 height 9
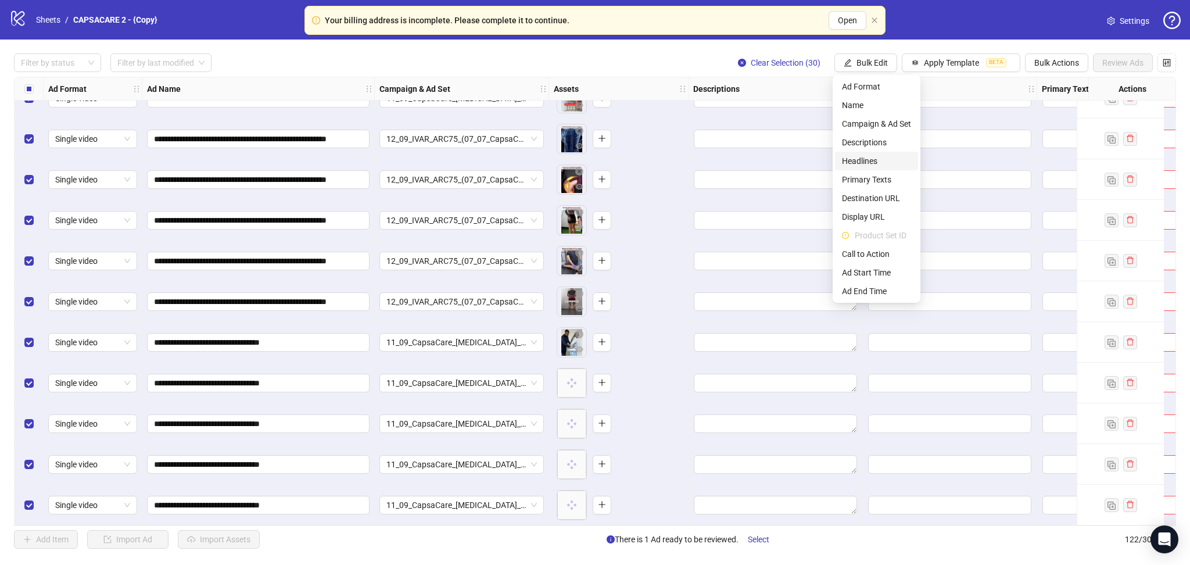
click at [833, 158] on span "Headlines" at bounding box center [876, 161] width 69 height 13
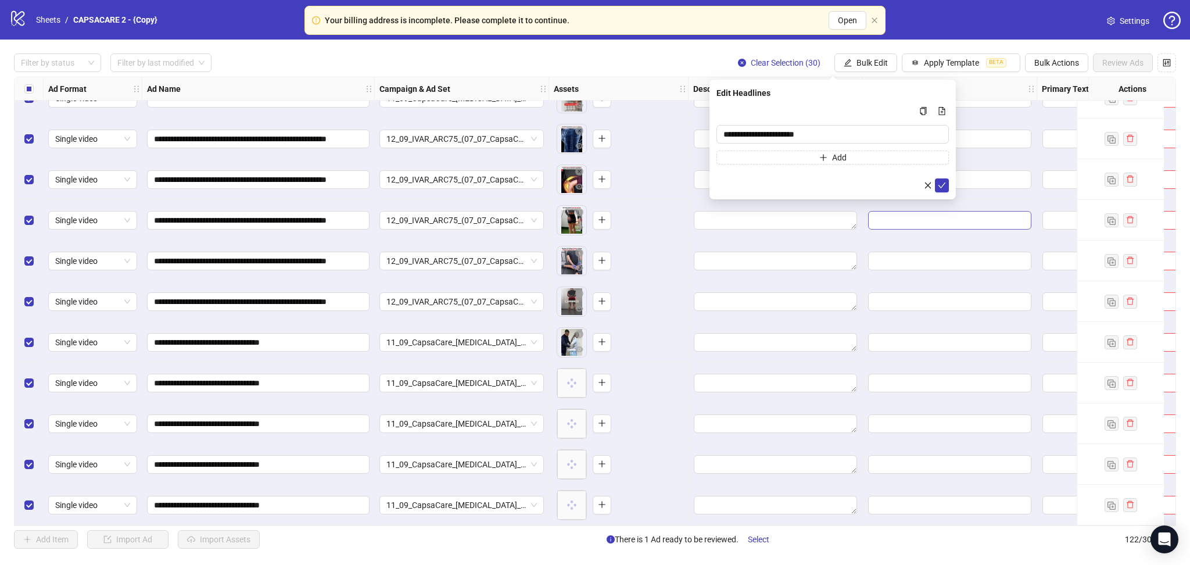
drag, startPoint x: 939, startPoint y: 180, endPoint x: 950, endPoint y: 206, distance: 28.9
click at [833, 181] on button "submit" at bounding box center [942, 185] width 14 height 14
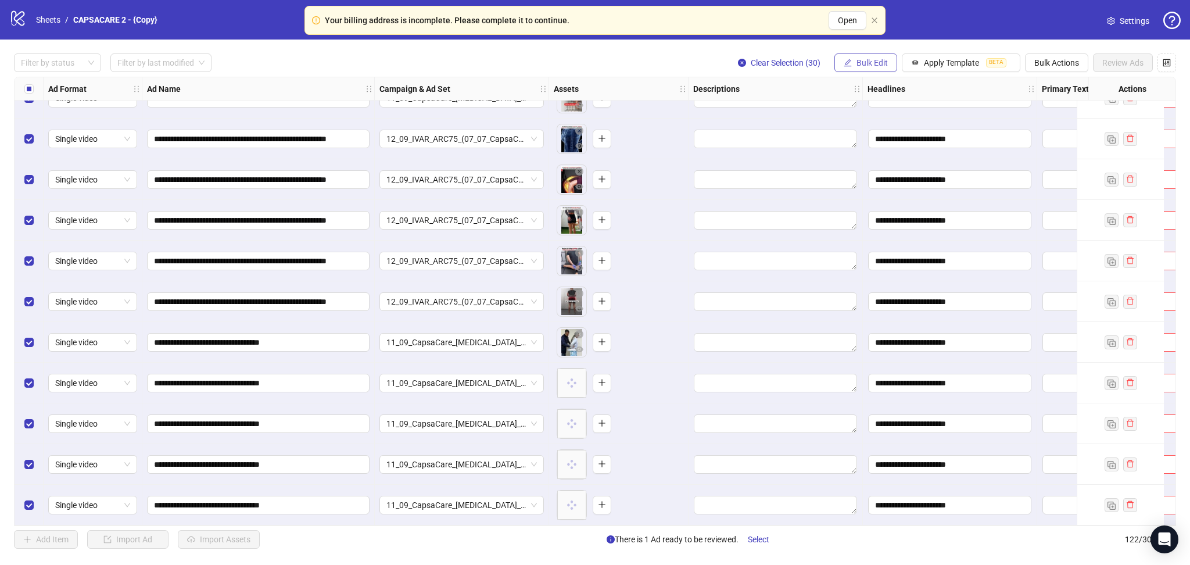
click at [833, 60] on span "Bulk Edit" at bounding box center [871, 62] width 31 height 9
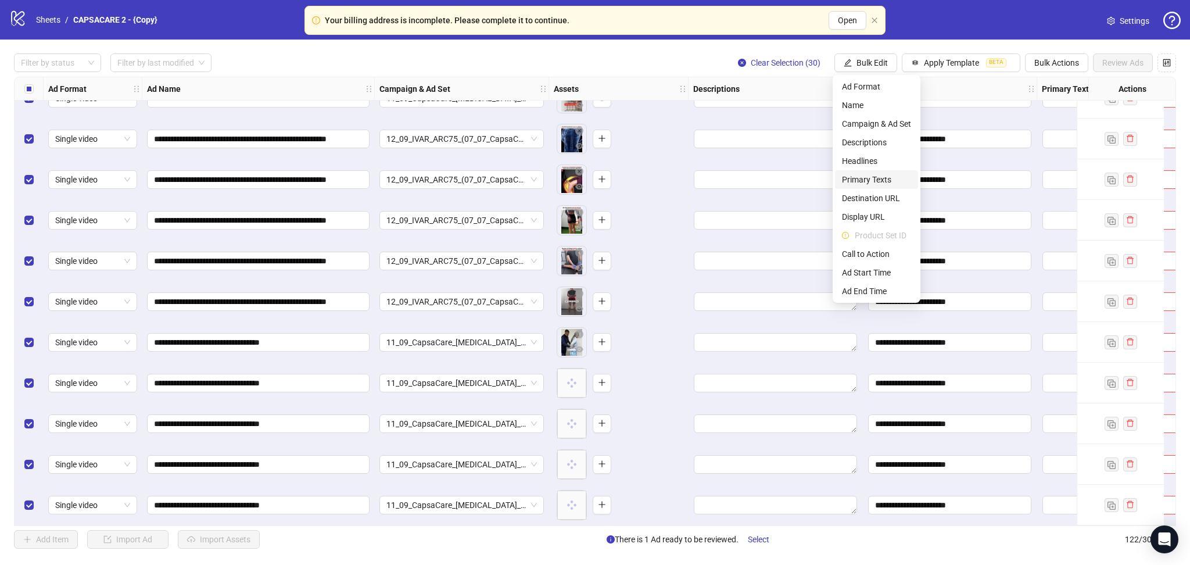
click at [833, 173] on span "Primary Texts" at bounding box center [876, 179] width 69 height 13
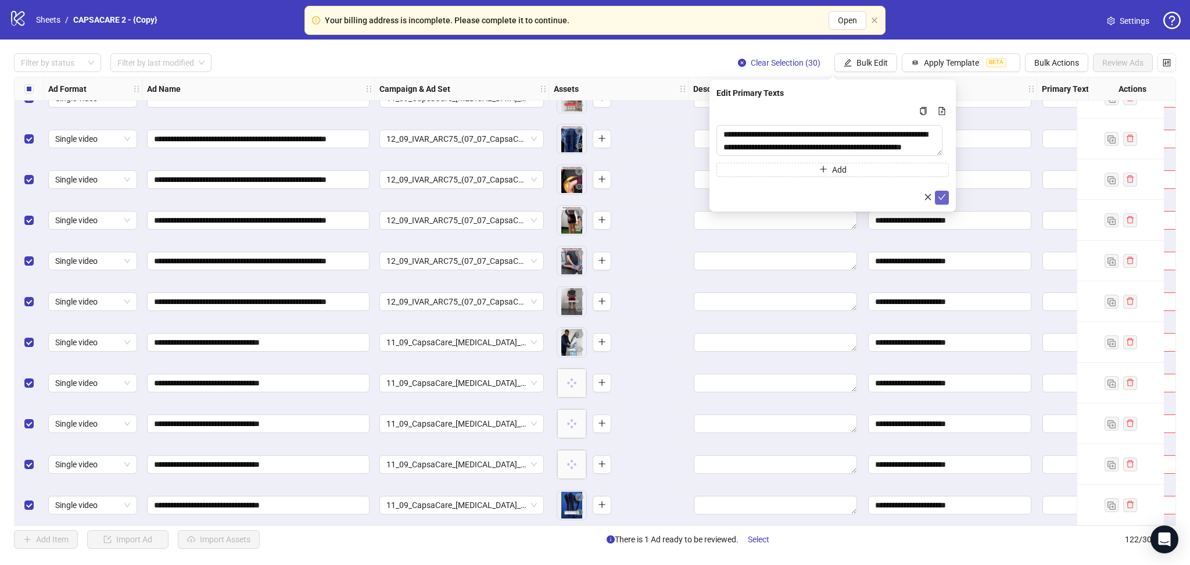
drag, startPoint x: 937, startPoint y: 198, endPoint x: 914, endPoint y: 180, distance: 29.8
click at [833, 199] on icon "check" at bounding box center [942, 197] width 8 height 8
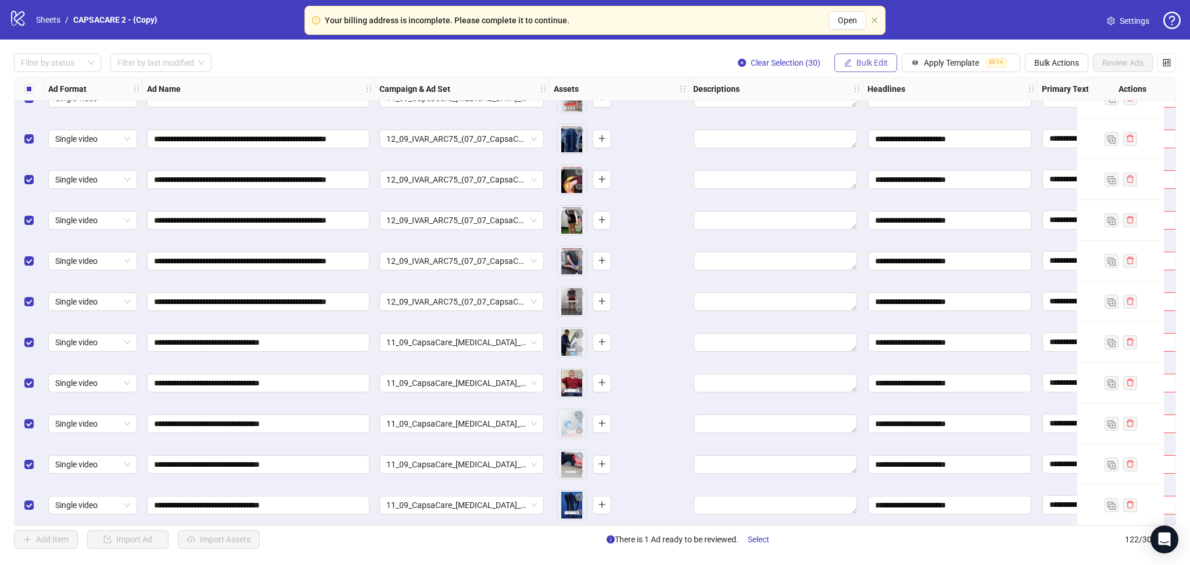
click at [833, 61] on span "Bulk Edit" at bounding box center [871, 62] width 31 height 9
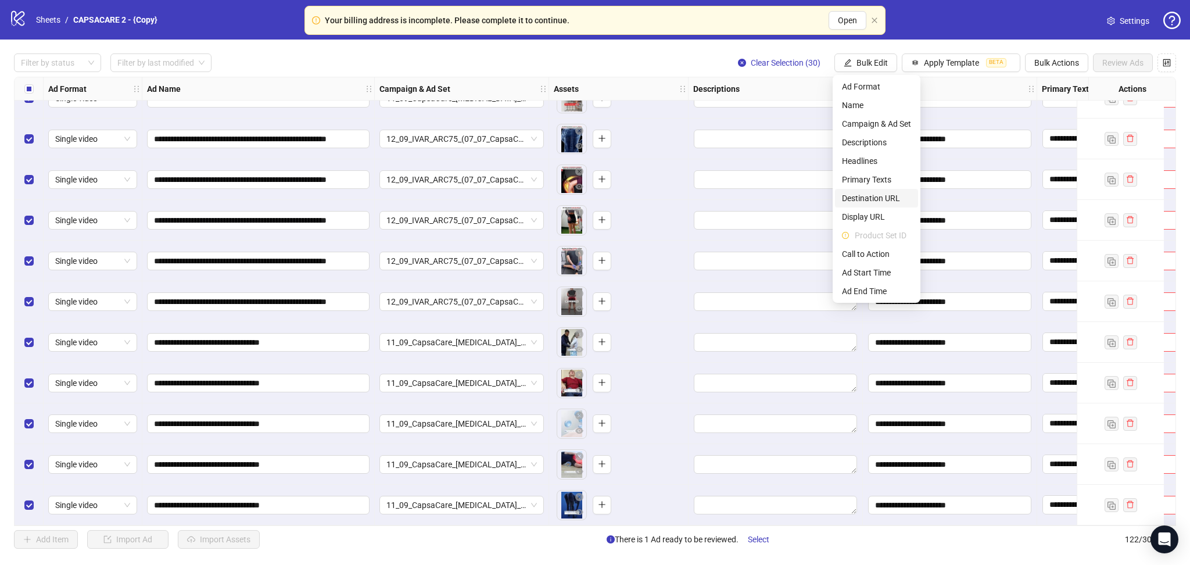
click at [833, 200] on span "Destination URL" at bounding box center [876, 198] width 69 height 13
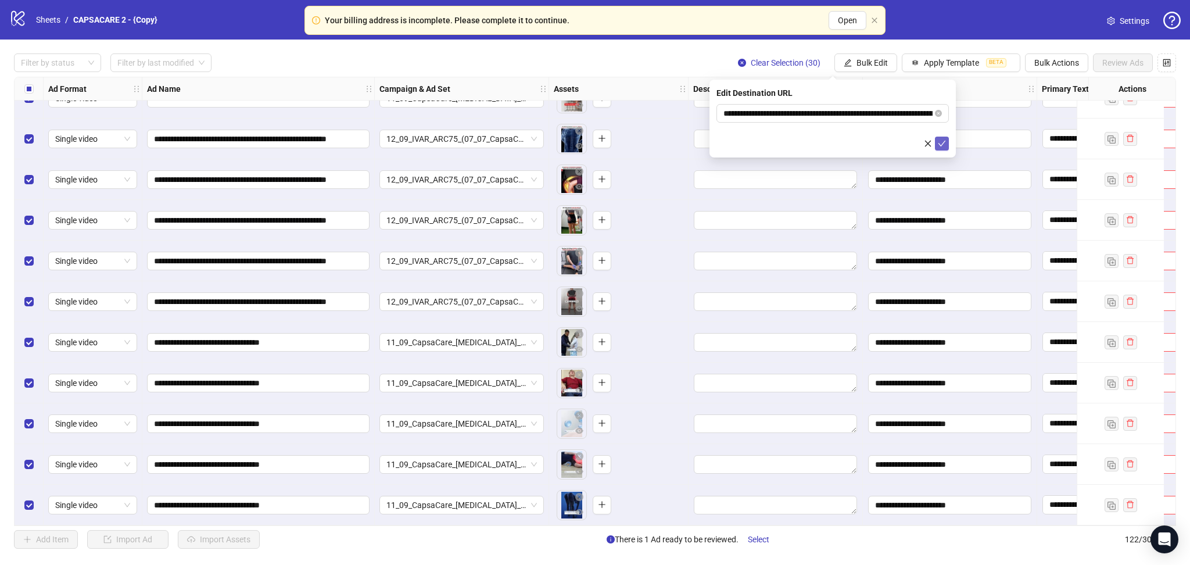
click at [833, 140] on button "submit" at bounding box center [942, 144] width 14 height 14
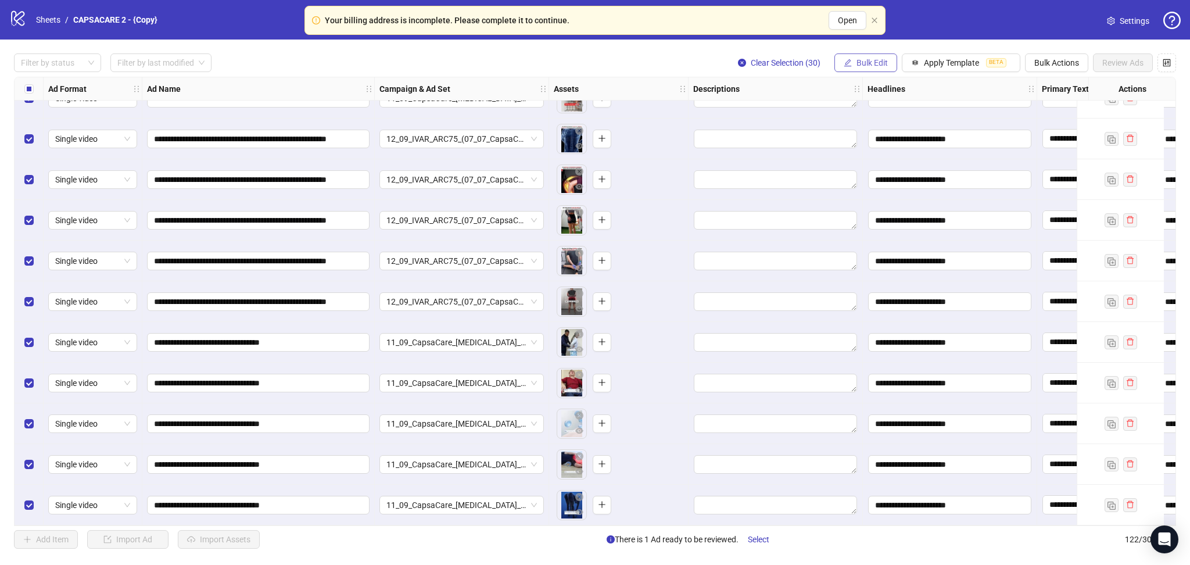
click at [833, 62] on span "Bulk Edit" at bounding box center [871, 62] width 31 height 9
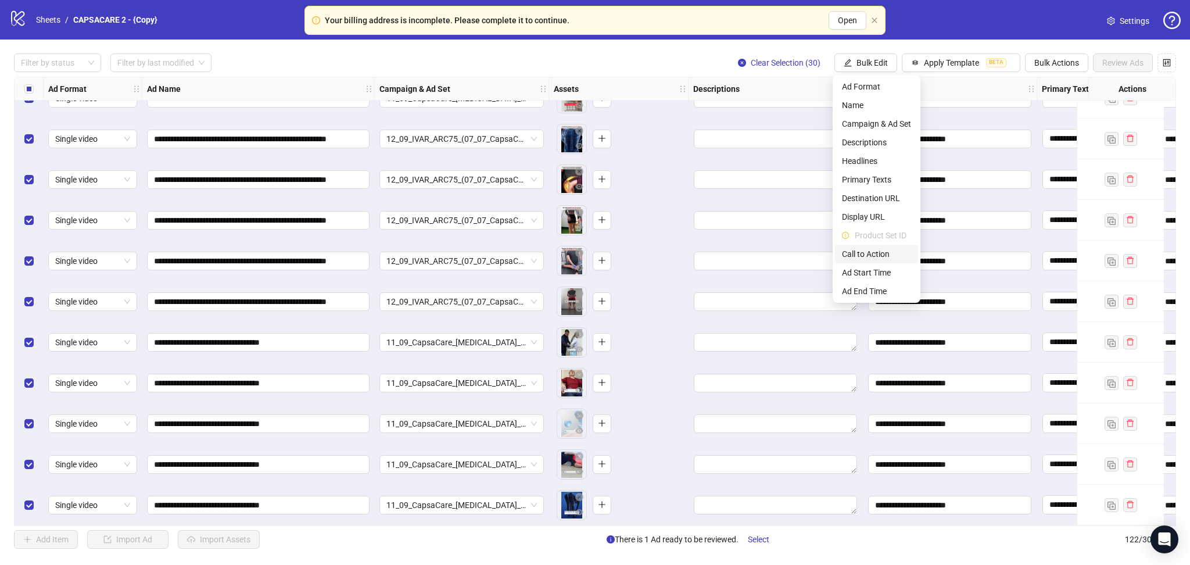
click at [833, 254] on span "Call to Action" at bounding box center [876, 254] width 69 height 13
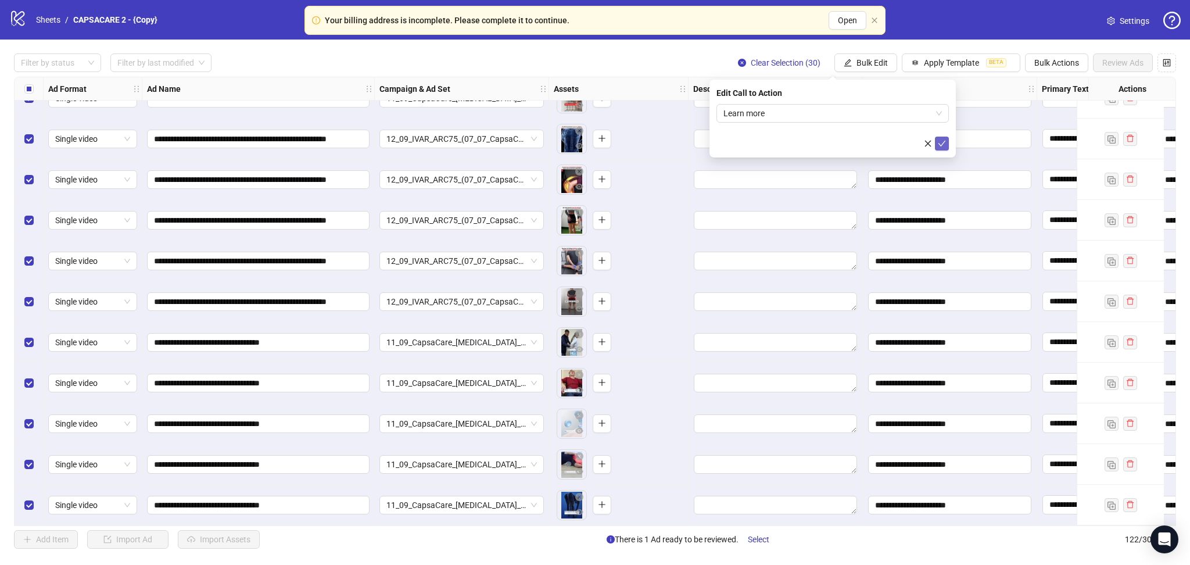
click at [833, 144] on icon "check" at bounding box center [942, 143] width 8 height 8
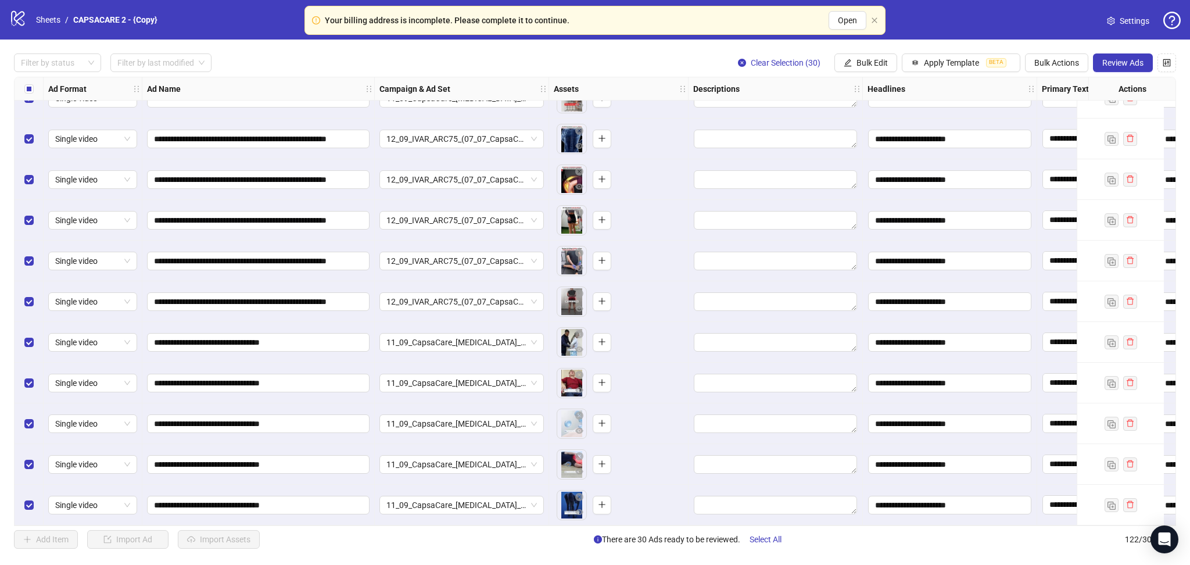
click at [496, 526] on div "**********" at bounding box center [595, 301] width 1190 height 523
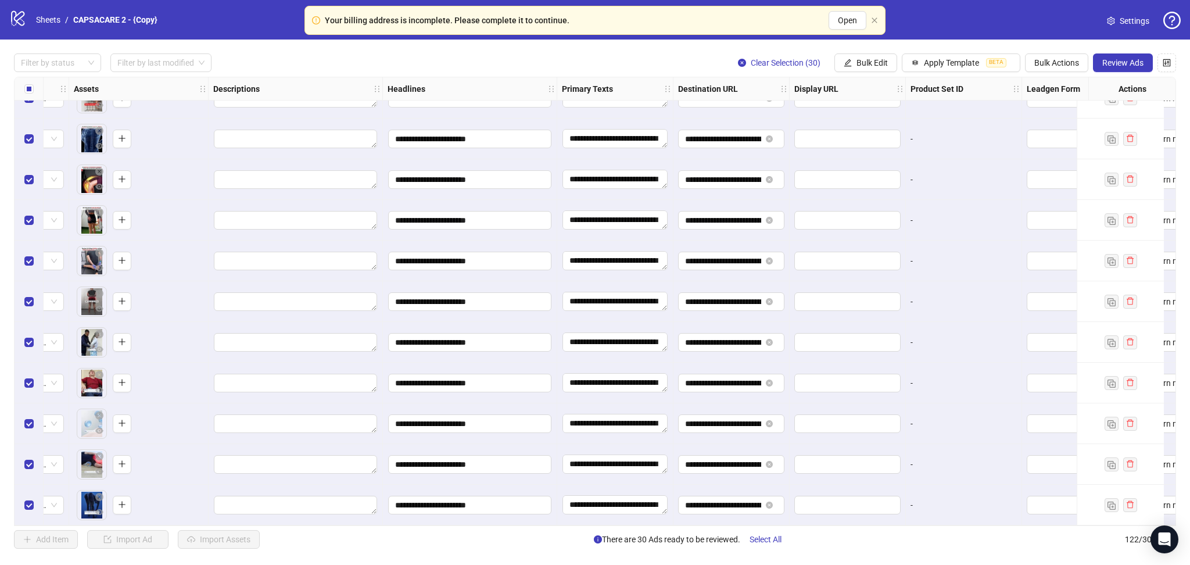
scroll to position [4541, 485]
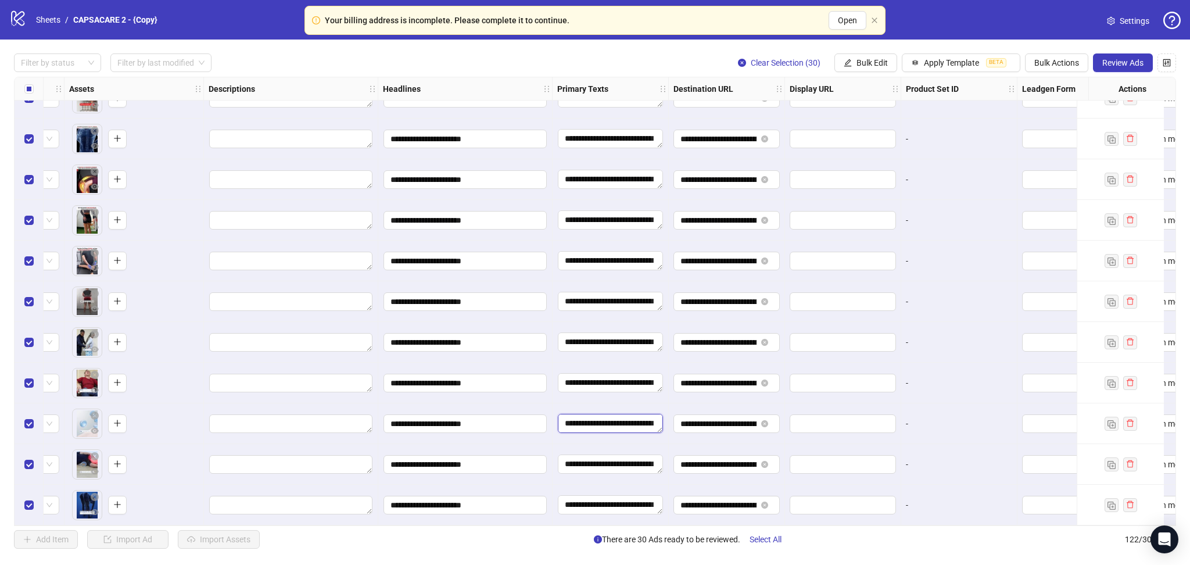
click at [603, 415] on textarea "**********" at bounding box center [610, 423] width 105 height 19
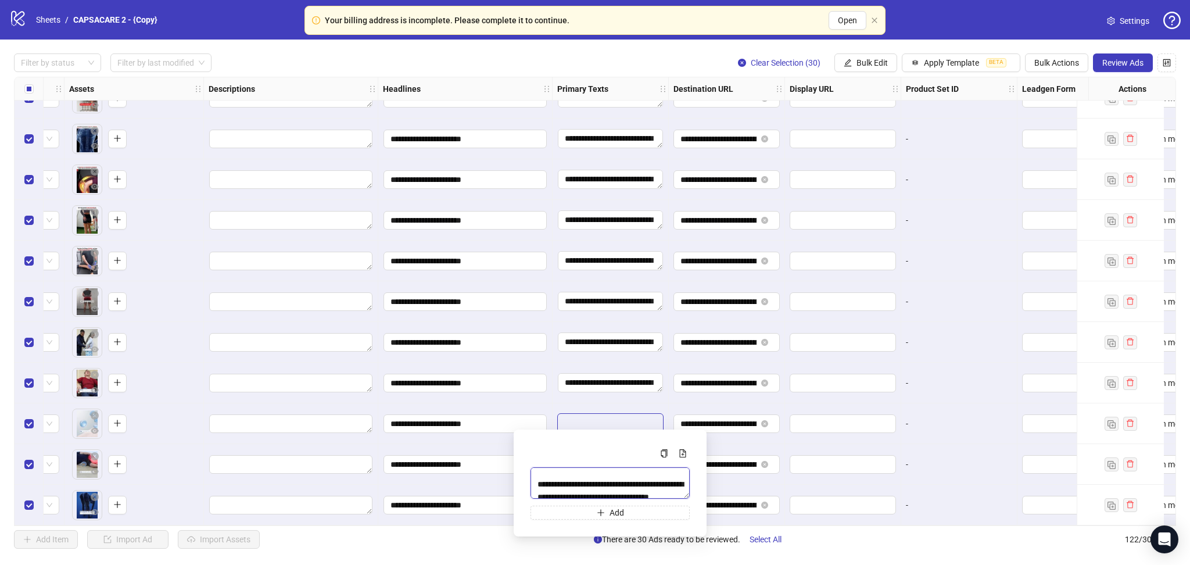
scroll to position [62, 0]
click at [833, 461] on div "-" at bounding box center [959, 464] width 106 height 13
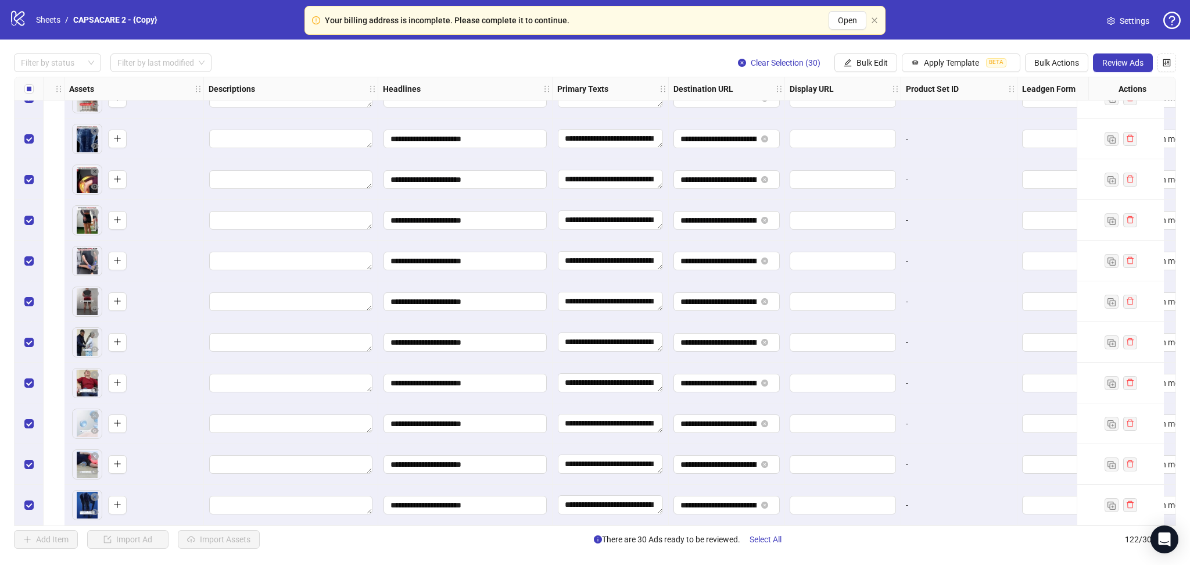
scroll to position [4541, 700]
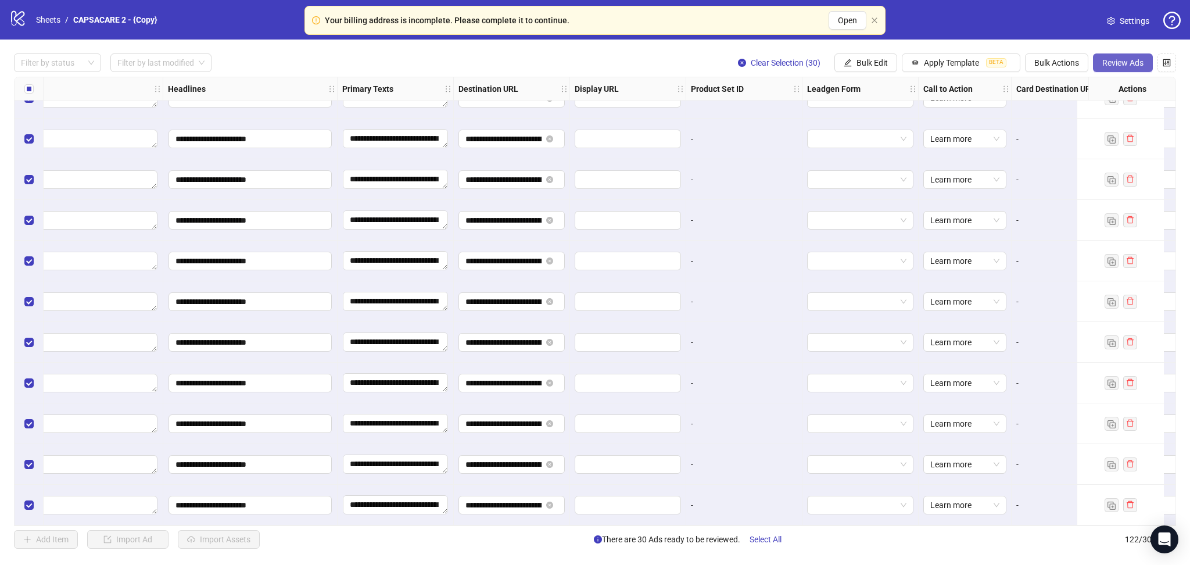
click at [833, 66] on span "Review Ads" at bounding box center [1122, 62] width 41 height 9
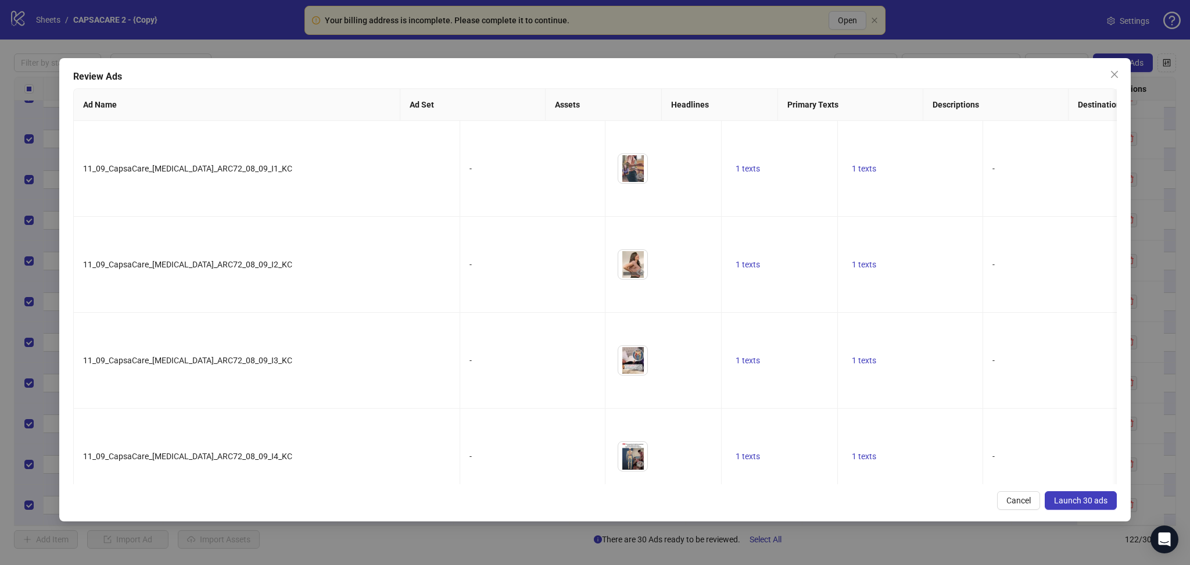
click at [833, 494] on button "Launch 30 ads" at bounding box center [1081, 500] width 72 height 19
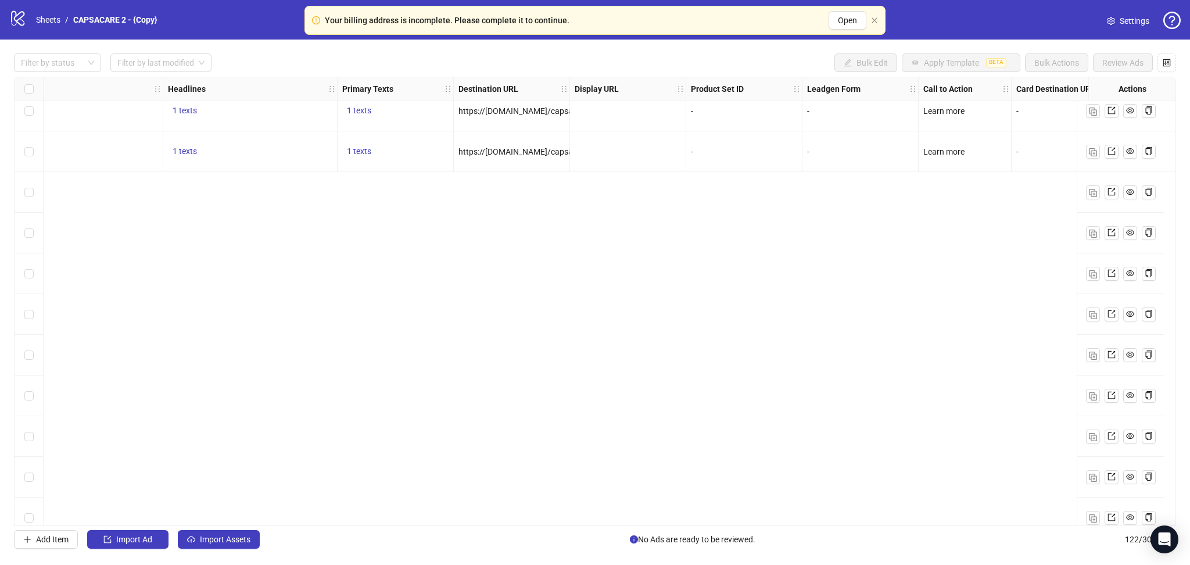
scroll to position [3149, 700]
